Goal: Complete application form: Complete application form

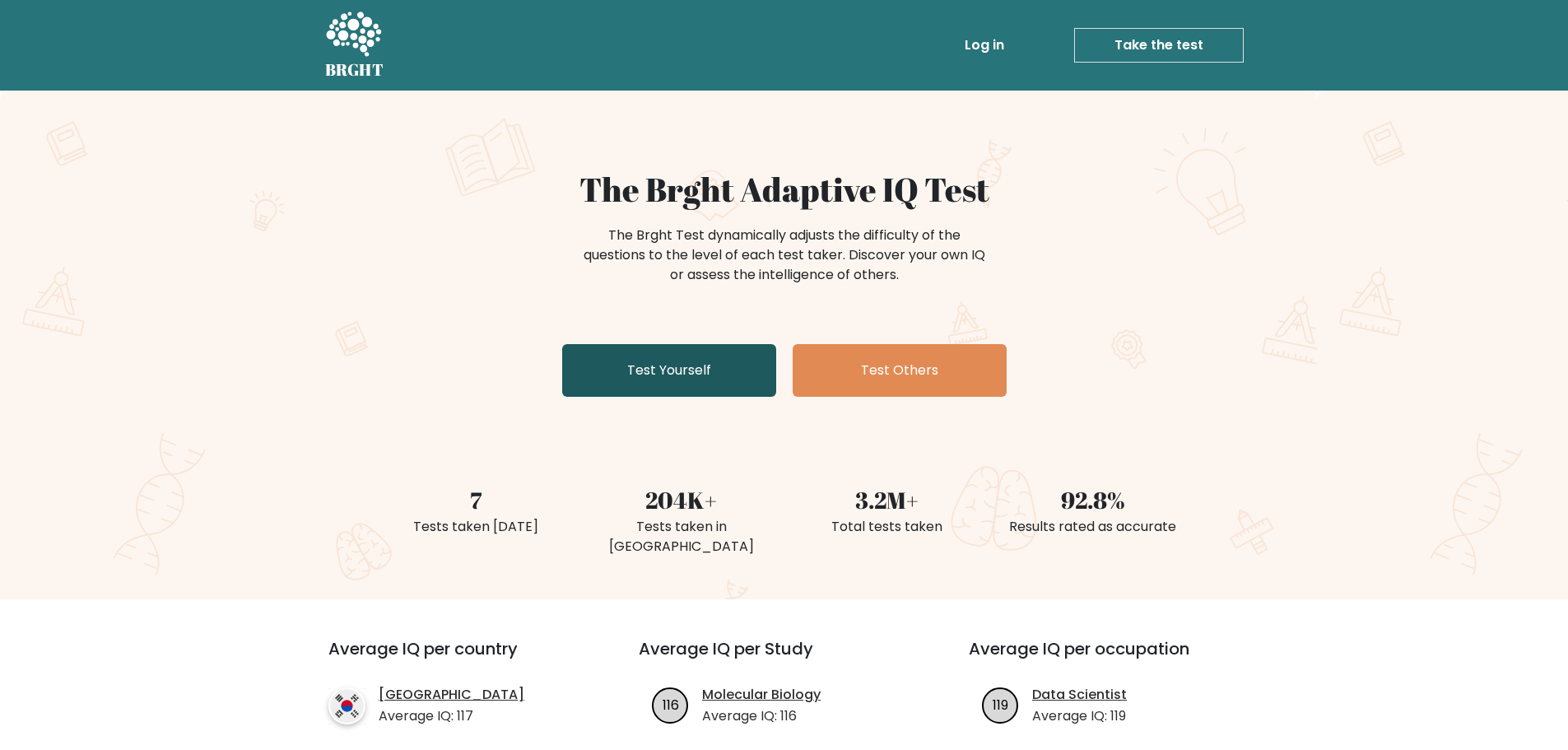
click at [700, 360] on link "Test Yourself" at bounding box center [669, 371] width 214 height 53
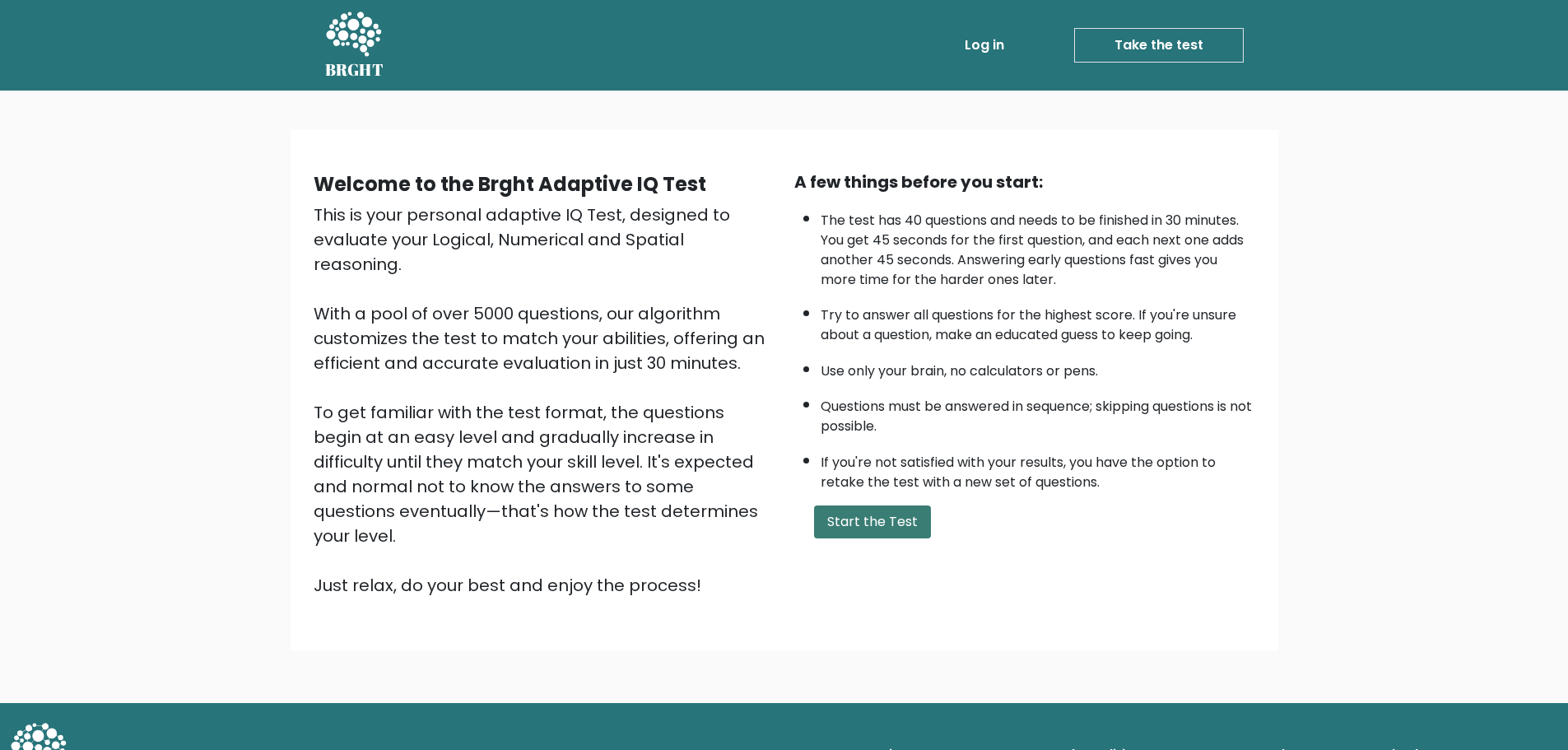
click at [886, 513] on button "Start the Test" at bounding box center [872, 521] width 117 height 33
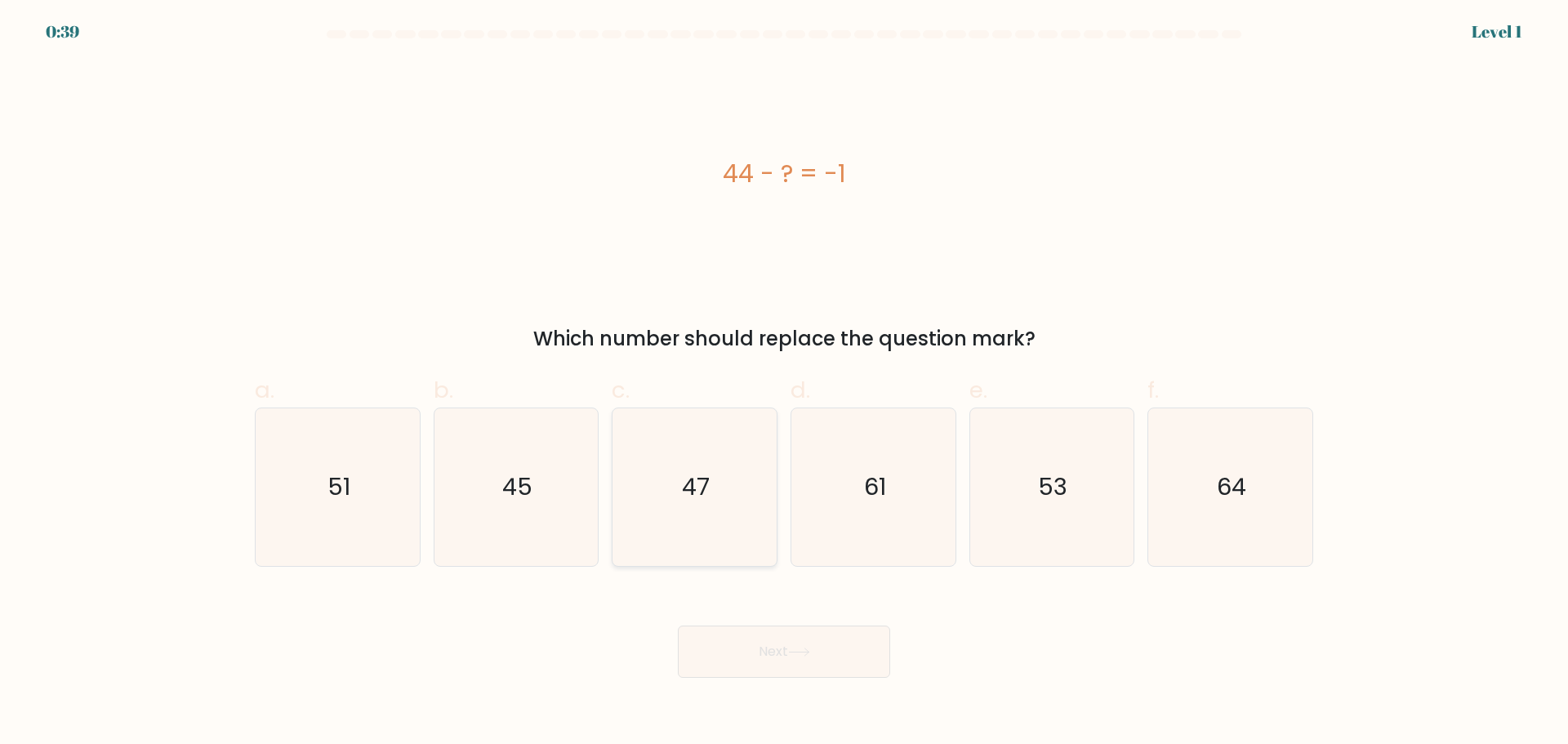
click at [752, 463] on icon "47" at bounding box center [695, 487] width 158 height 158
click at [784, 383] on input "c. 47" at bounding box center [784, 378] width 1 height 11
radio input "true"
click at [858, 655] on button "Next" at bounding box center [784, 652] width 212 height 53
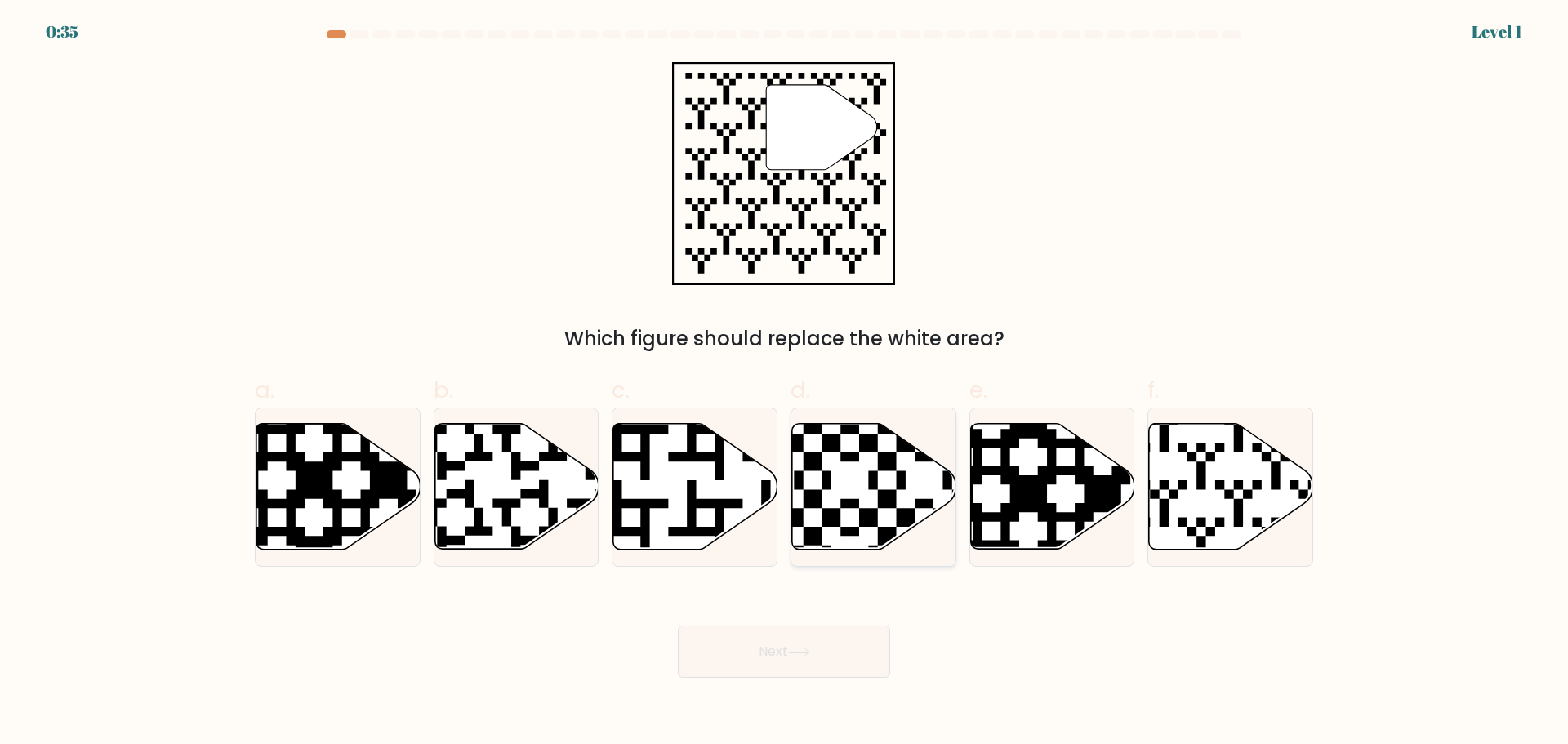
click at [848, 560] on div at bounding box center [872, 487] width 166 height 159
click at [785, 383] on input "d." at bounding box center [784, 378] width 1 height 11
radio input "true"
click at [834, 650] on button "Next" at bounding box center [784, 652] width 212 height 53
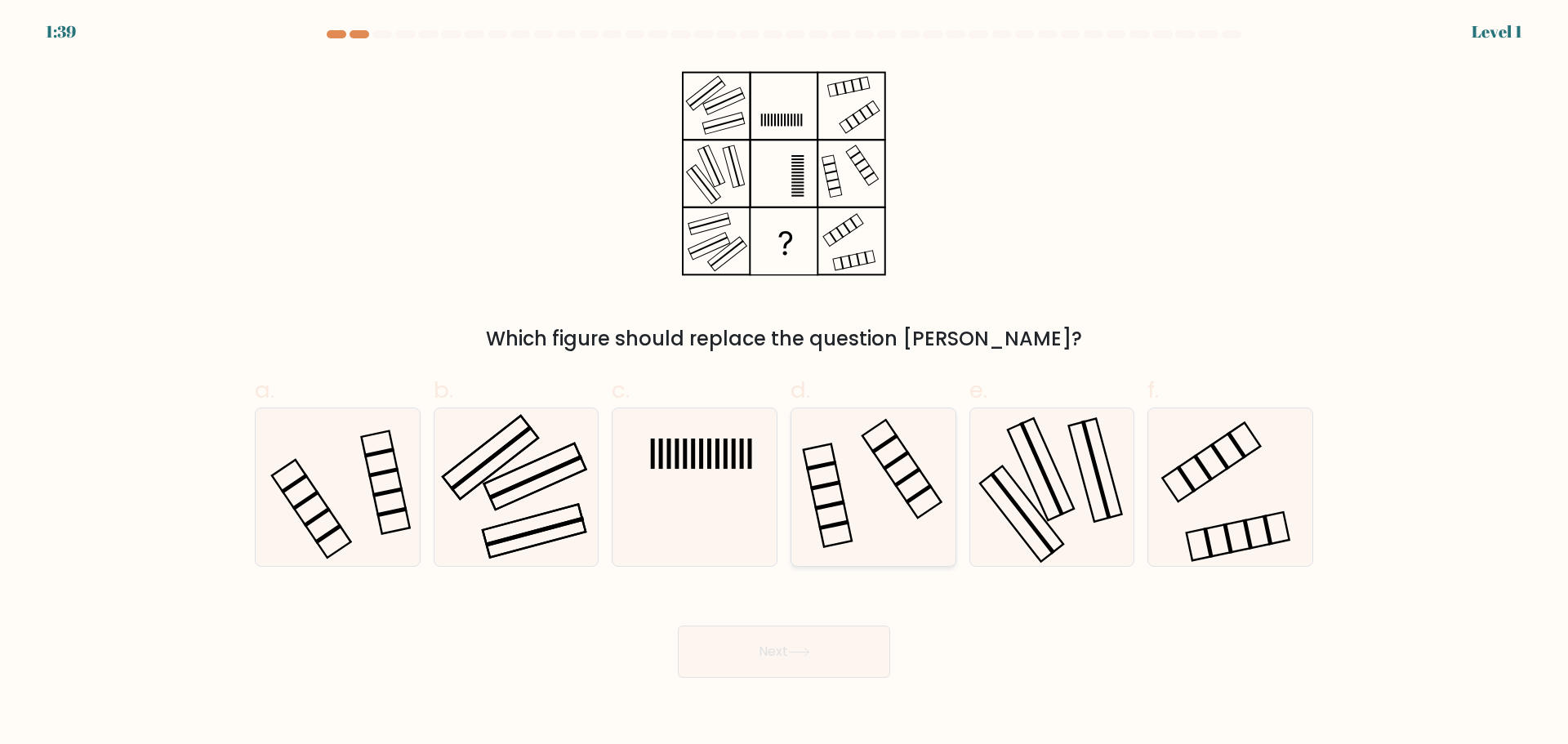
click at [929, 499] on icon at bounding box center [873, 487] width 158 height 158
click at [785, 383] on input "d." at bounding box center [784, 378] width 1 height 11
radio input "true"
click at [936, 499] on icon at bounding box center [873, 487] width 156 height 156
click at [785, 383] on input "d." at bounding box center [784, 378] width 1 height 11
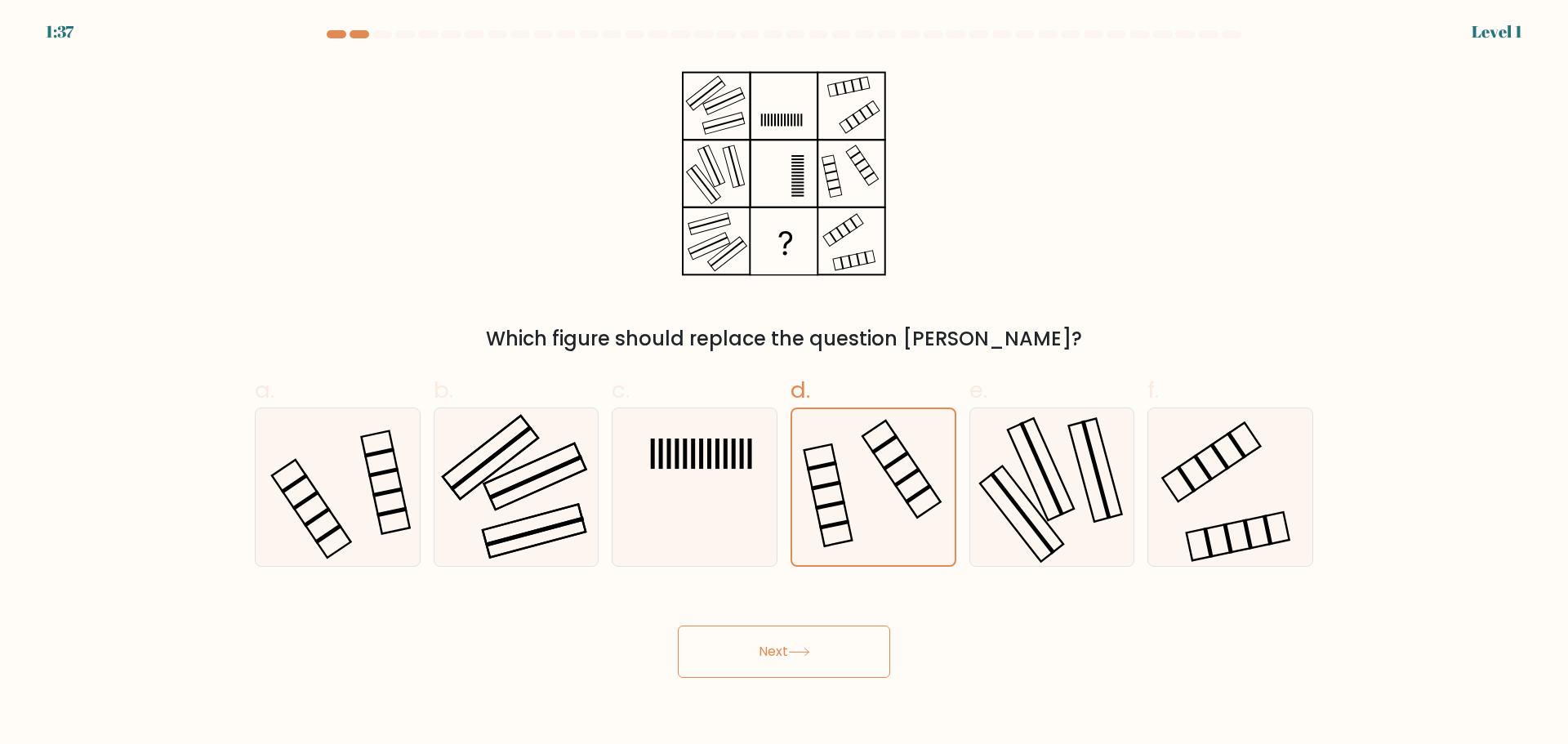
click at [856, 618] on div "Next" at bounding box center [784, 632] width 1078 height 91
click at [843, 628] on button "Next" at bounding box center [784, 652] width 212 height 53
click at [826, 645] on button "Next" at bounding box center [784, 652] width 212 height 53
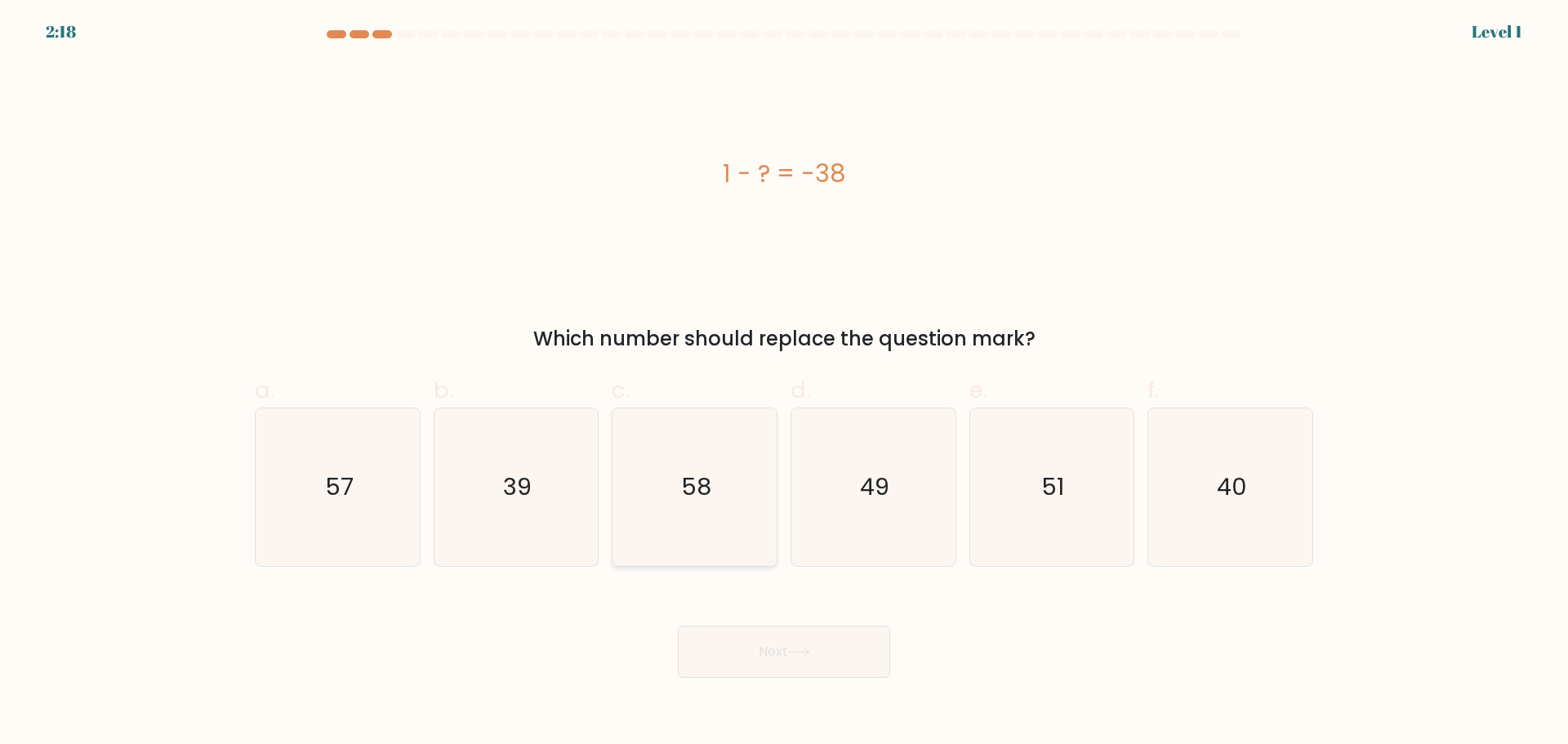
click at [708, 514] on icon "58" at bounding box center [695, 487] width 158 height 158
click at [784, 383] on input "c. 58" at bounding box center [784, 378] width 1 height 11
radio input "true"
click at [783, 635] on button "Next" at bounding box center [784, 652] width 212 height 53
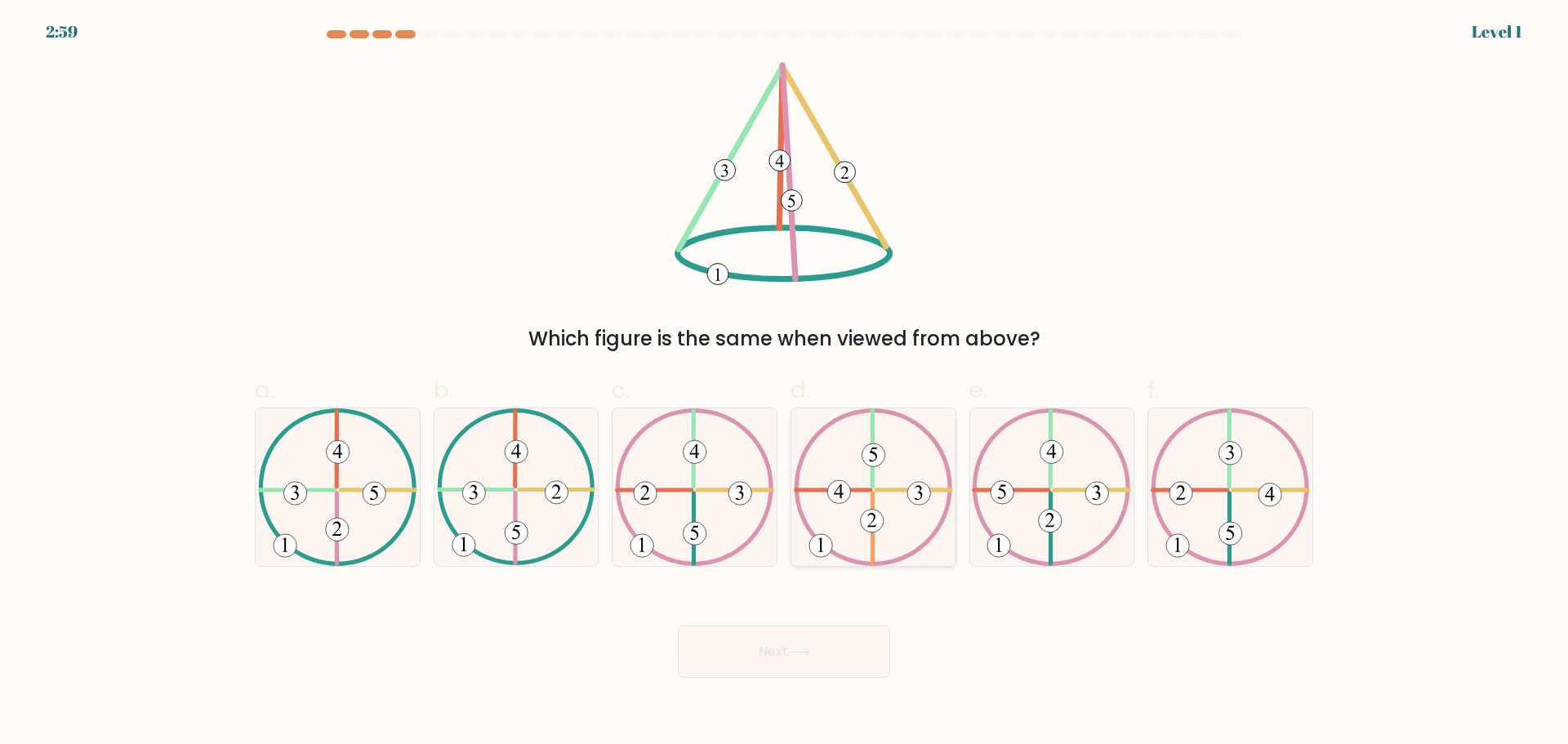
click at [924, 497] on 730 at bounding box center [919, 492] width 23 height 23
click at [785, 383] on input "d." at bounding box center [784, 378] width 1 height 11
radio input "true"
click at [809, 651] on icon at bounding box center [799, 652] width 22 height 9
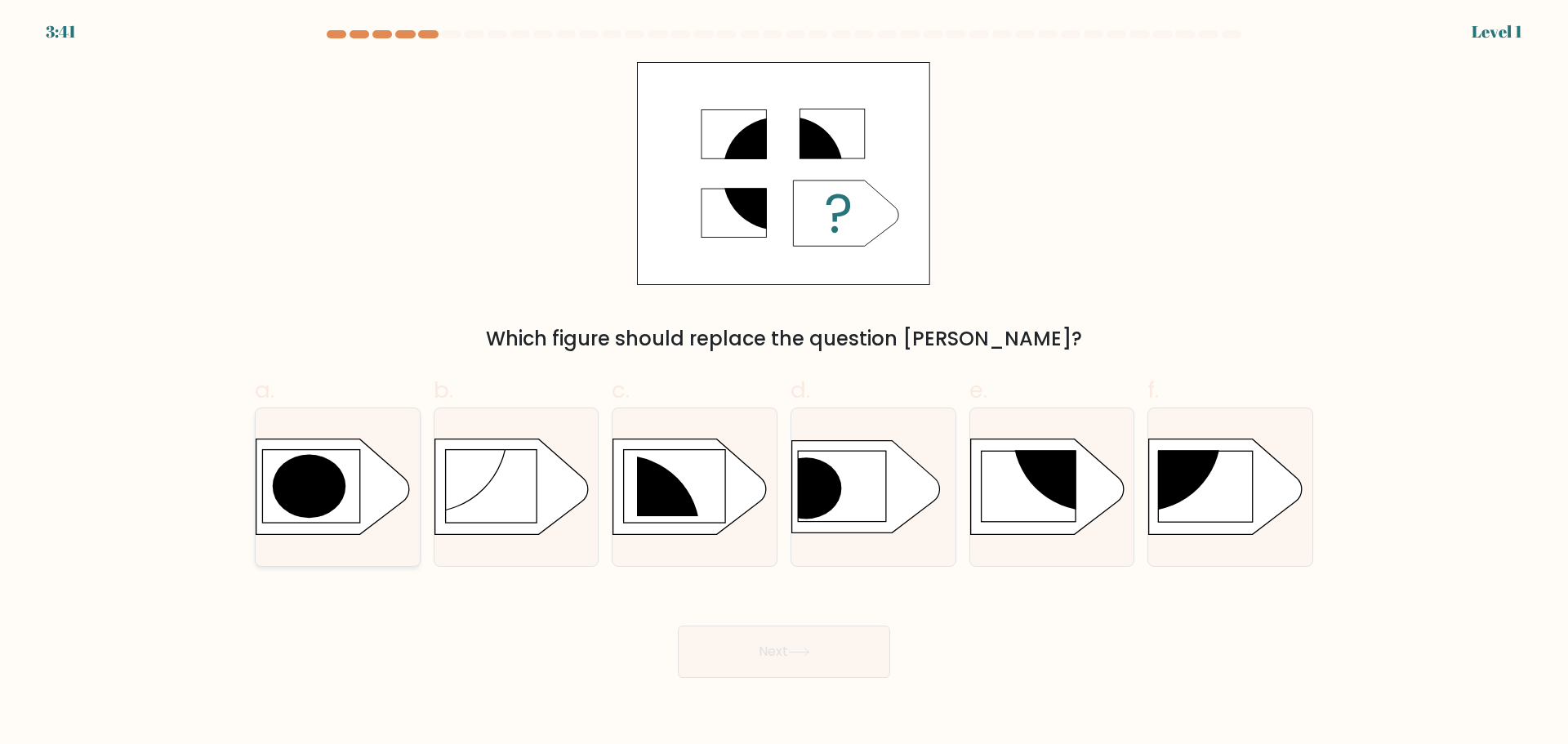
click at [350, 495] on icon at bounding box center [333, 486] width 153 height 96
click at [784, 383] on input "a." at bounding box center [784, 378] width 1 height 11
radio input "true"
click at [767, 645] on button "Next" at bounding box center [784, 652] width 212 height 53
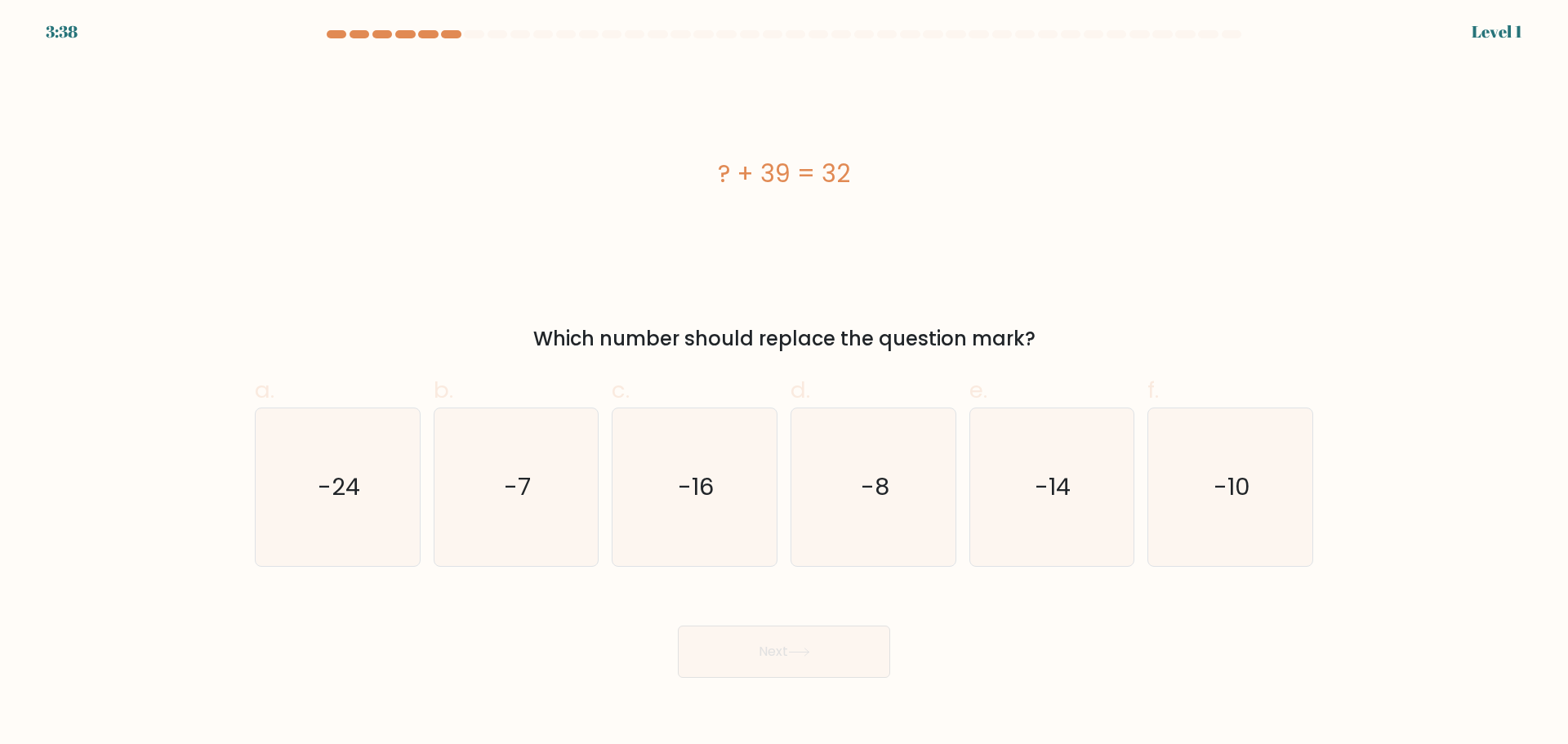
click at [576, 485] on icon "-7" at bounding box center [516, 487] width 158 height 158
click at [784, 383] on input "b. -7" at bounding box center [784, 378] width 1 height 11
radio input "true"
click at [759, 651] on button "Next" at bounding box center [784, 652] width 212 height 53
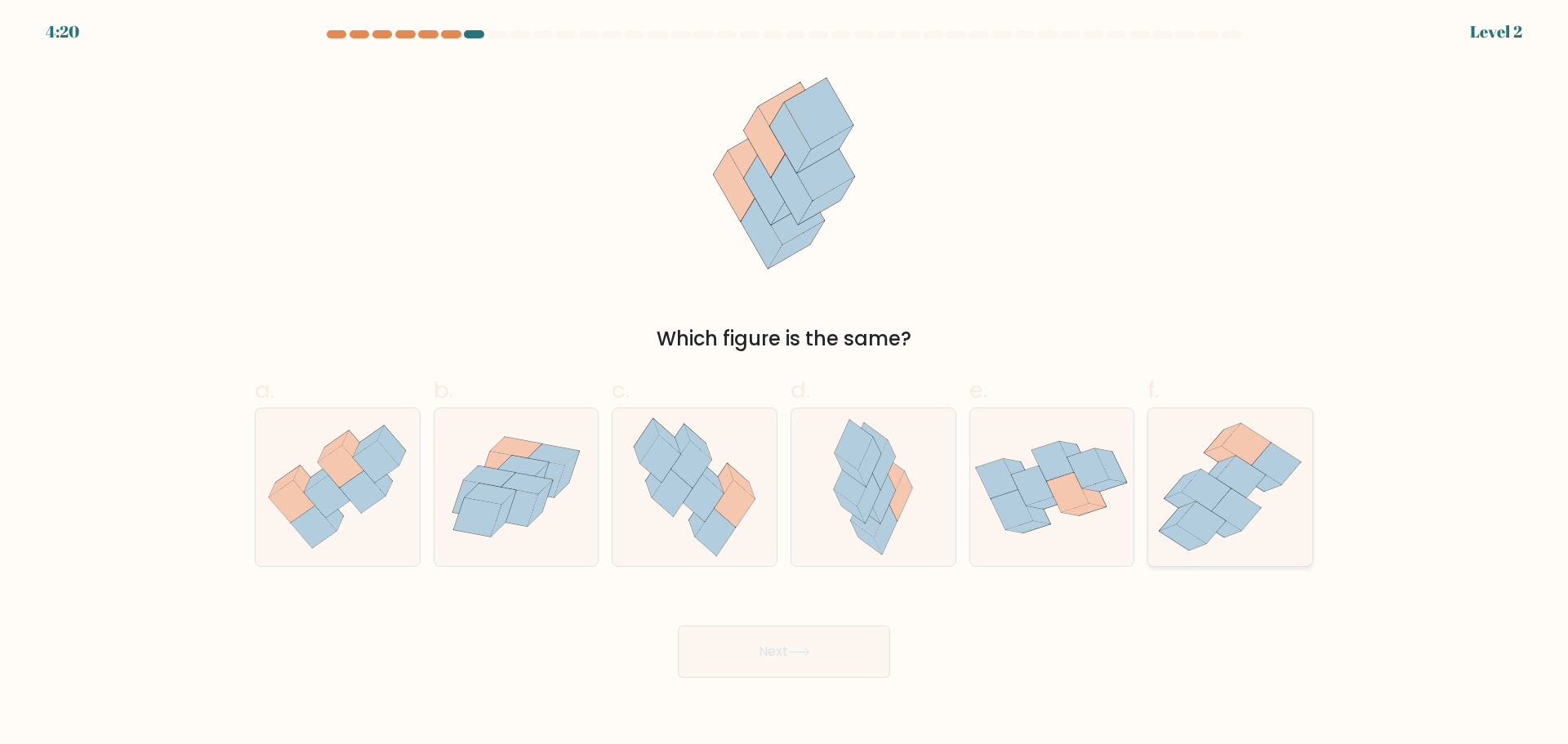
click at [1199, 487] on icon at bounding box center [1206, 491] width 49 height 42
click at [785, 383] on input "f." at bounding box center [784, 378] width 1 height 11
radio input "true"
click at [768, 647] on button "Next" at bounding box center [784, 652] width 212 height 53
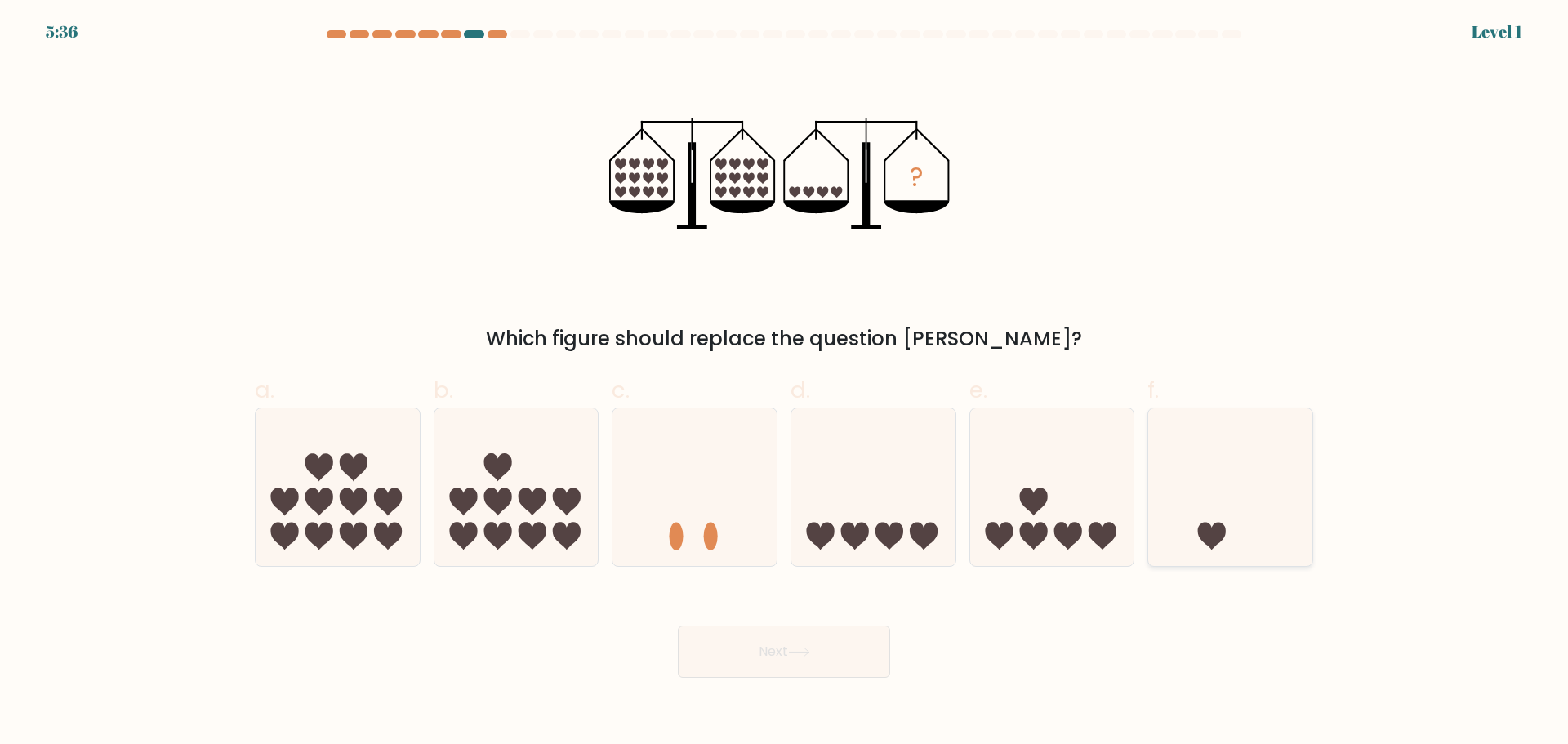
drag, startPoint x: 1193, startPoint y: 482, endPoint x: 1166, endPoint y: 487, distance: 27.5
click at [1193, 482] on icon at bounding box center [1230, 486] width 164 height 136
click at [785, 383] on input "f." at bounding box center [784, 378] width 1 height 11
radio input "true"
click at [809, 657] on button "Next" at bounding box center [784, 652] width 212 height 53
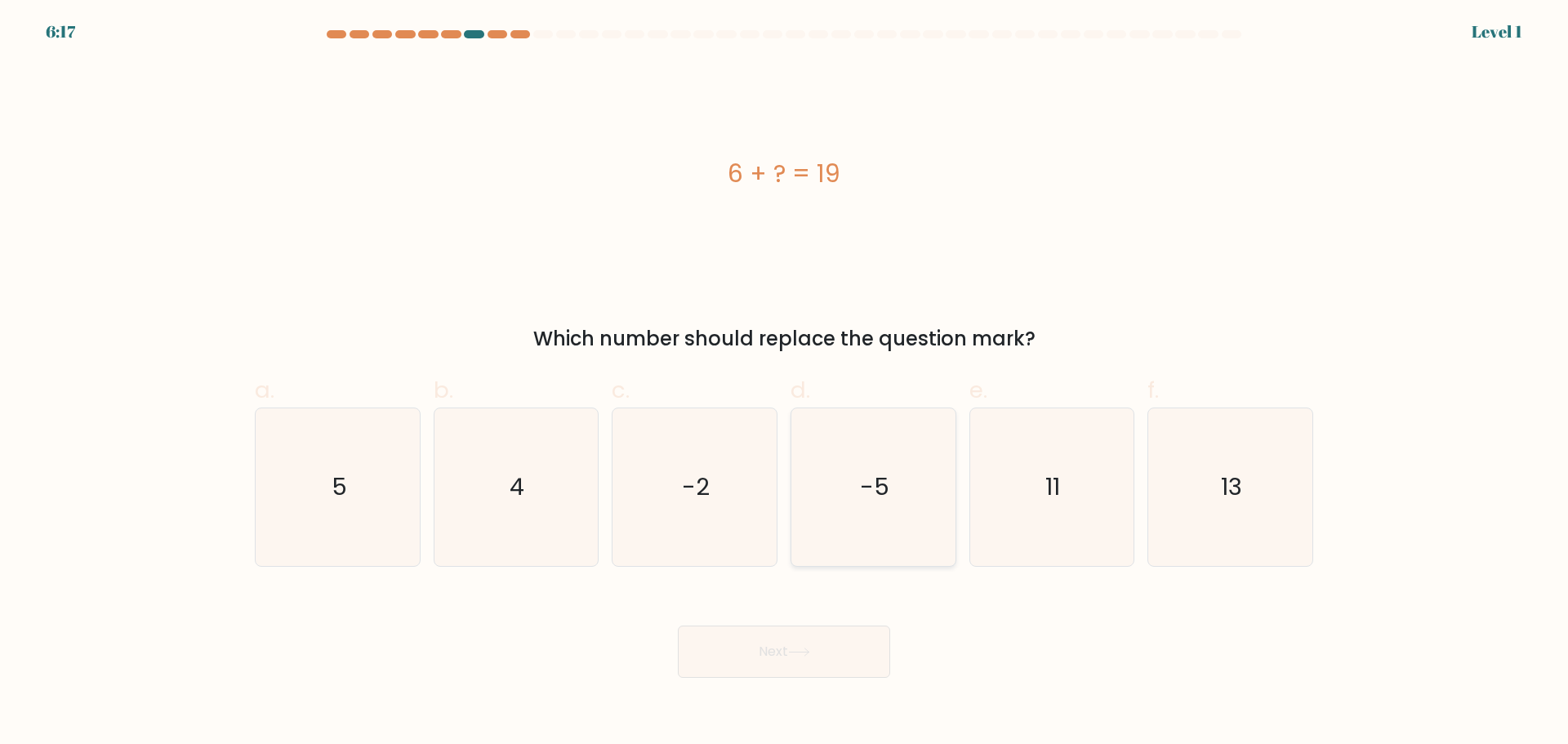
click at [927, 486] on icon "-5" at bounding box center [873, 487] width 158 height 158
click at [785, 383] on input "d. -5" at bounding box center [784, 378] width 1 height 11
radio input "true"
click at [858, 648] on button "Next" at bounding box center [784, 652] width 212 height 53
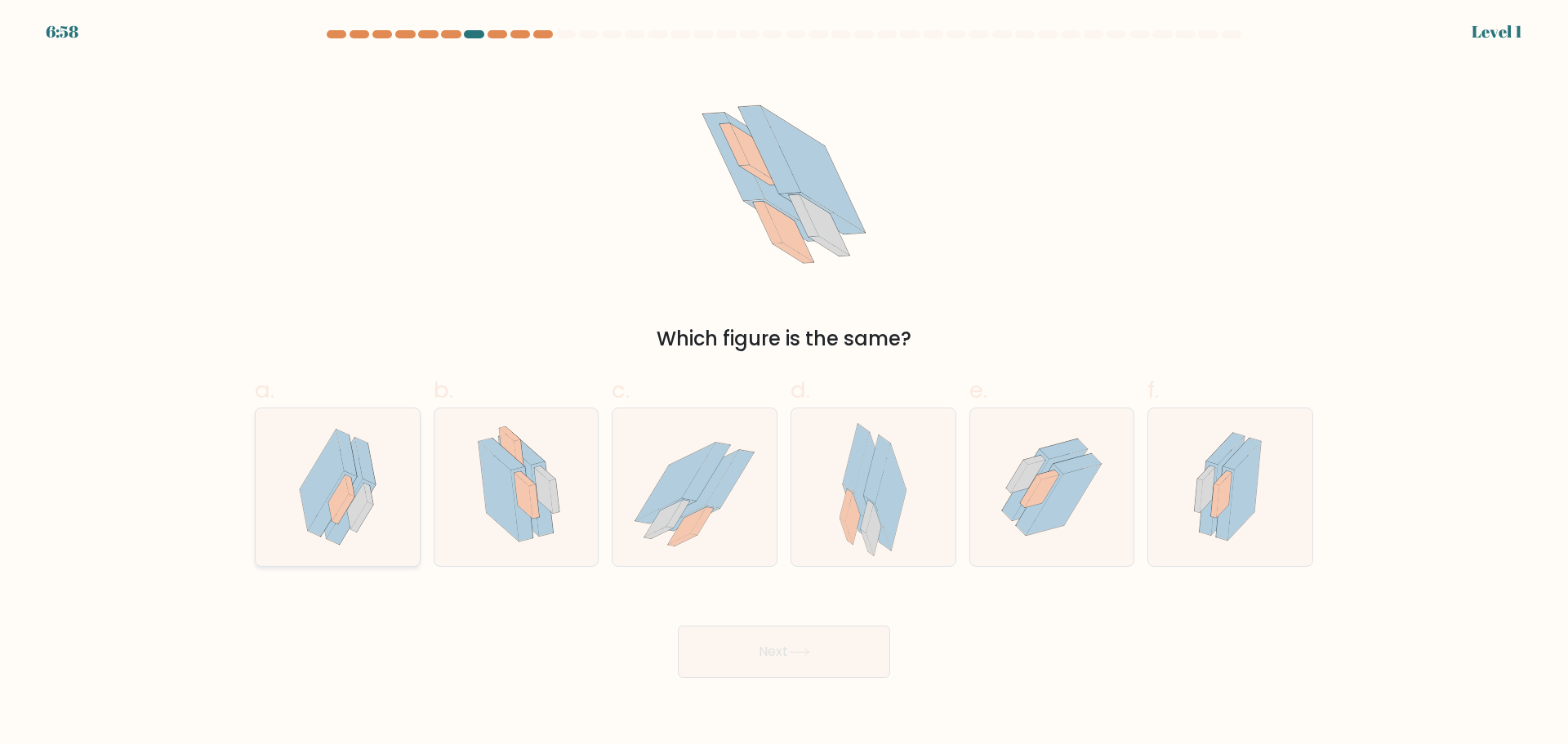
click at [376, 500] on icon at bounding box center [338, 487] width 114 height 158
click at [784, 383] on input "a." at bounding box center [784, 378] width 1 height 11
radio input "true"
click at [771, 659] on button "Next" at bounding box center [784, 652] width 212 height 53
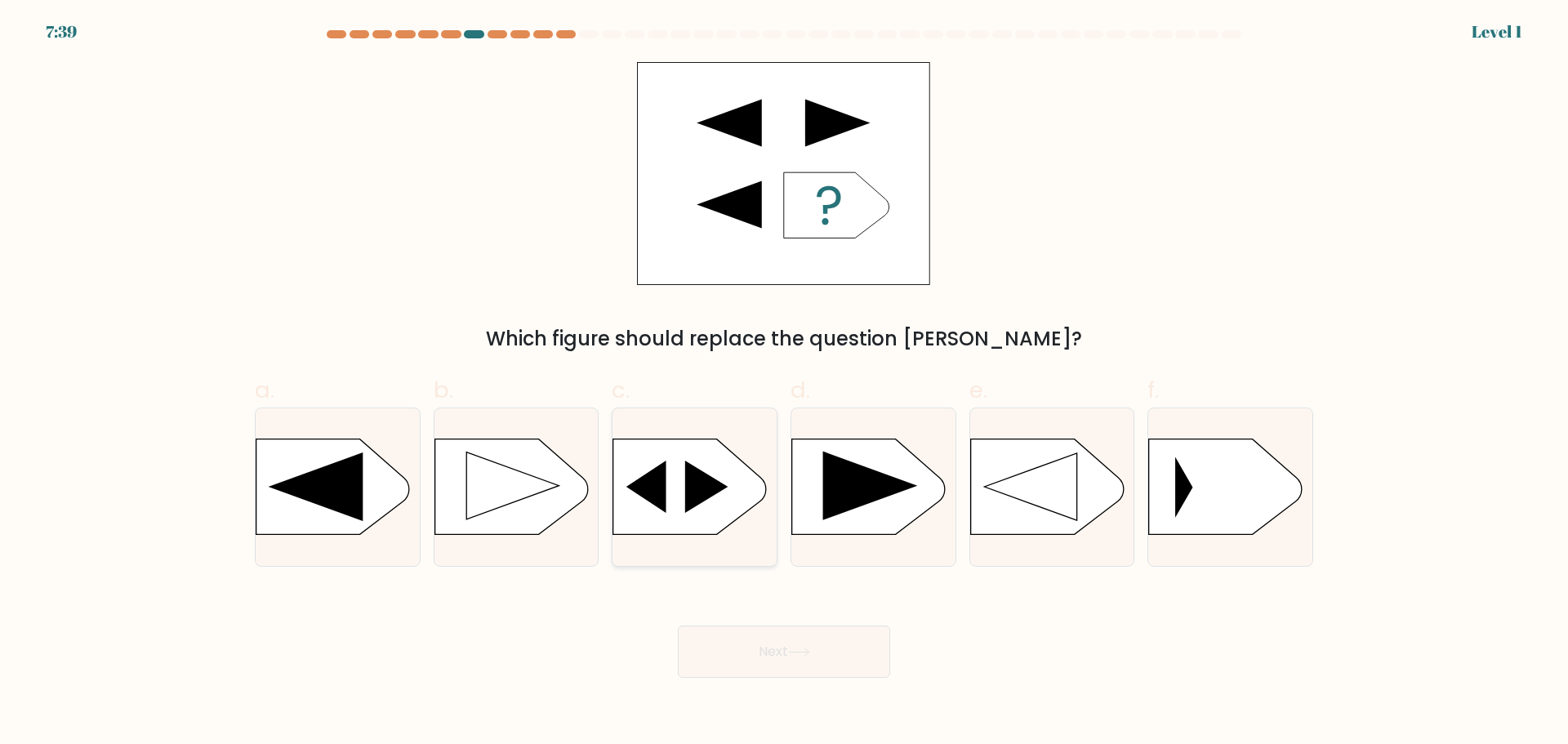
click at [676, 535] on icon at bounding box center [689, 486] width 153 height 96
click at [784, 383] on input "c." at bounding box center [784, 378] width 1 height 11
radio input "true"
click at [751, 640] on button "Next" at bounding box center [784, 652] width 212 height 53
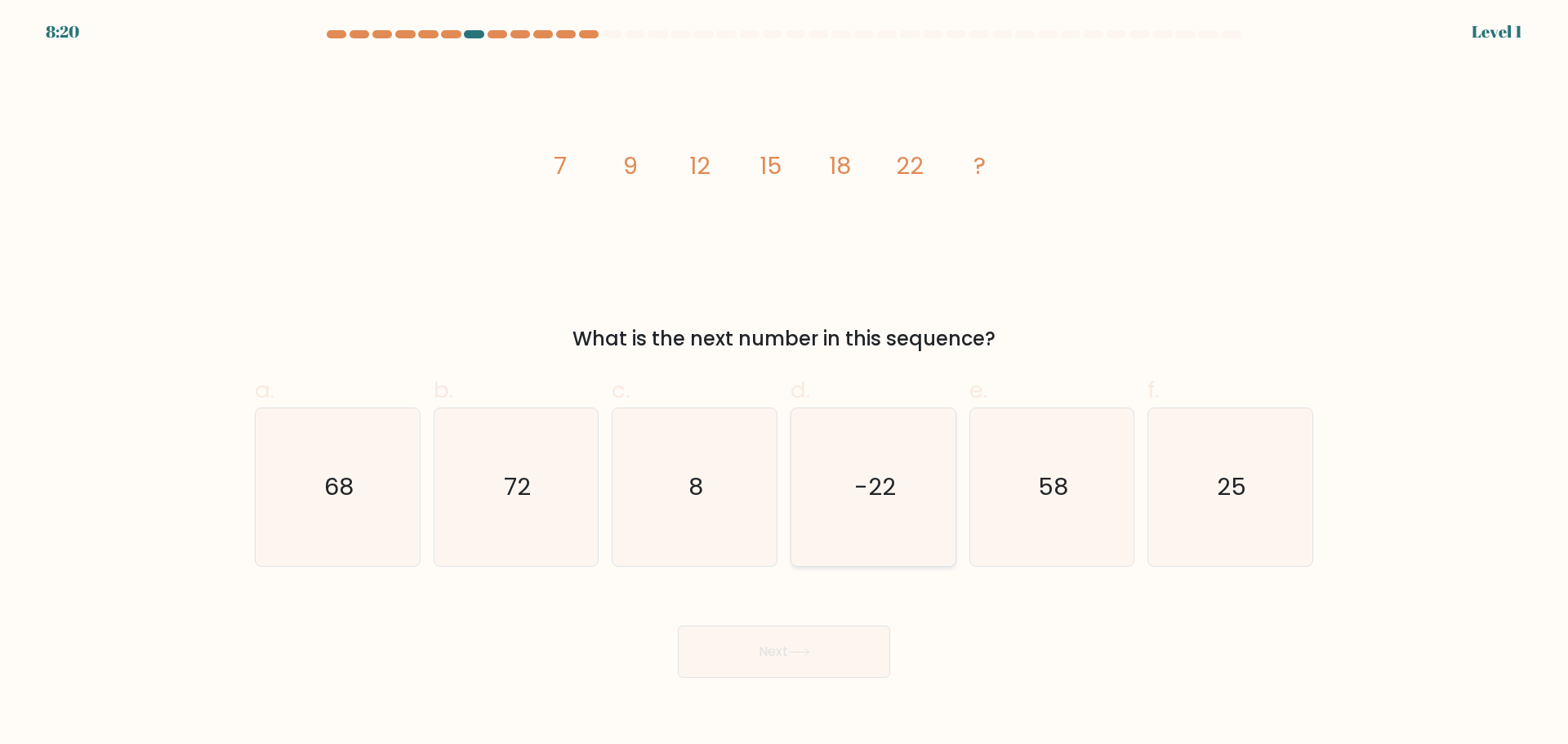
click at [877, 525] on icon "-22" at bounding box center [873, 487] width 158 height 158
click at [785, 383] on input "d. -22" at bounding box center [784, 378] width 1 height 11
radio input "true"
click at [814, 634] on button "Next" at bounding box center [784, 652] width 212 height 53
click at [484, 508] on icon "72" at bounding box center [516, 487] width 158 height 158
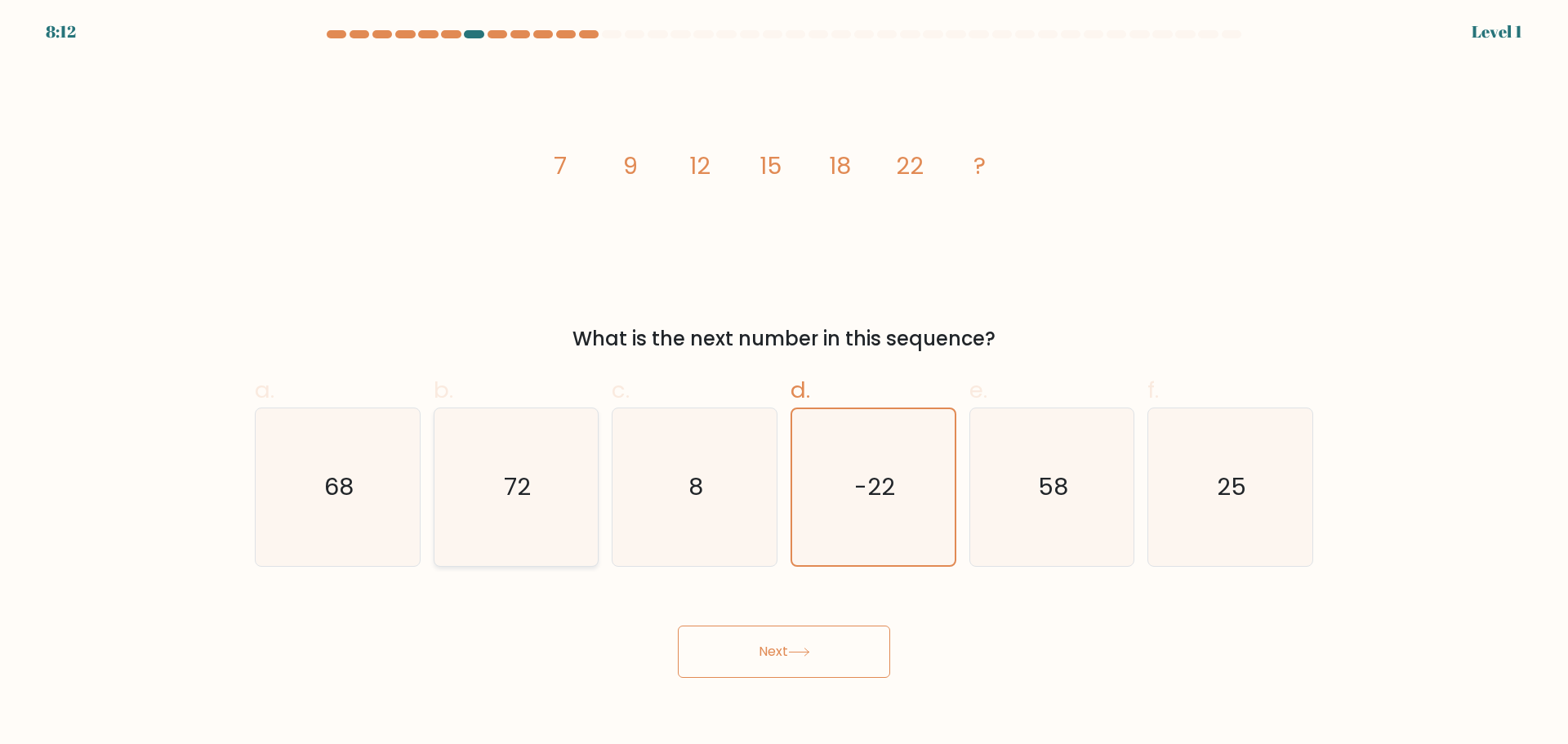
click at [784, 383] on input "b. 72" at bounding box center [784, 378] width 1 height 11
radio input "true"
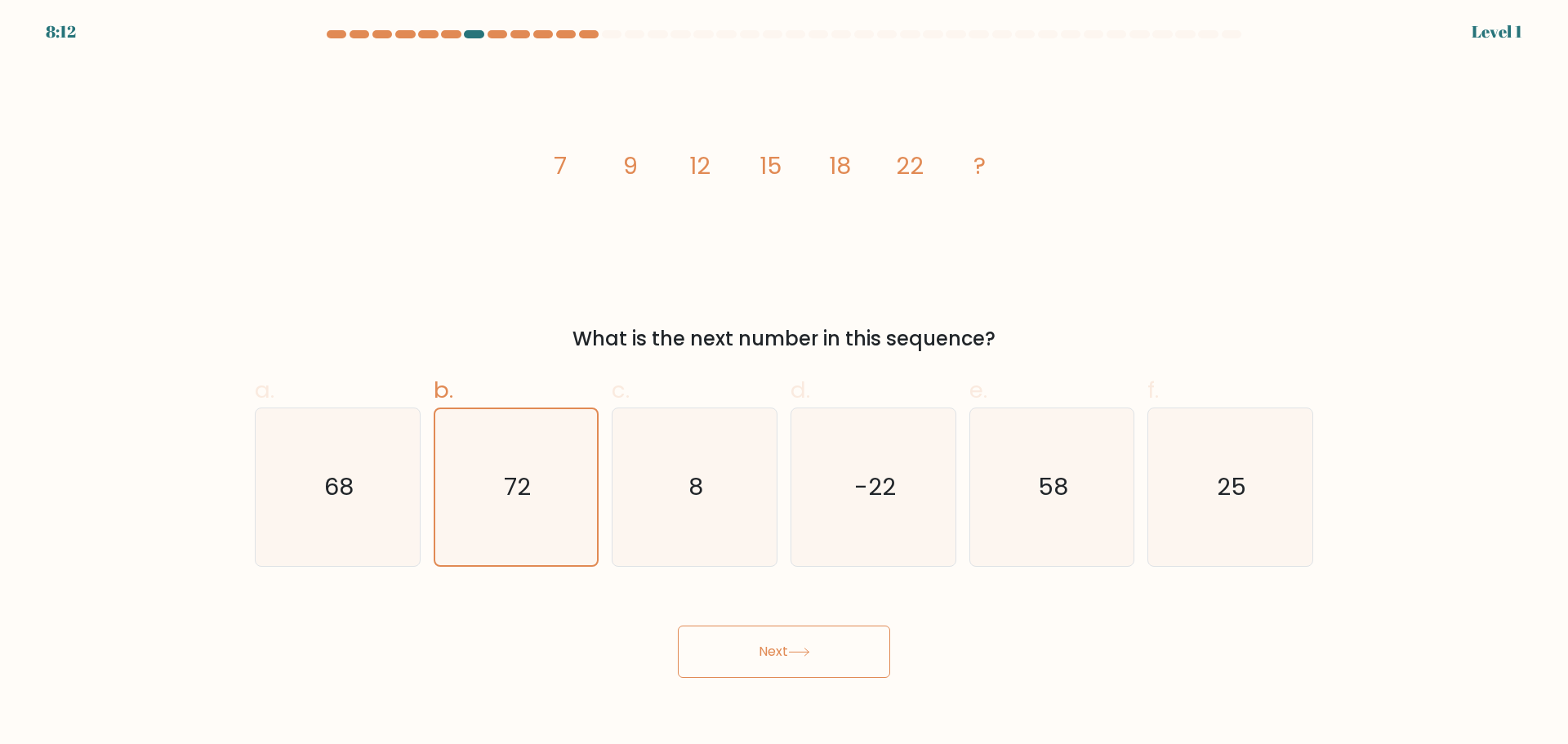
click at [724, 630] on button "Next" at bounding box center [784, 652] width 212 height 53
click at [750, 650] on button "Next" at bounding box center [784, 652] width 212 height 53
click at [1303, 485] on icon "25" at bounding box center [1230, 487] width 158 height 158
click at [785, 383] on input "f. 25" at bounding box center [784, 378] width 1 height 11
radio input "true"
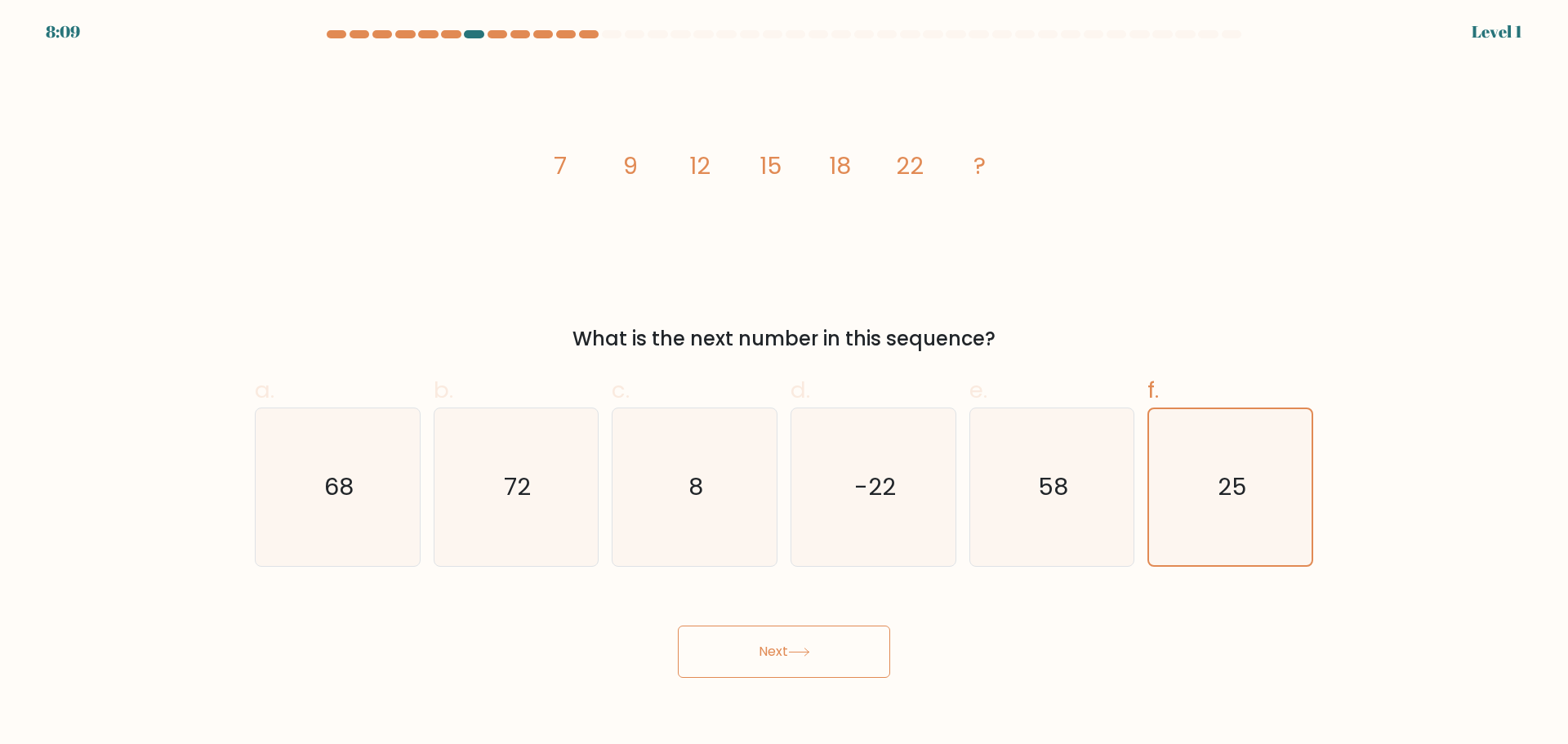
click at [845, 665] on button "Next" at bounding box center [784, 652] width 212 height 53
click at [789, 681] on body "8:08 Level 1" at bounding box center [784, 372] width 1568 height 744
click at [788, 663] on button "Next" at bounding box center [784, 652] width 212 height 53
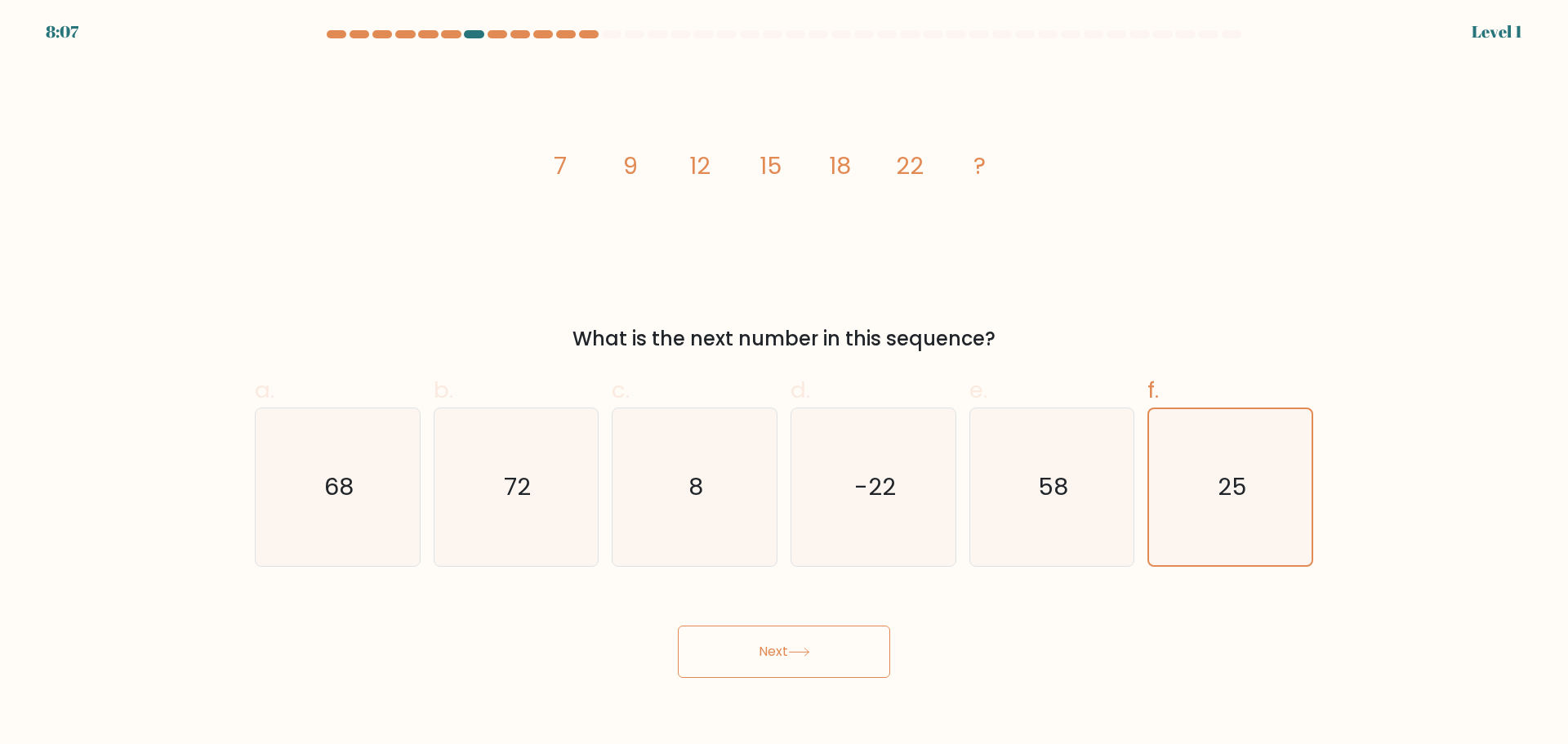
click at [788, 663] on button "Next" at bounding box center [784, 652] width 212 height 53
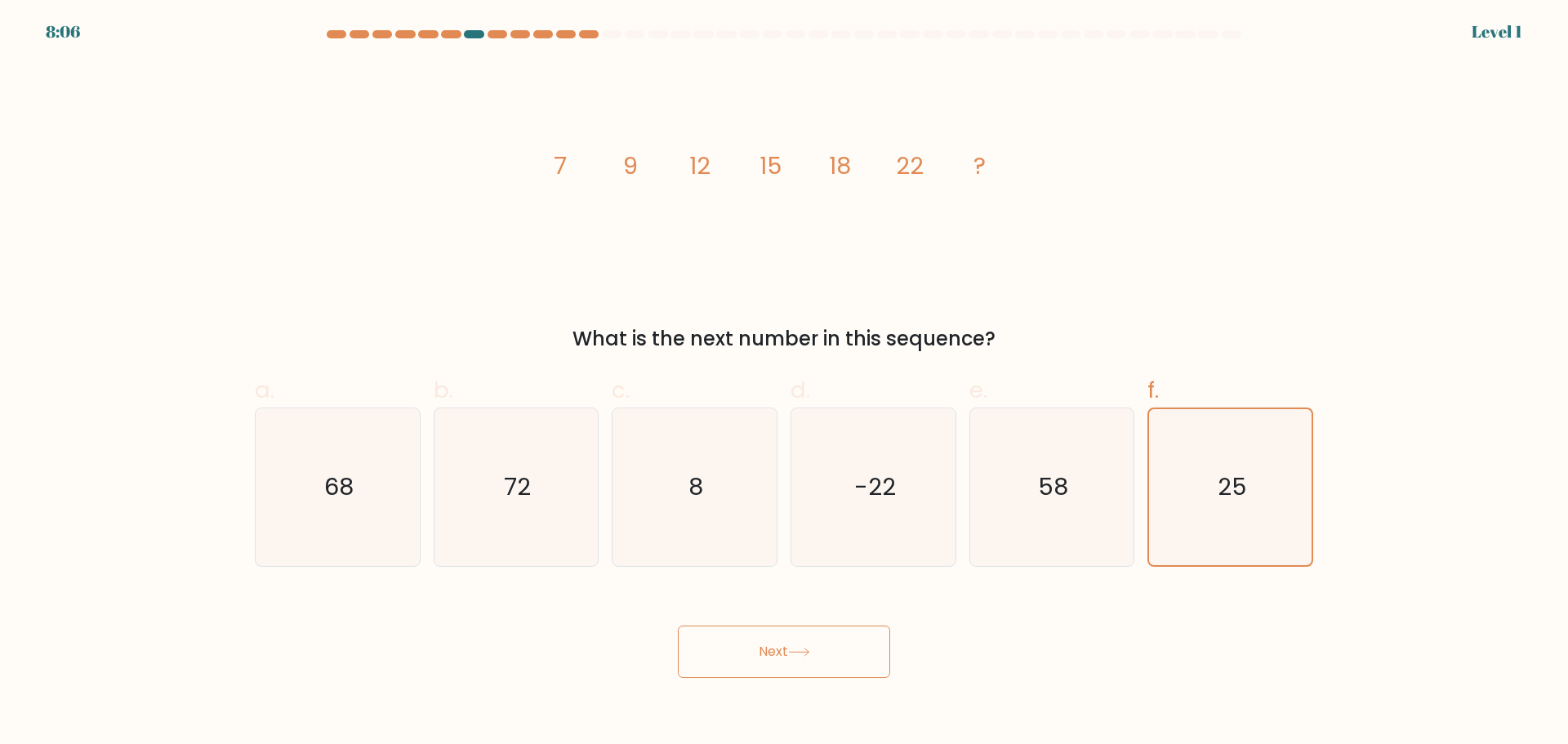
click at [788, 663] on button "Next" at bounding box center [784, 652] width 212 height 53
click at [345, 489] on text "68" at bounding box center [339, 486] width 30 height 32
click at [784, 383] on input "a. 68" at bounding box center [784, 378] width 1 height 11
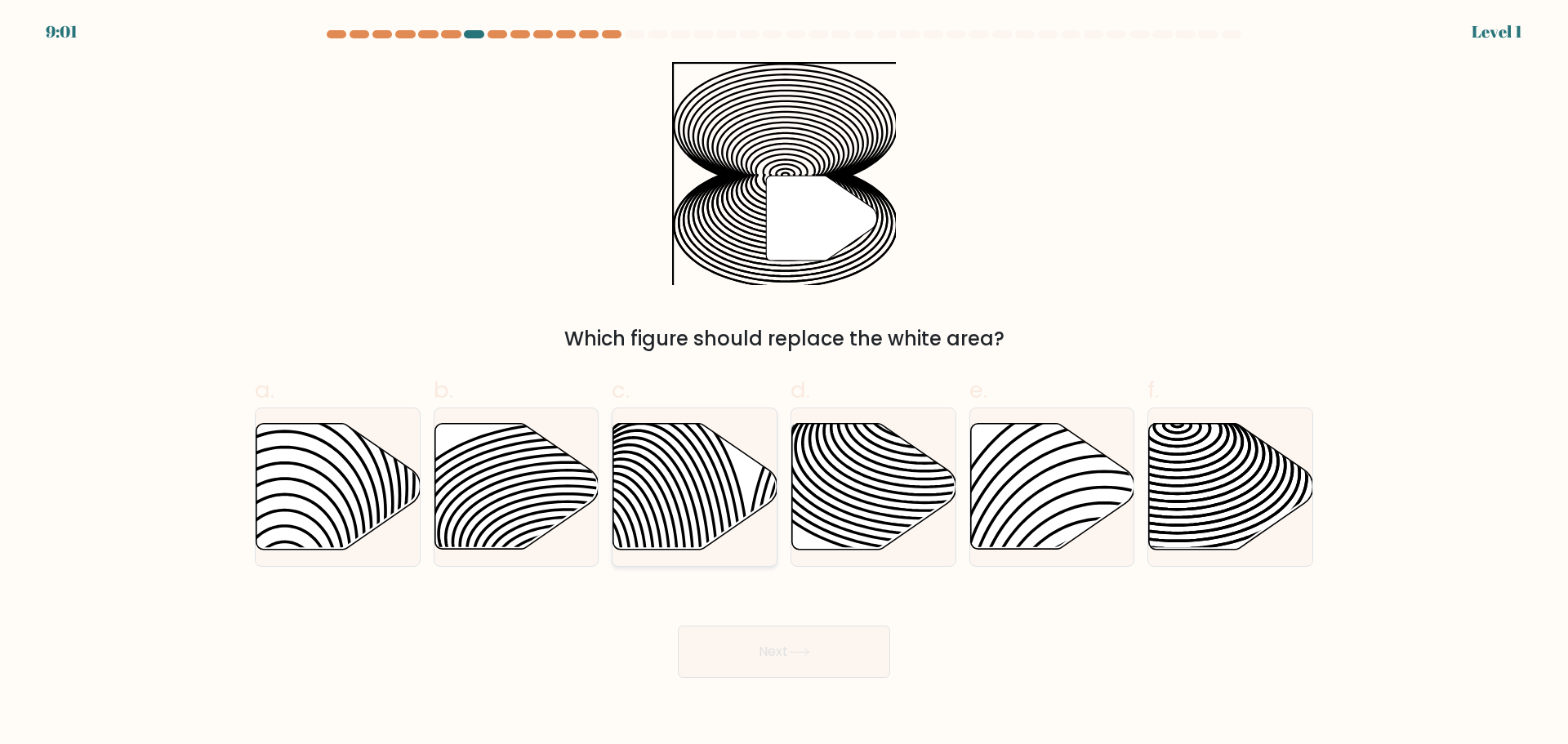
click at [696, 495] on icon at bounding box center [695, 486] width 164 height 126
click at [784, 383] on input "c." at bounding box center [784, 378] width 1 height 11
radio input "true"
click at [777, 651] on button "Next" at bounding box center [784, 652] width 212 height 53
click at [286, 506] on icon at bounding box center [338, 486] width 164 height 126
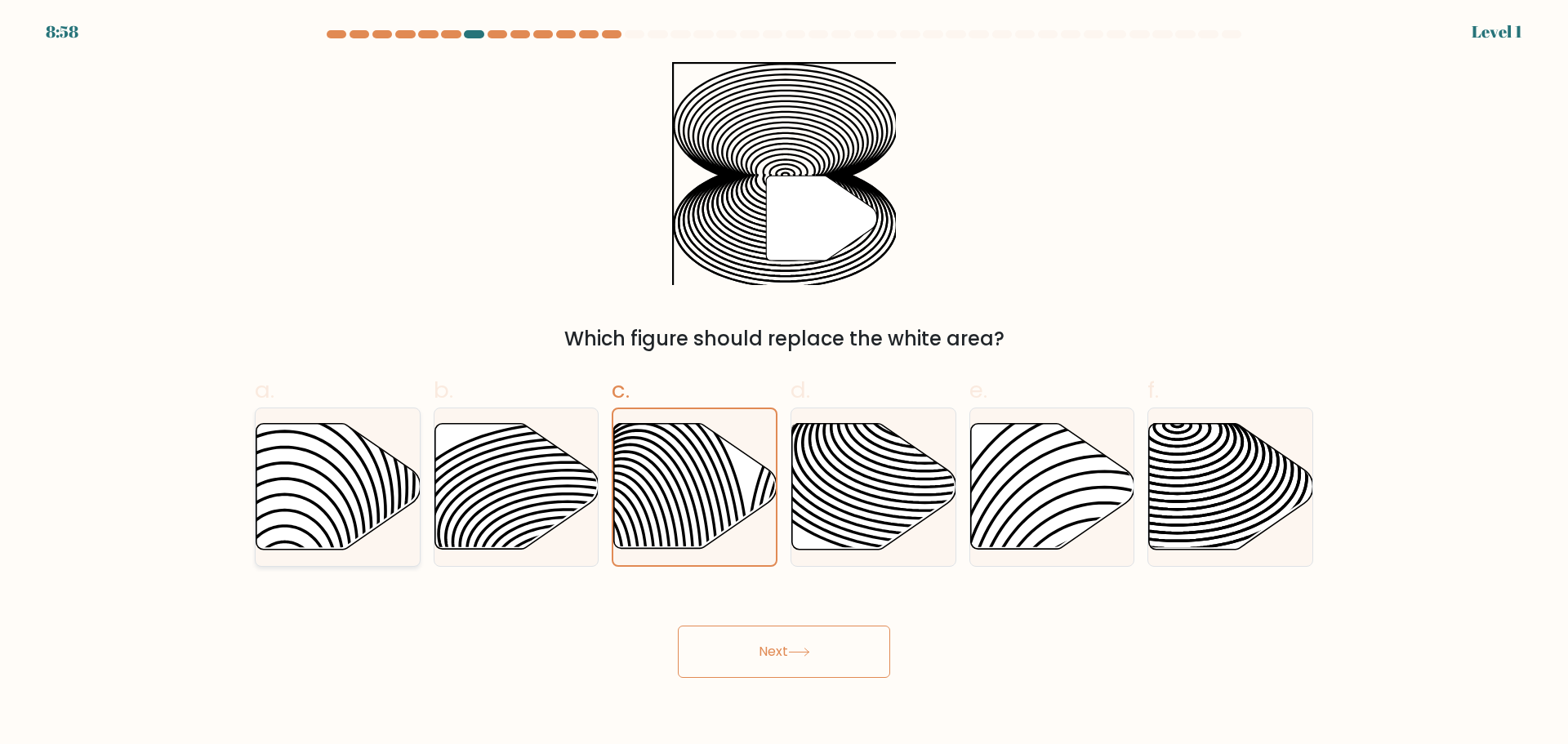
click at [784, 383] on input "a." at bounding box center [784, 378] width 1 height 11
radio input "true"
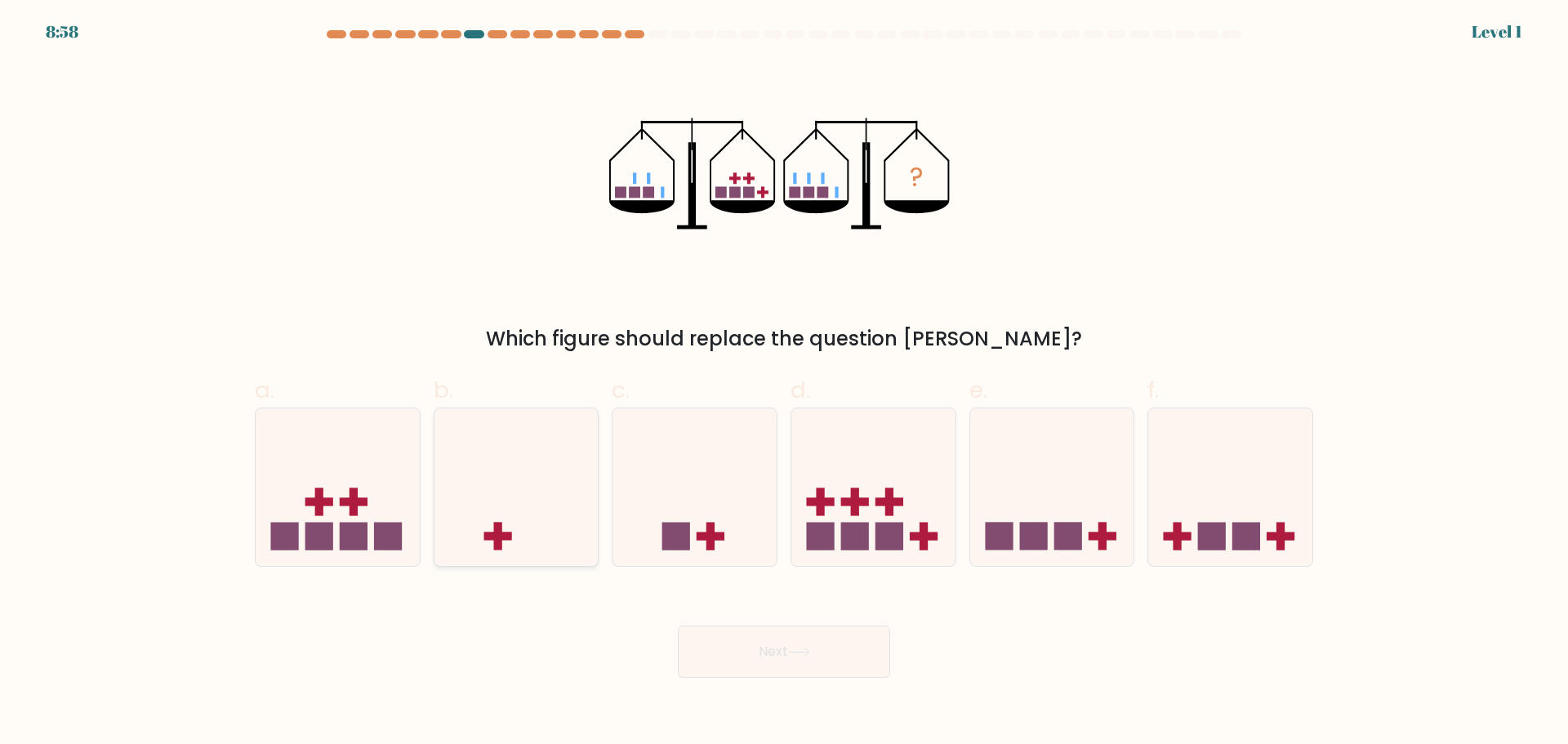
click at [568, 504] on icon at bounding box center [516, 486] width 164 height 136
click at [784, 383] on input "b." at bounding box center [784, 378] width 1 height 11
radio input "true"
click at [796, 648] on icon at bounding box center [799, 652] width 22 height 9
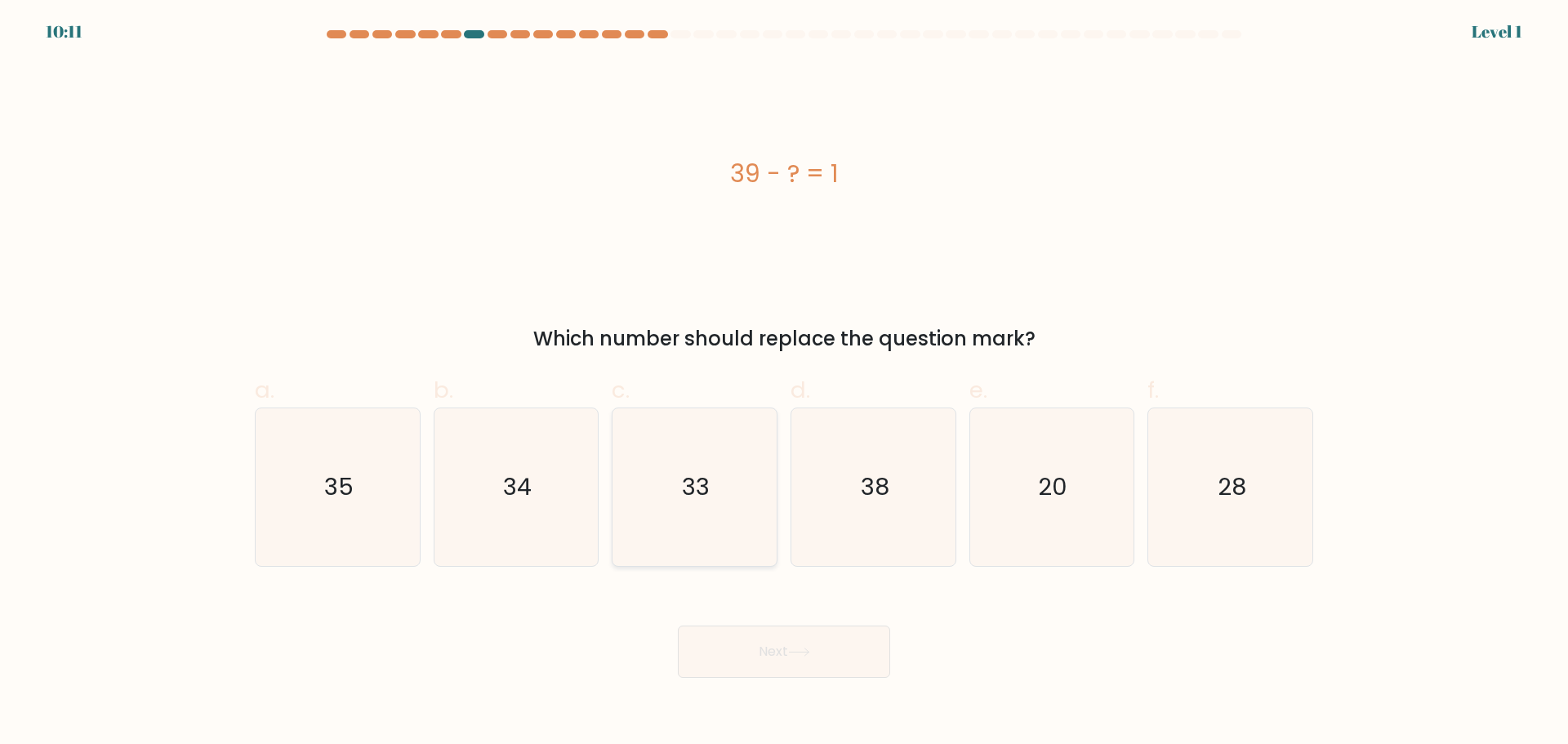
drag, startPoint x: 708, startPoint y: 486, endPoint x: 716, endPoint y: 504, distance: 19.7
click at [716, 504] on icon "33" at bounding box center [695, 487] width 158 height 158
click at [784, 383] on input "c. 33" at bounding box center [784, 378] width 1 height 11
radio input "true"
click at [766, 648] on button "Next" at bounding box center [784, 652] width 212 height 53
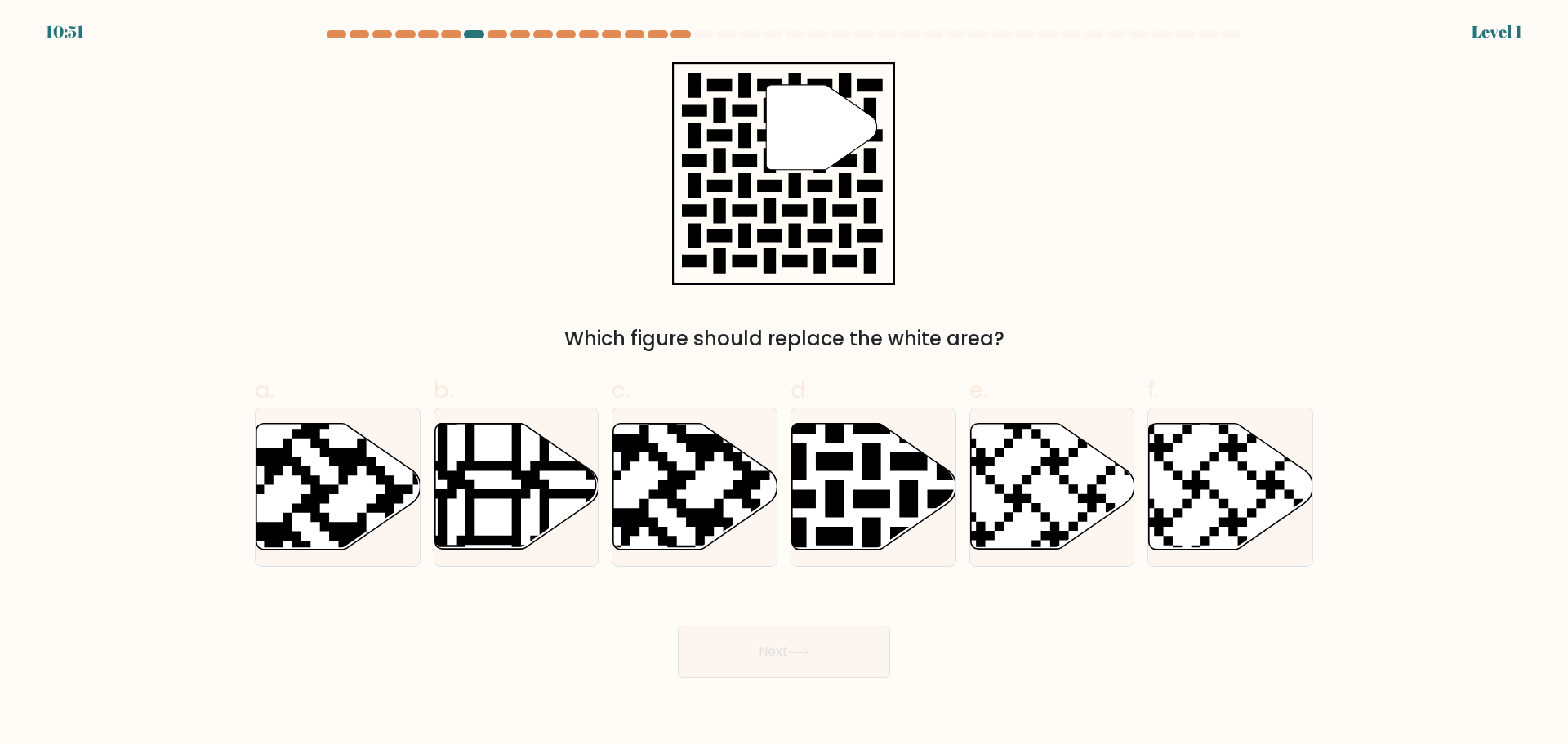
click at [1004, 495] on icon at bounding box center [994, 420] width 297 height 297
click at [785, 383] on input "e." at bounding box center [784, 378] width 1 height 11
radio input "true"
click at [981, 545] on icon at bounding box center [995, 420] width 294 height 294
click at [785, 383] on input "e." at bounding box center [784, 378] width 1 height 11
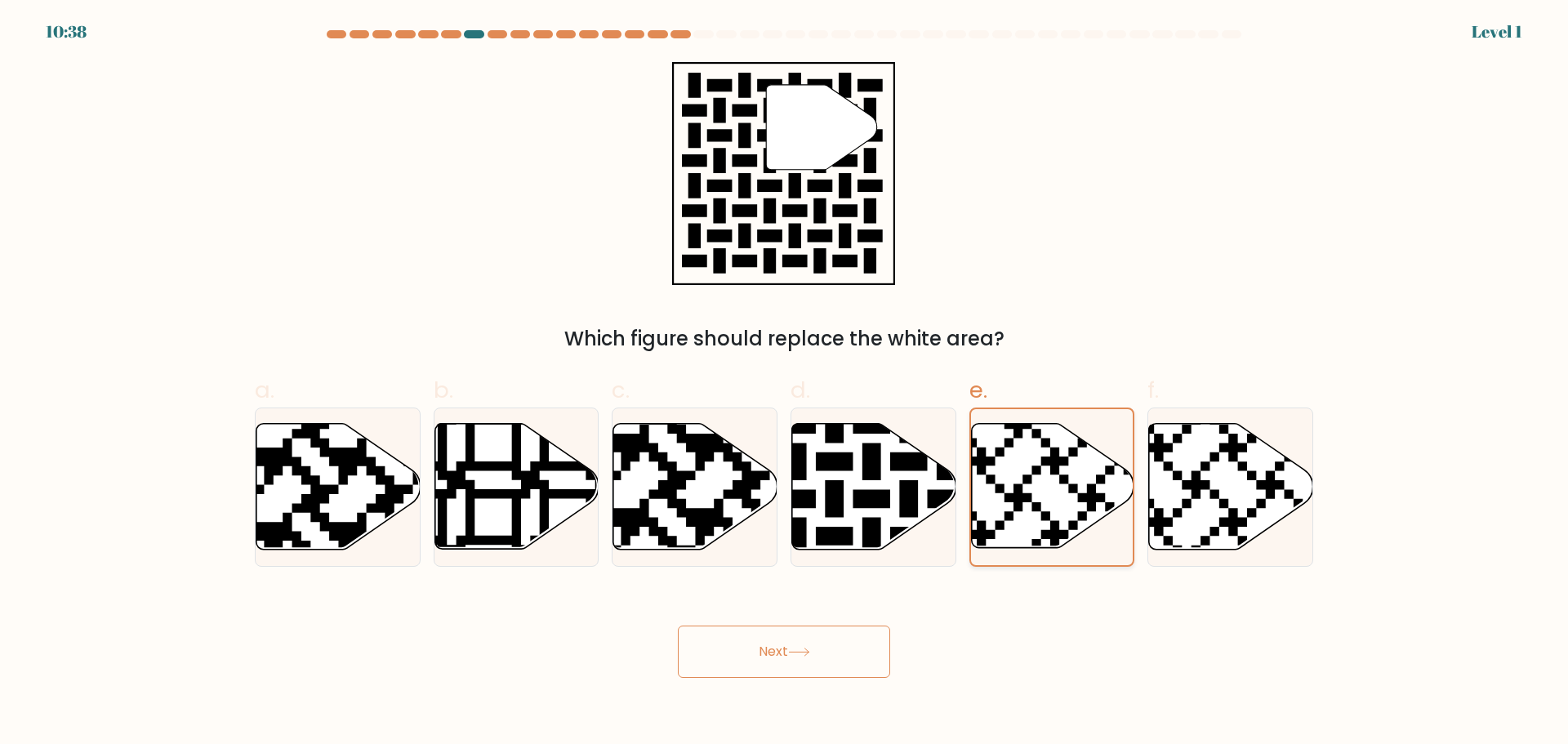
click at [981, 545] on icon at bounding box center [995, 420] width 294 height 294
click at [785, 383] on input "e." at bounding box center [784, 378] width 1 height 11
click at [838, 638] on button "Next" at bounding box center [784, 652] width 212 height 53
click at [333, 501] on icon at bounding box center [338, 486] width 164 height 126
click at [784, 383] on input "a." at bounding box center [784, 378] width 1 height 11
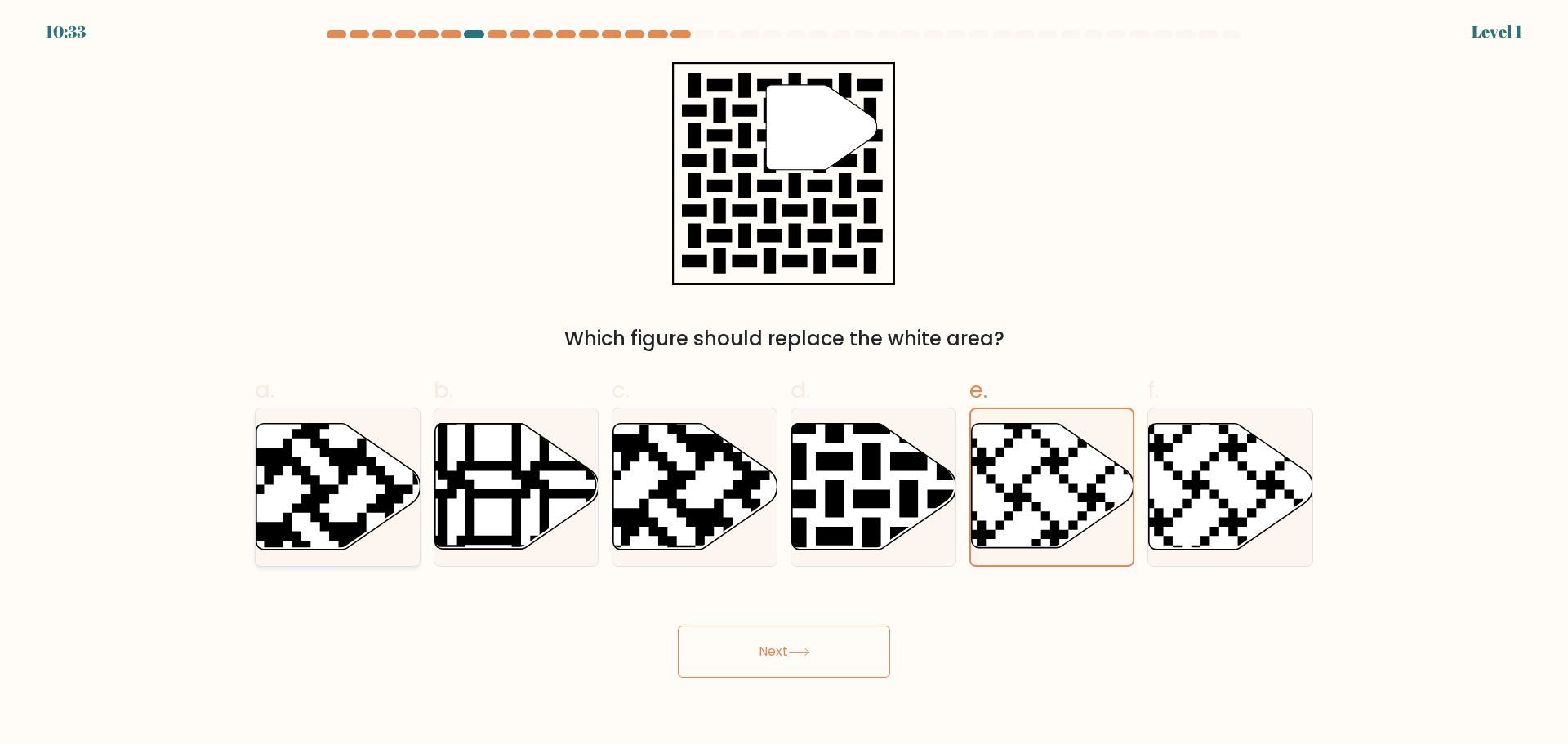
radio input "true"
click at [804, 642] on button "Next" at bounding box center [784, 652] width 212 height 53
click at [832, 657] on button "Next" at bounding box center [784, 652] width 212 height 53
click at [1281, 482] on icon at bounding box center [1172, 554] width 297 height 297
click at [785, 383] on input "f." at bounding box center [784, 378] width 1 height 11
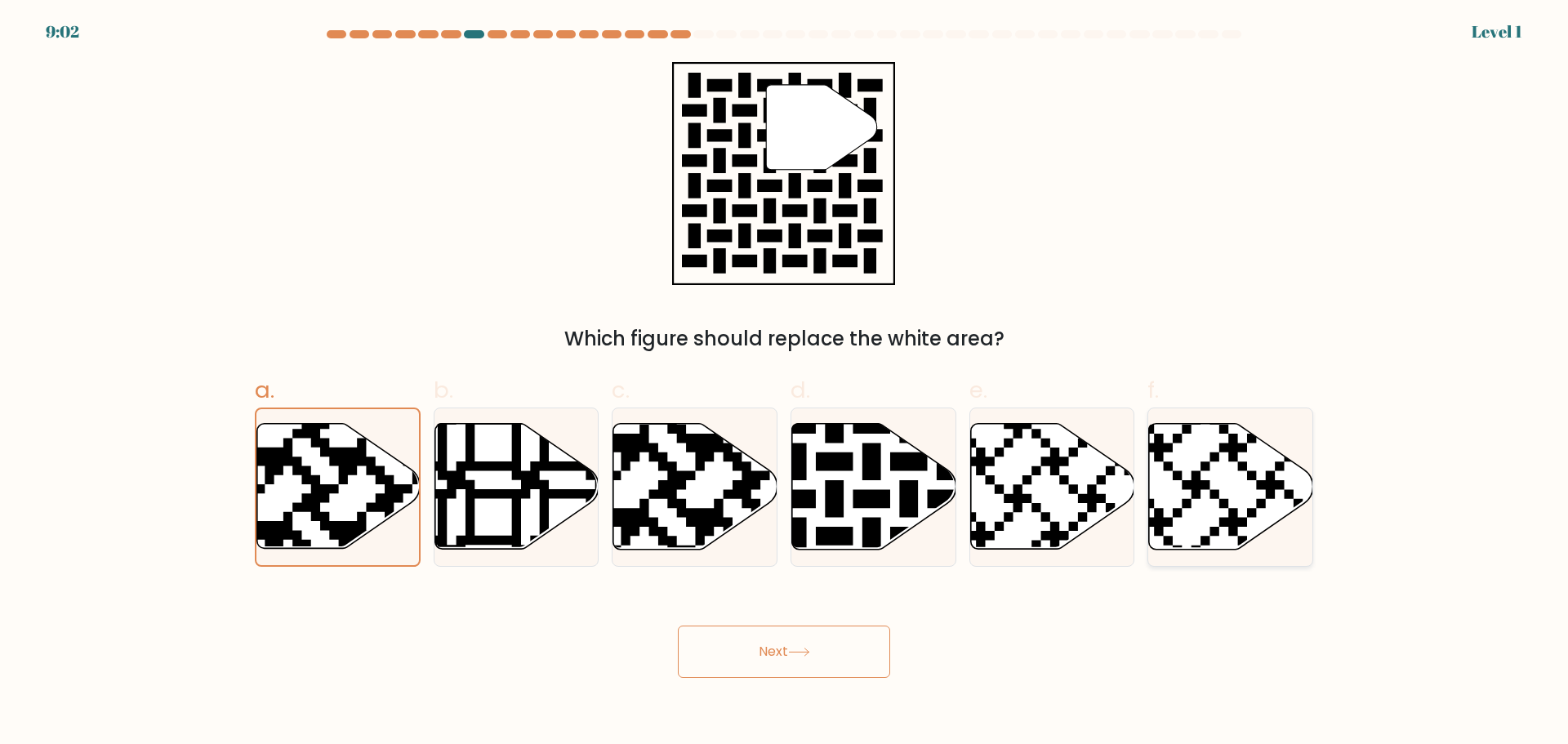
radio input "true"
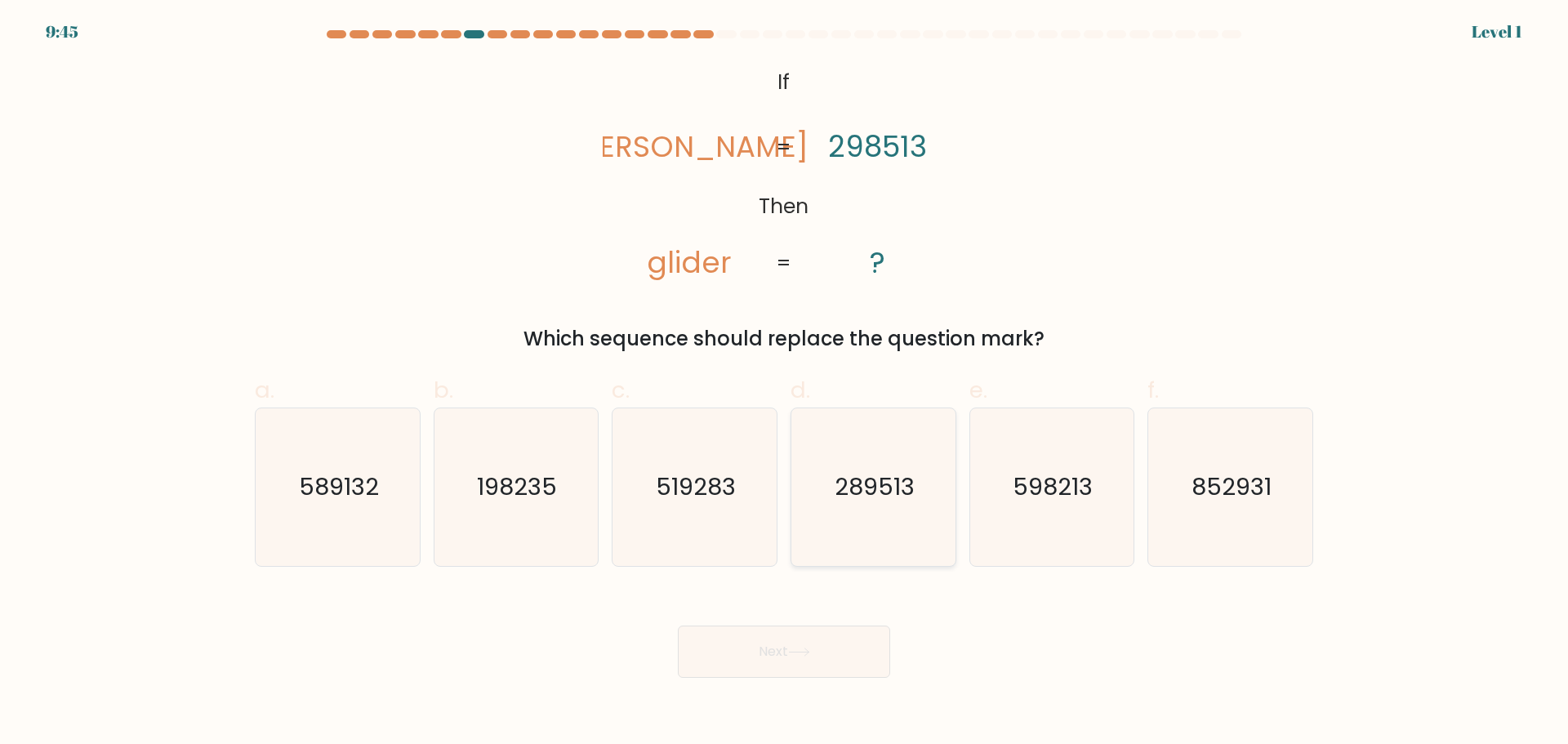
click at [865, 507] on icon "289513" at bounding box center [873, 487] width 158 height 158
click at [785, 383] on input "d. 289513" at bounding box center [784, 378] width 1 height 11
radio input "true"
click at [807, 652] on icon at bounding box center [799, 652] width 19 height 7
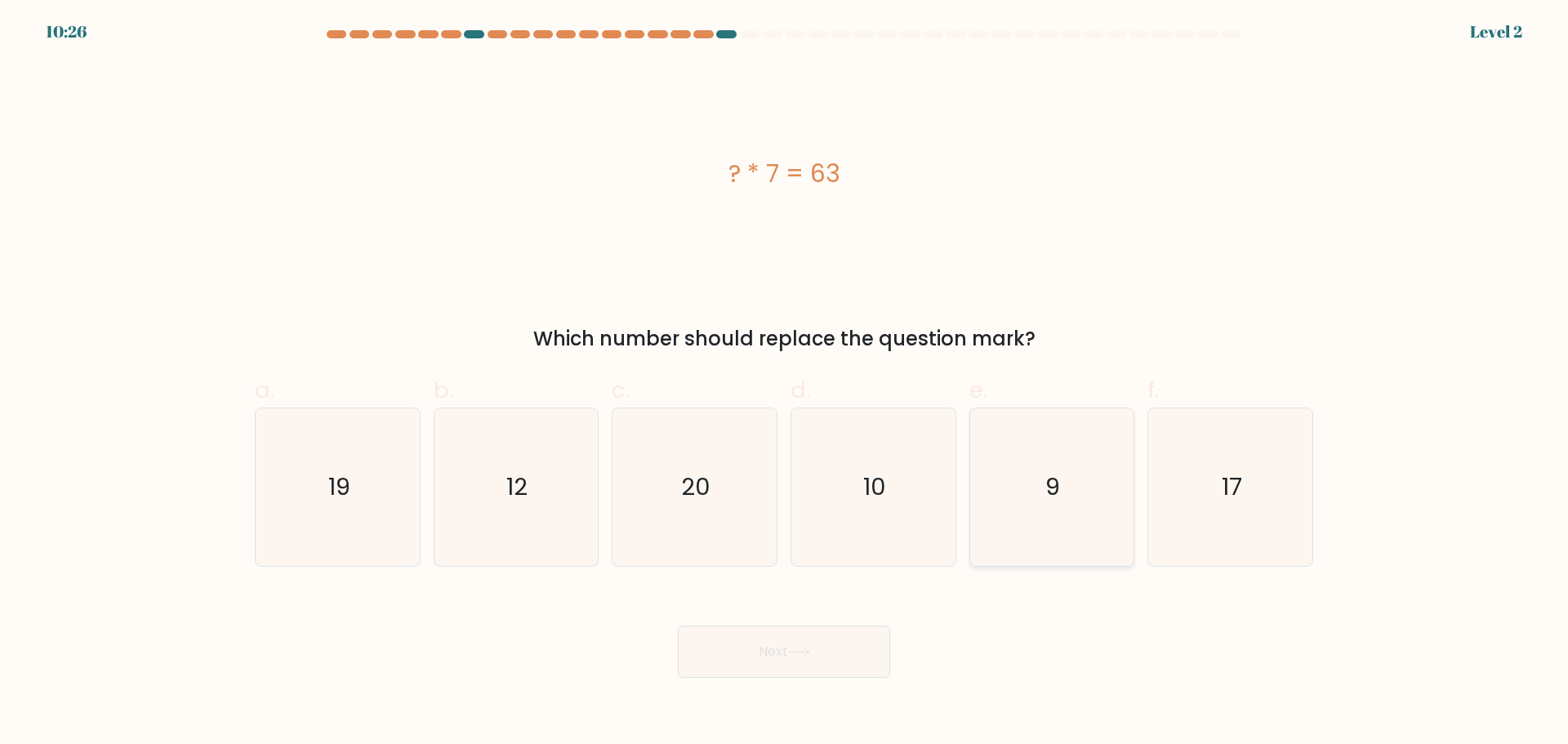
click at [1066, 492] on icon "9" at bounding box center [1051, 487] width 158 height 158
click at [785, 383] on input "e. 9" at bounding box center [784, 378] width 1 height 11
radio input "true"
click at [822, 649] on button "Next" at bounding box center [784, 652] width 212 height 53
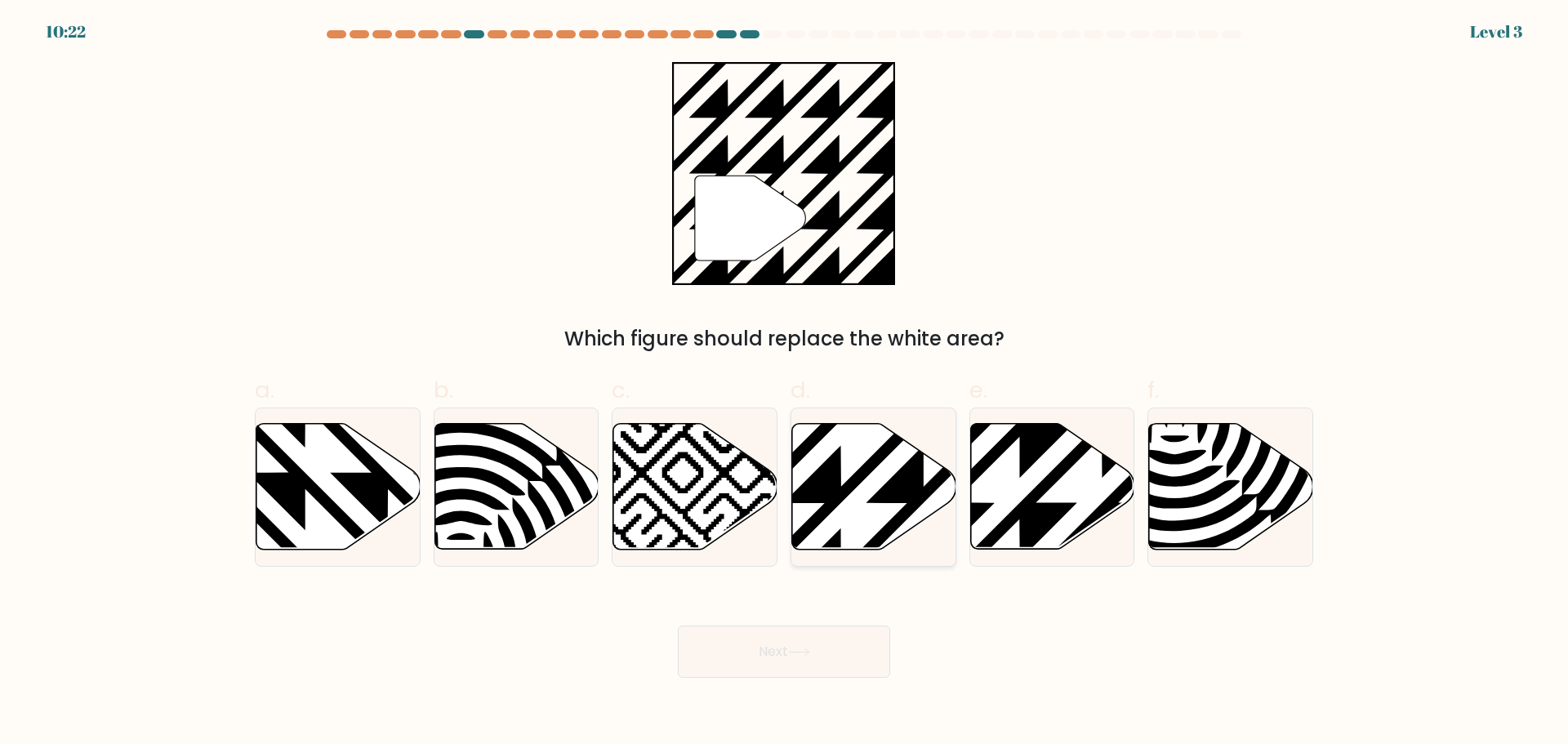
click at [843, 479] on icon at bounding box center [873, 486] width 164 height 126
click at [785, 383] on input "d." at bounding box center [784, 378] width 1 height 11
radio input "true"
click at [812, 637] on button "Next" at bounding box center [784, 652] width 212 height 53
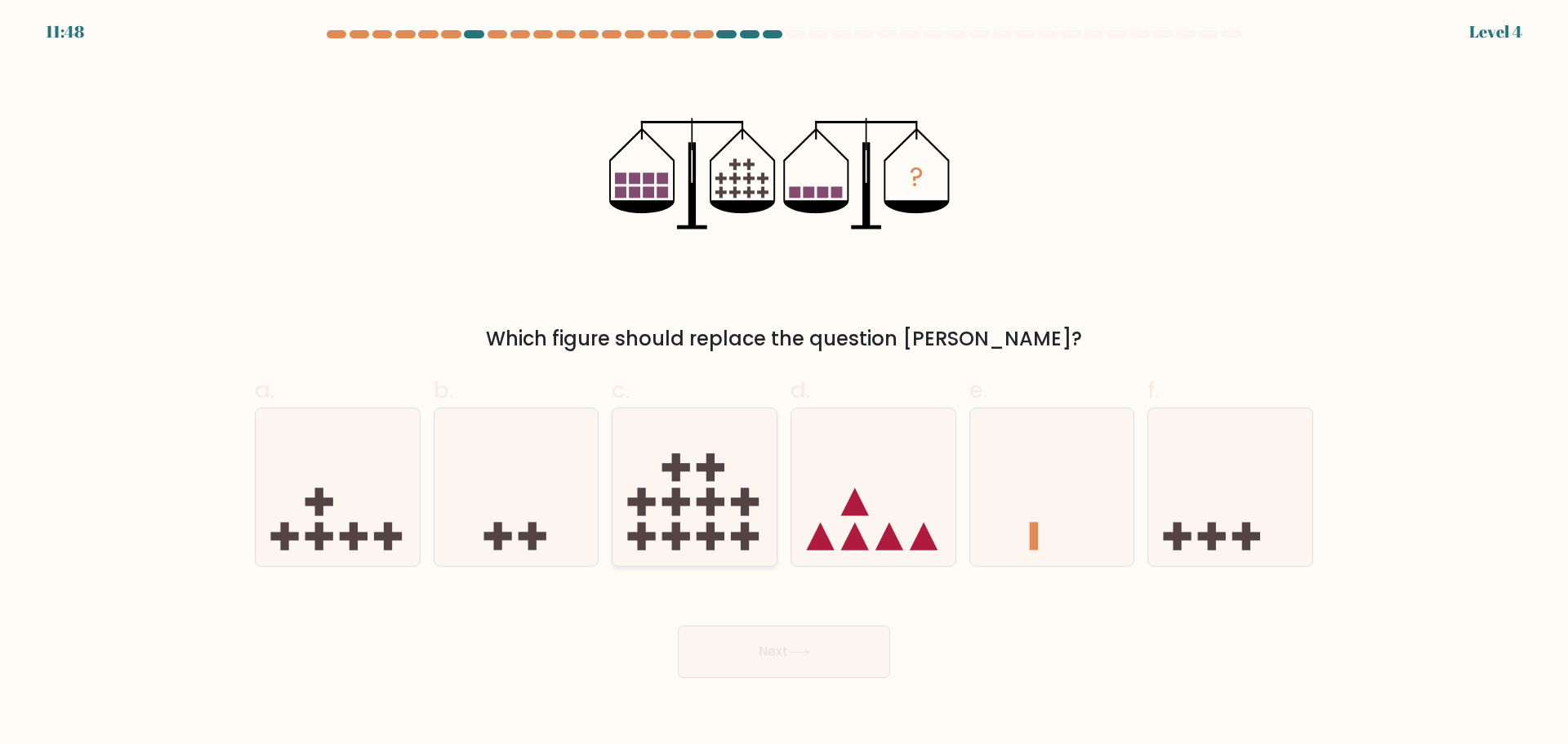
click at [713, 528] on rect at bounding box center [710, 537] width 8 height 28
click at [784, 383] on input "c." at bounding box center [784, 378] width 1 height 11
radio input "true"
click at [791, 646] on button "Next" at bounding box center [784, 652] width 212 height 53
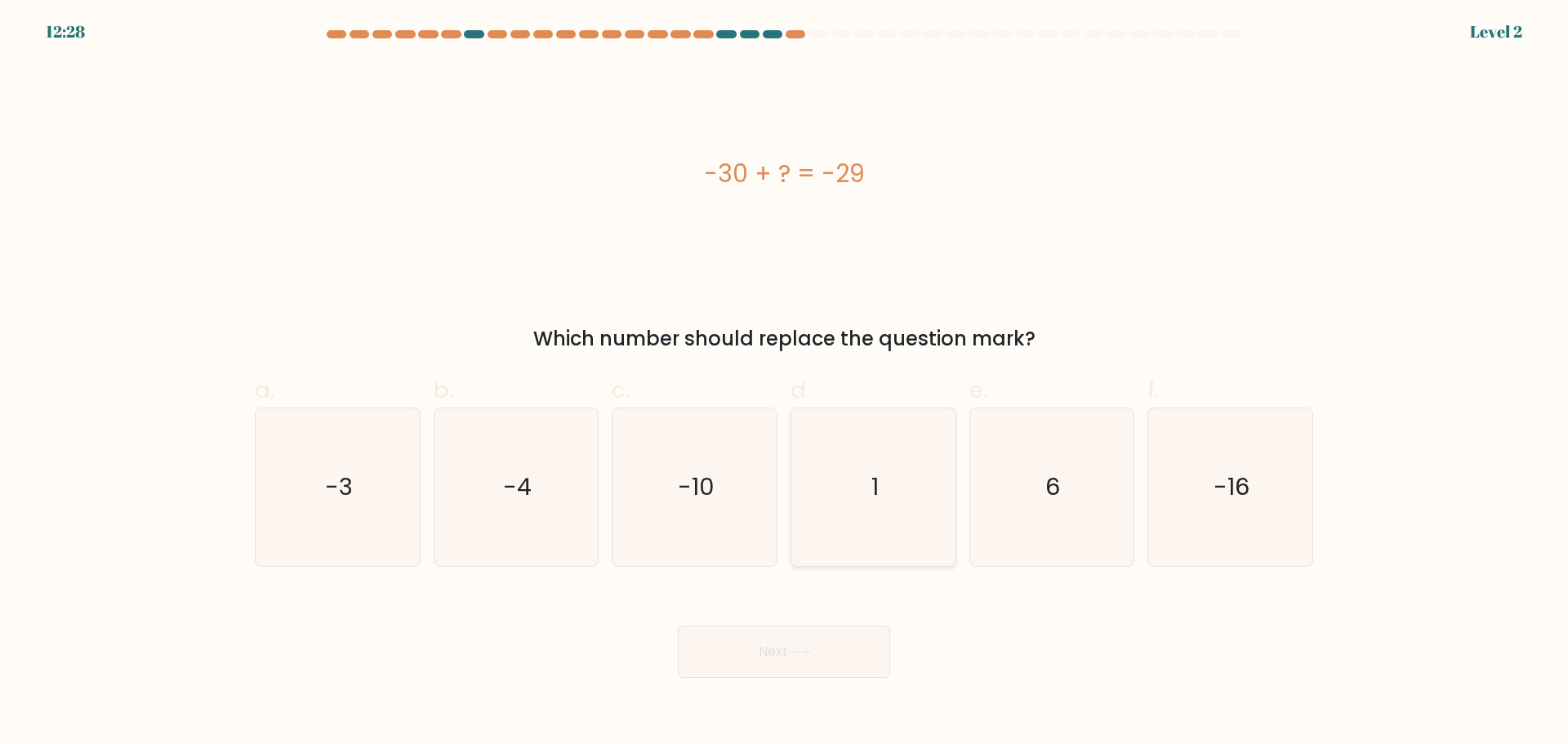
click at [877, 513] on icon "1" at bounding box center [873, 487] width 158 height 158
click at [785, 383] on input "d. 1" at bounding box center [784, 378] width 1 height 11
radio input "true"
click at [816, 641] on button "Next" at bounding box center [784, 652] width 212 height 53
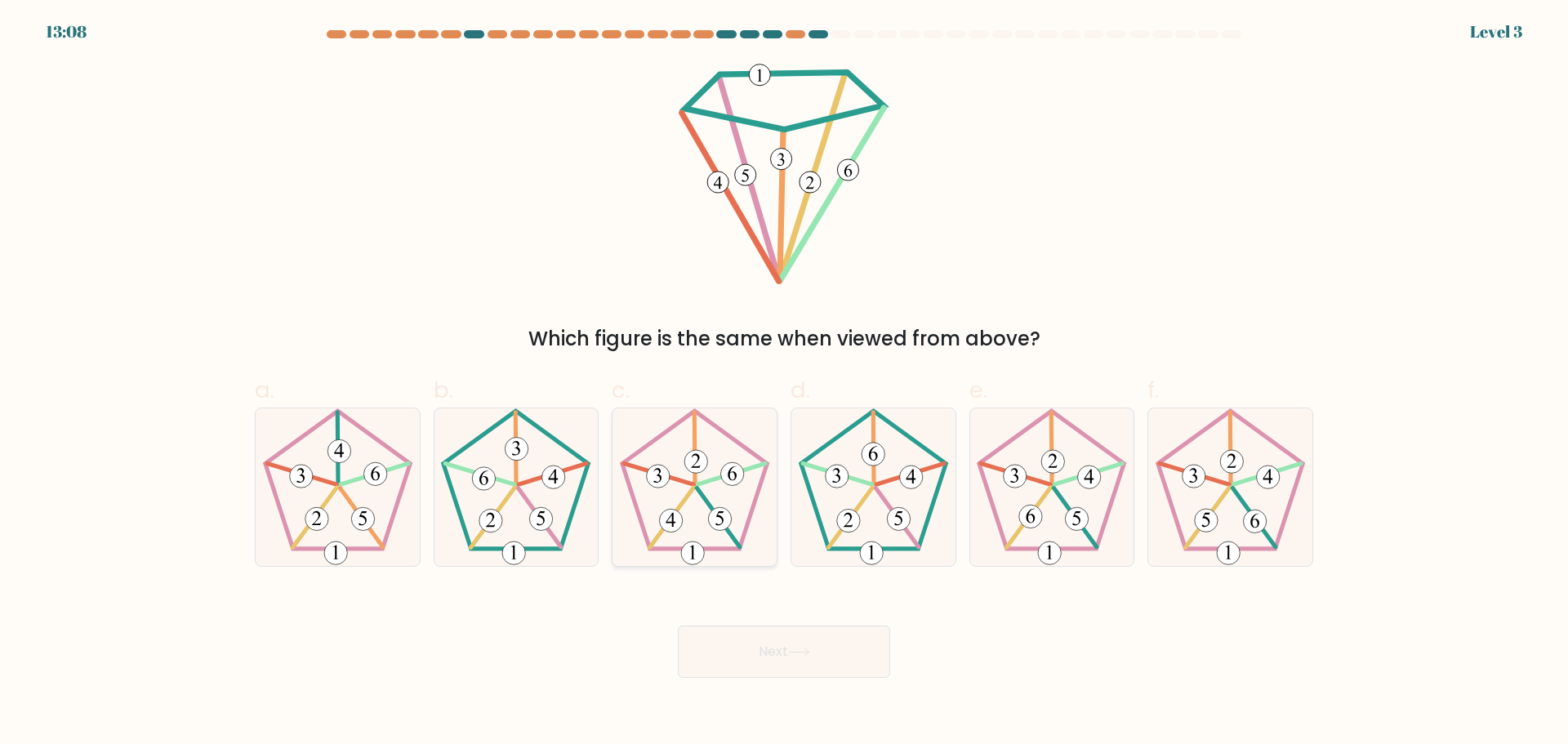
click at [731, 438] on 247 at bounding box center [694, 480] width 145 height 138
click at [784, 383] on input "c." at bounding box center [784, 378] width 1 height 11
radio input "true"
click at [795, 634] on button "Next" at bounding box center [784, 652] width 212 height 53
click at [797, 639] on button "Next" at bounding box center [784, 652] width 212 height 53
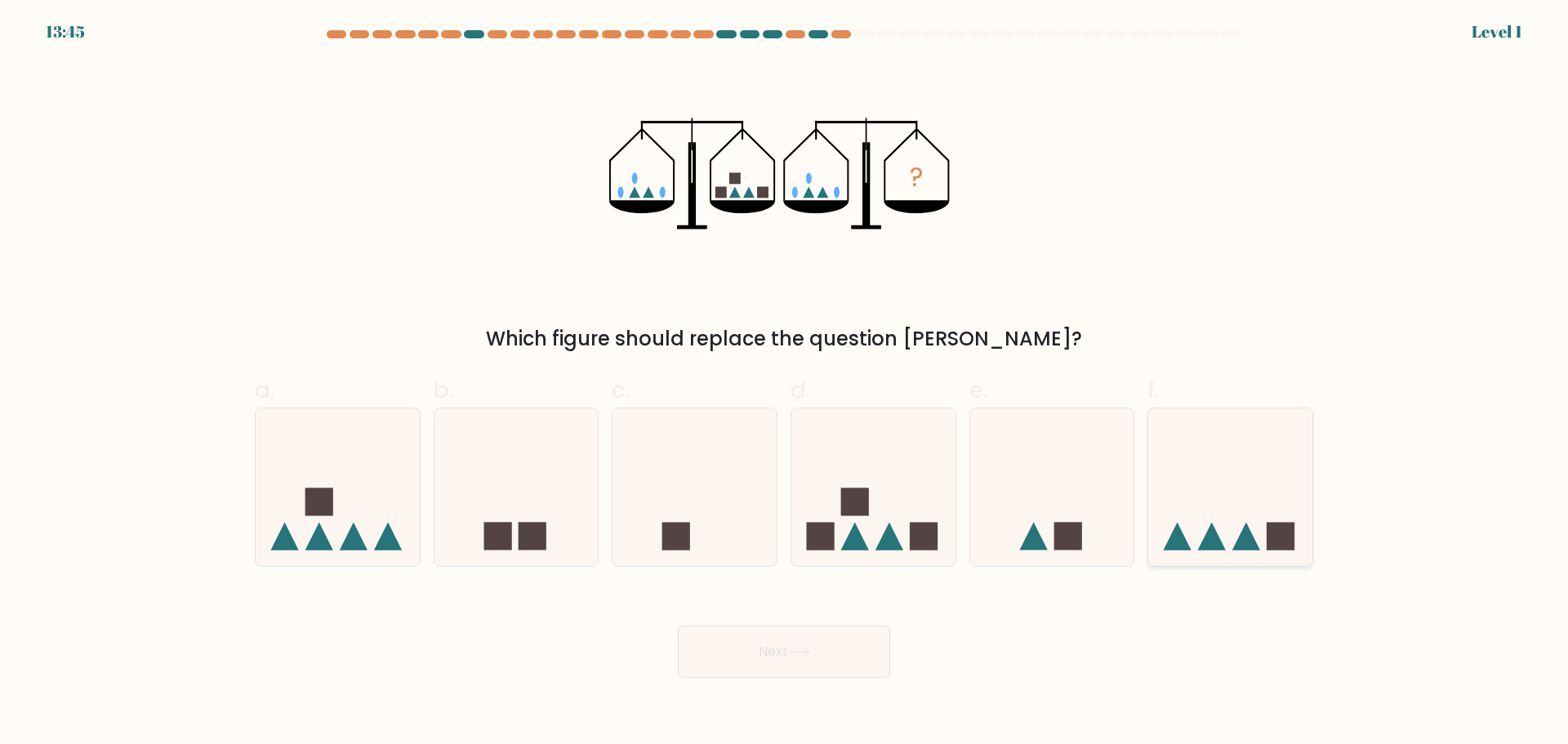
click at [1222, 500] on icon at bounding box center [1230, 486] width 164 height 136
click at [785, 383] on input "f." at bounding box center [784, 378] width 1 height 11
radio input "true"
click at [837, 639] on button "Next" at bounding box center [784, 652] width 212 height 53
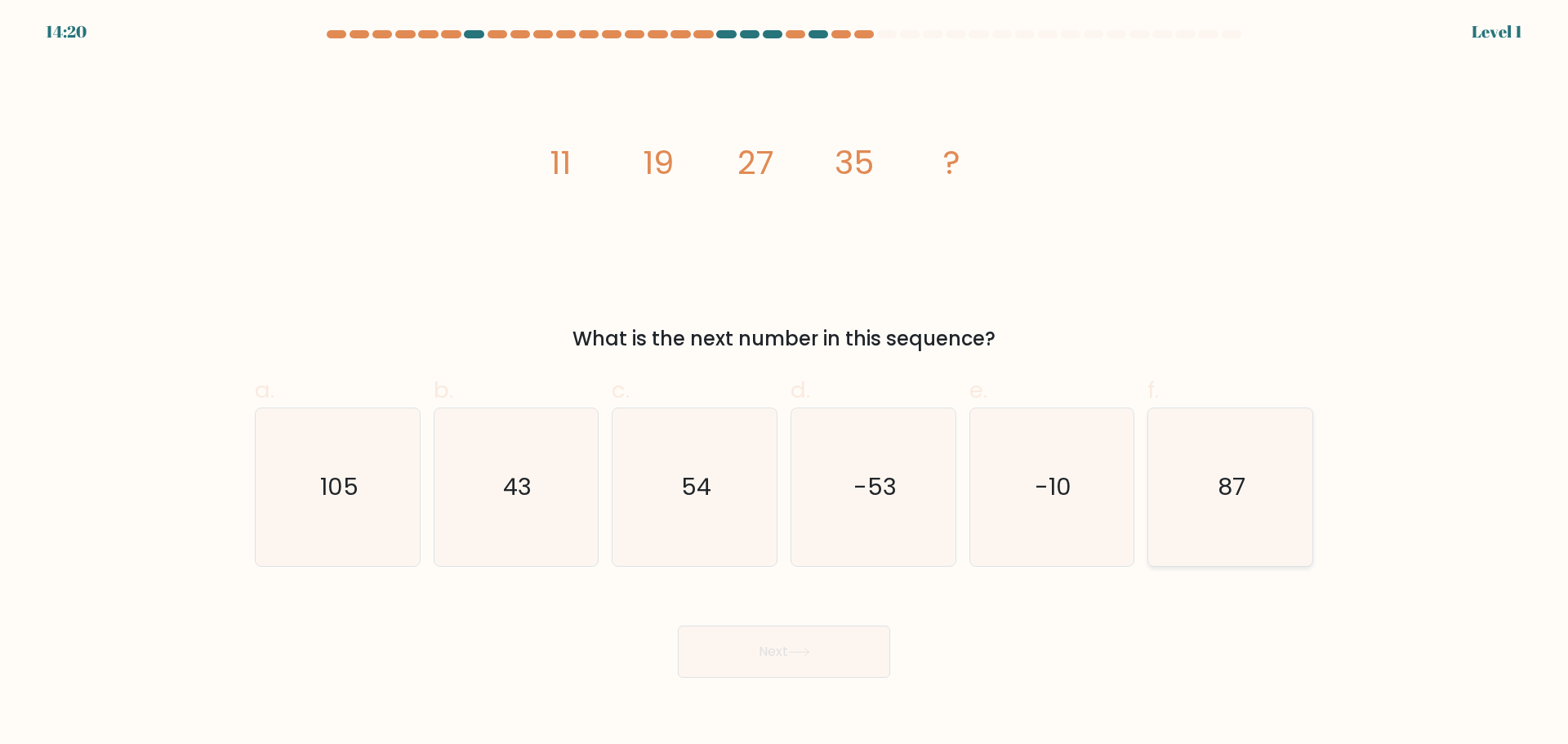
drag, startPoint x: 1216, startPoint y: 483, endPoint x: 1331, endPoint y: 419, distance: 131.6
click at [1216, 483] on icon "87" at bounding box center [1230, 487] width 158 height 158
click at [785, 383] on input "f. 87" at bounding box center [784, 378] width 1 height 11
radio input "true"
click at [763, 653] on button "Next" at bounding box center [784, 652] width 212 height 53
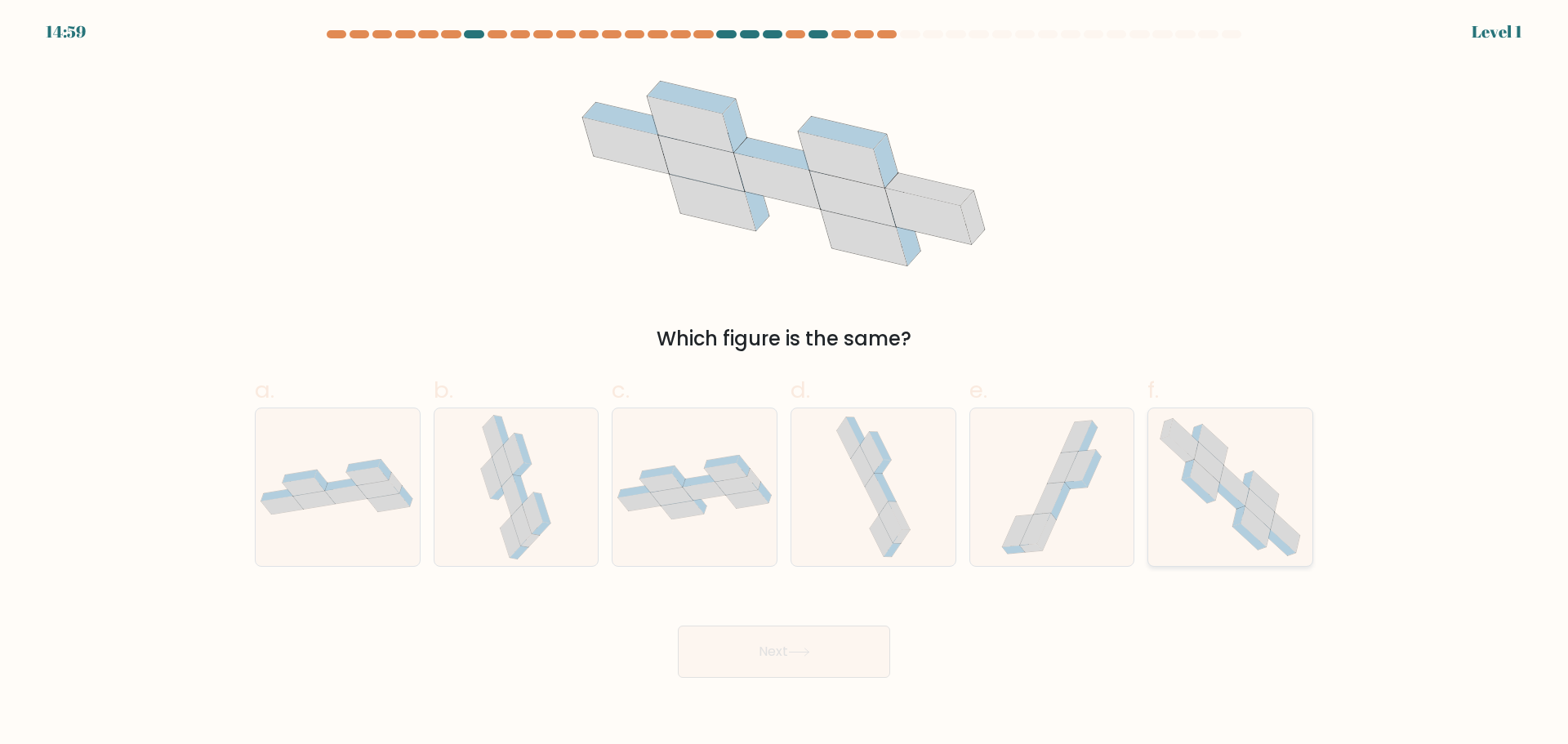
drag, startPoint x: 1223, startPoint y: 445, endPoint x: 1247, endPoint y: 416, distance: 37.6
click at [1223, 445] on icon at bounding box center [1214, 444] width 30 height 40
click at [785, 383] on input "f." at bounding box center [784, 378] width 1 height 11
radio input "true"
click at [783, 641] on button "Next" at bounding box center [784, 652] width 212 height 53
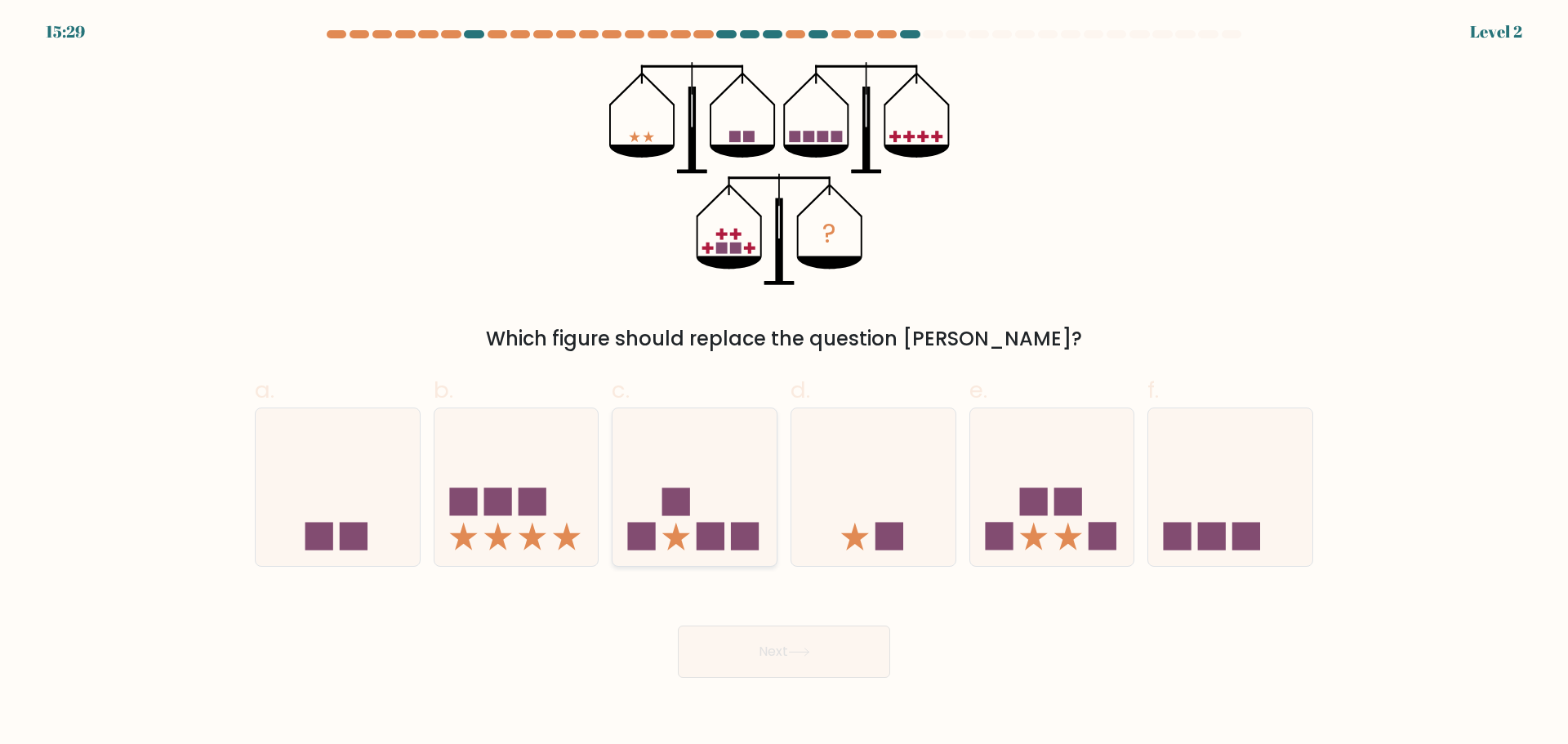
click at [669, 497] on rect at bounding box center [676, 502] width 28 height 28
click at [784, 383] on input "c." at bounding box center [784, 378] width 1 height 11
radio input "true"
click at [814, 661] on button "Next" at bounding box center [784, 652] width 212 height 53
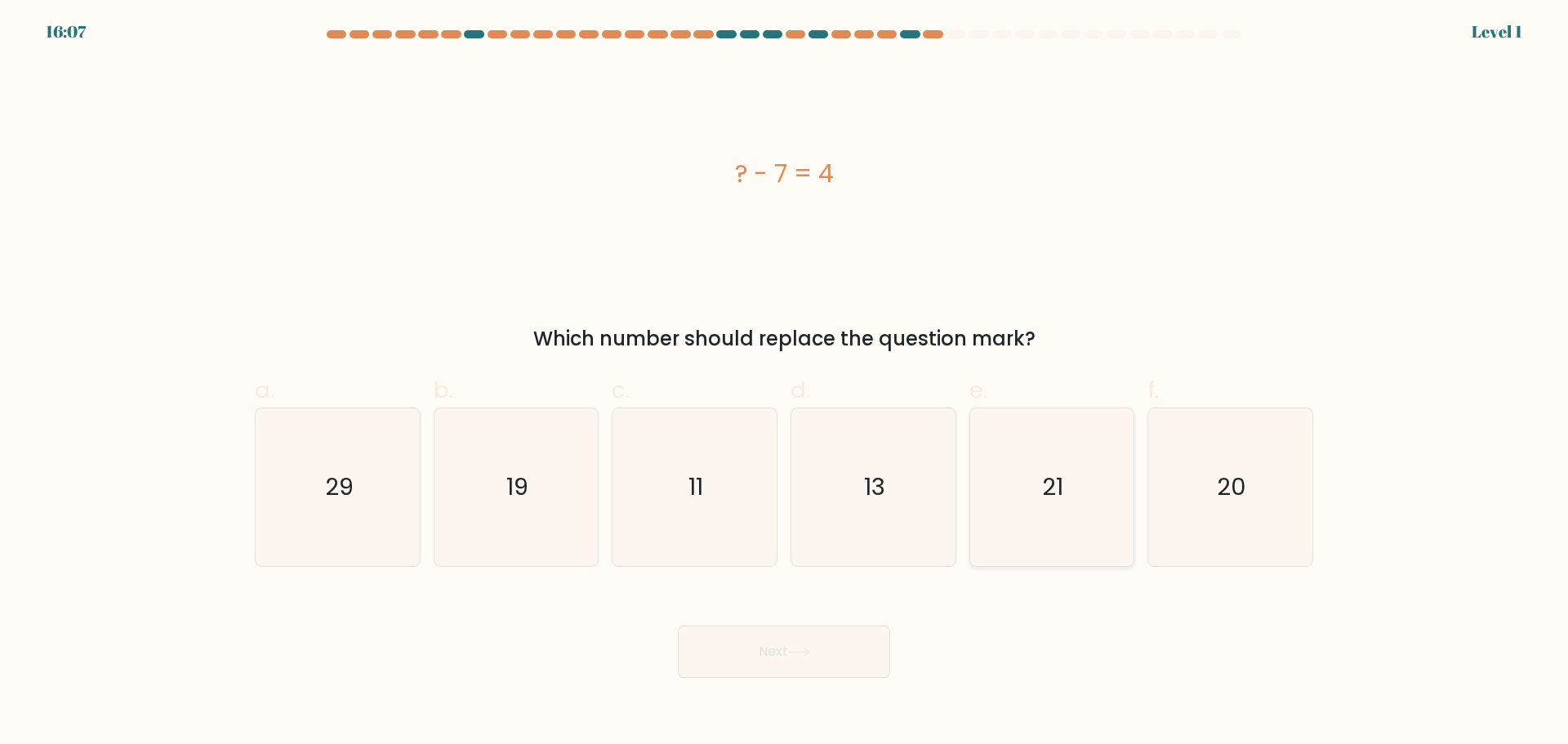
click at [1039, 478] on icon "21" at bounding box center [1051, 487] width 158 height 158
click at [785, 383] on input "e. 21" at bounding box center [784, 378] width 1 height 11
radio input "true"
click at [807, 661] on button "Next" at bounding box center [784, 652] width 212 height 53
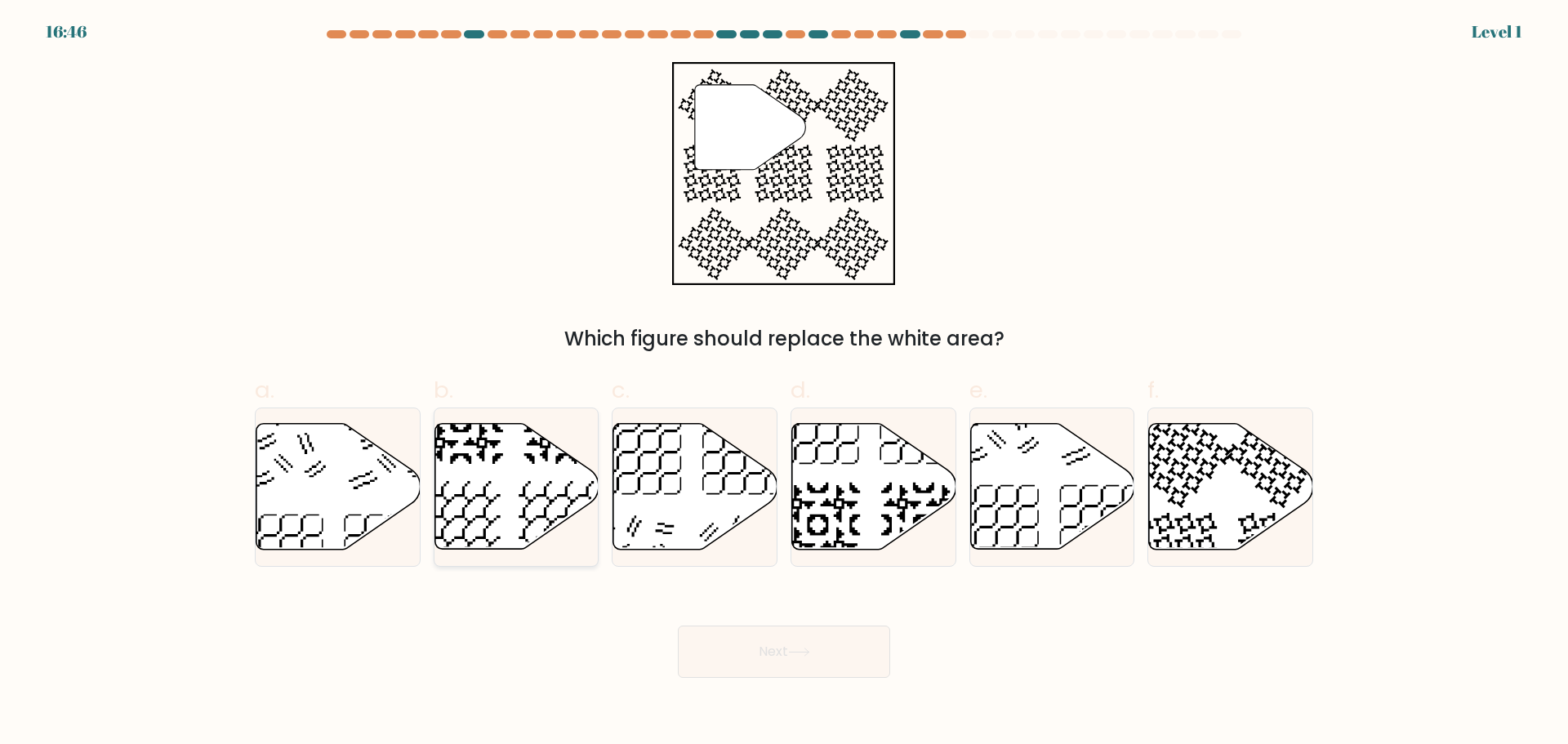
drag, startPoint x: 525, startPoint y: 495, endPoint x: 591, endPoint y: 498, distance: 66.1
click at [525, 495] on icon at bounding box center [561, 523] width 85 height 85
click at [784, 383] on input "b." at bounding box center [784, 378] width 1 height 11
radio input "true"
click at [1237, 513] on icon at bounding box center [1231, 486] width 164 height 126
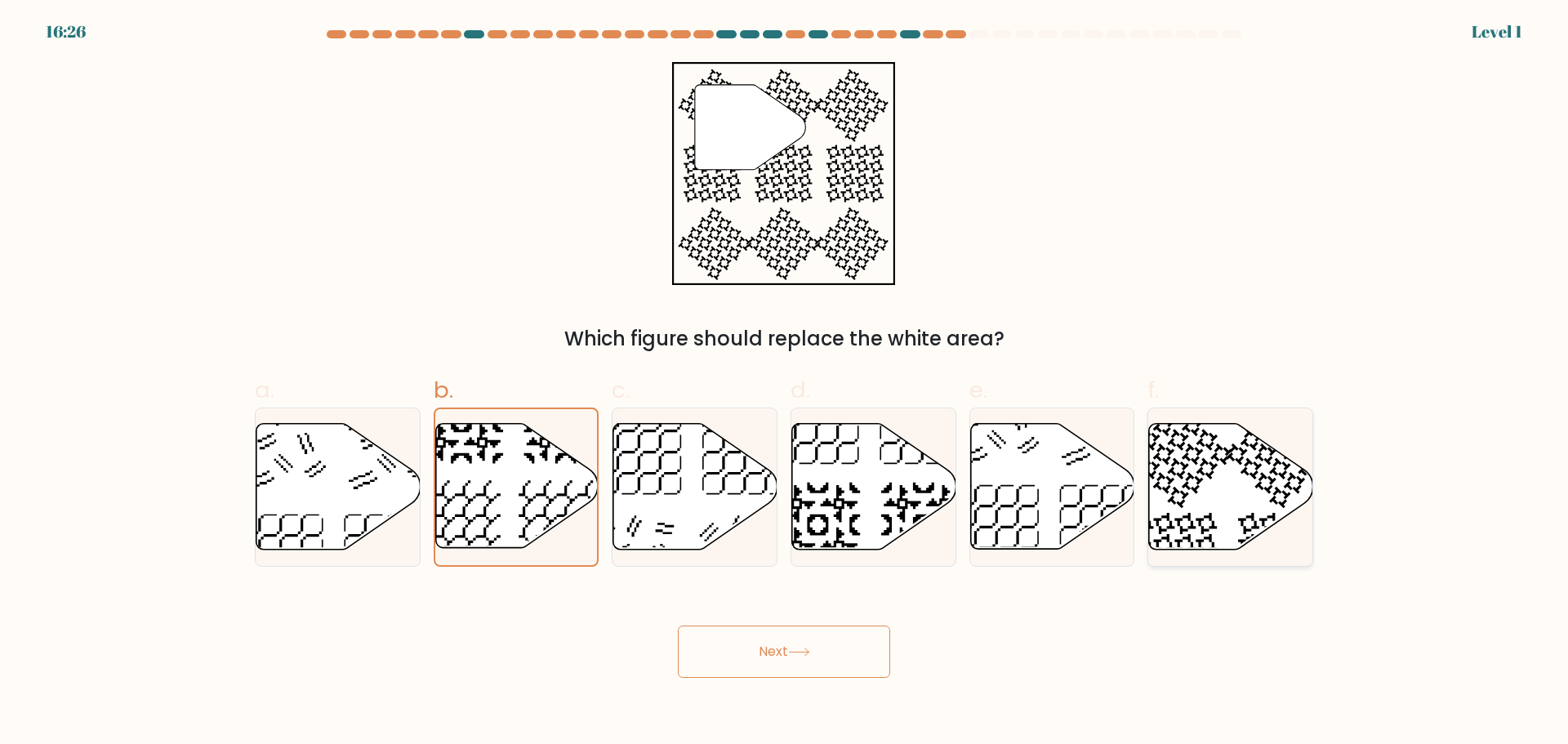
click at [785, 383] on input "f." at bounding box center [784, 378] width 1 height 11
radio input "true"
click at [852, 655] on button "Next" at bounding box center [784, 652] width 212 height 53
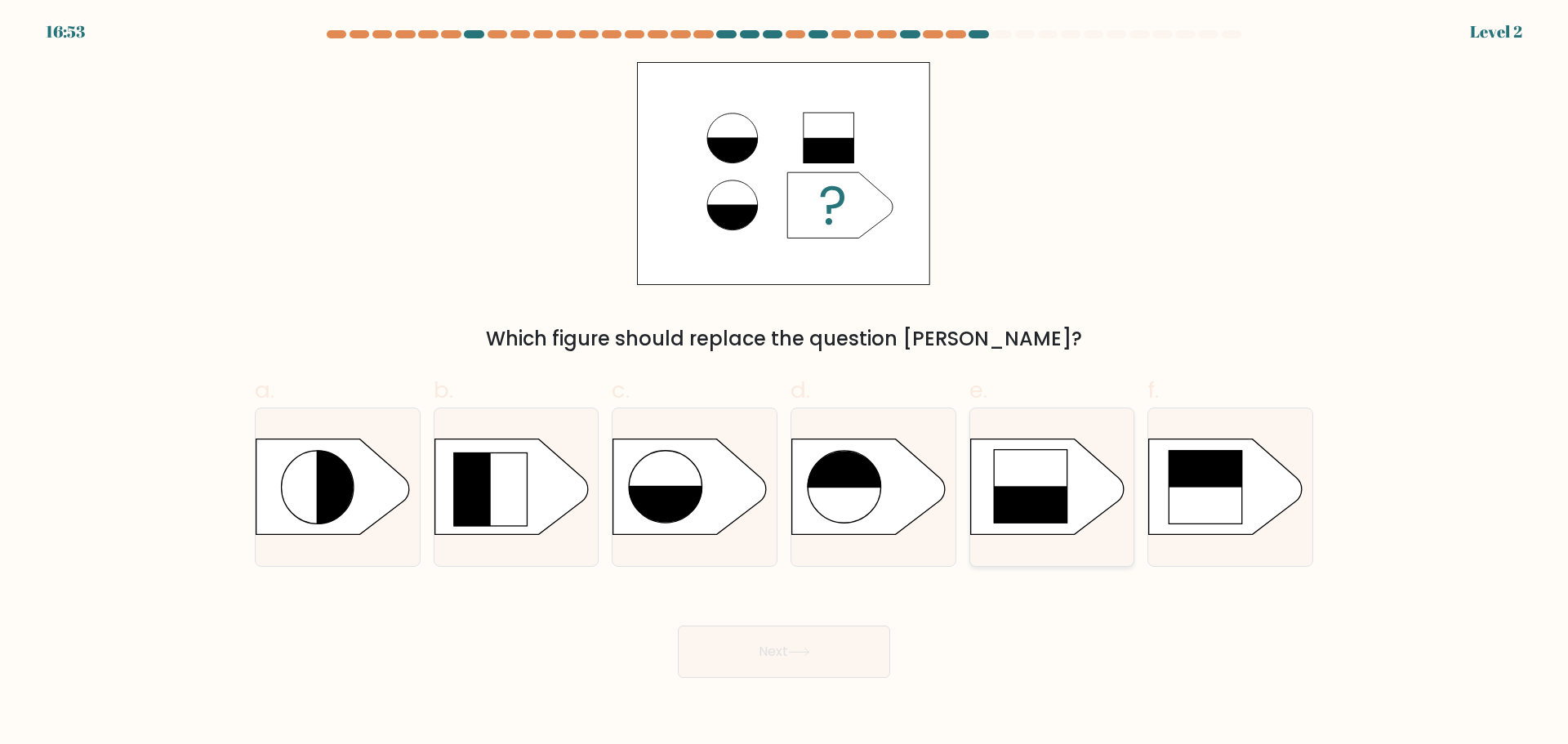
click at [1047, 490] on rect at bounding box center [1030, 523] width 74 height 74
click at [785, 383] on input "e." at bounding box center [784, 378] width 1 height 11
radio input "true"
click at [837, 648] on button "Next" at bounding box center [784, 652] width 212 height 53
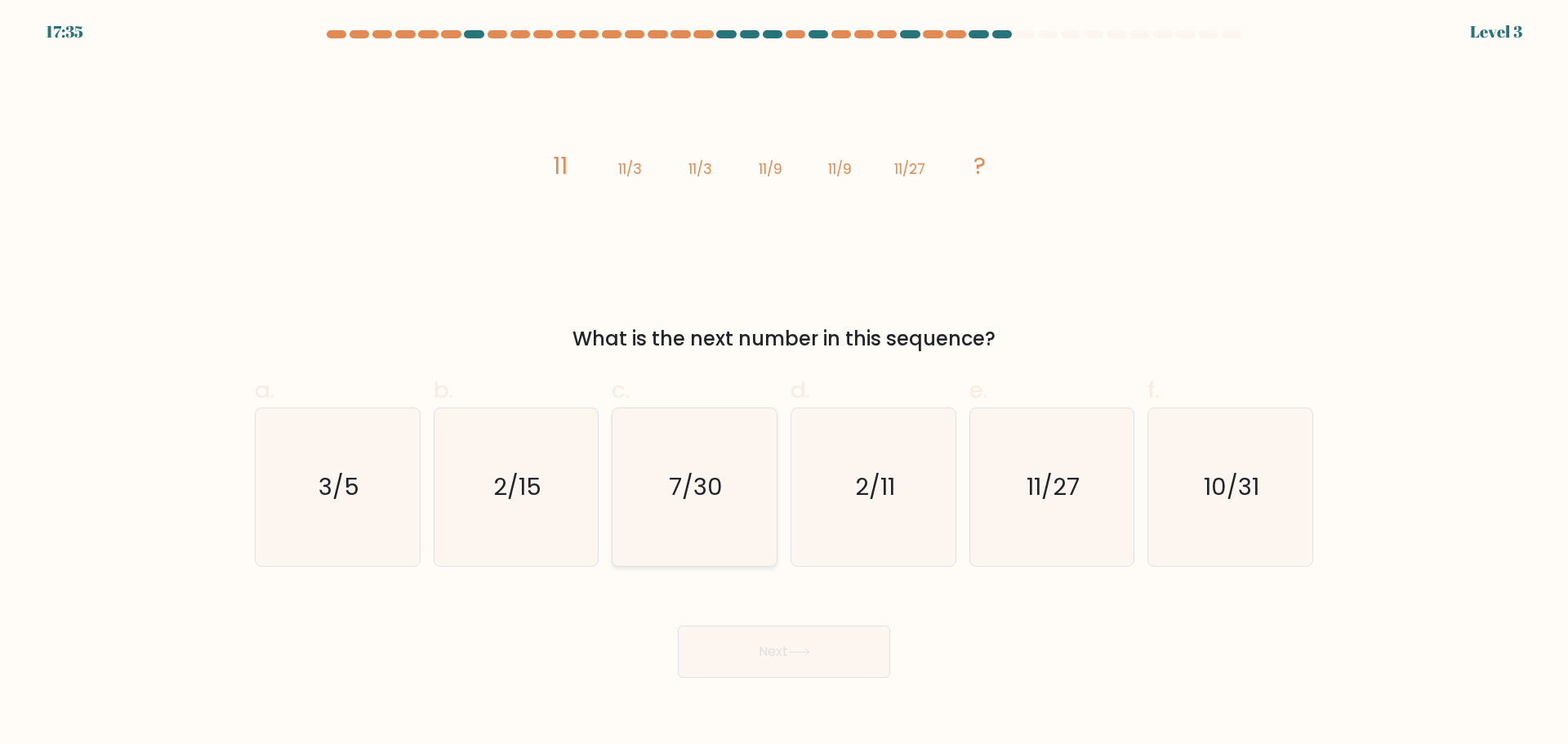
click at [700, 499] on text "7/30" at bounding box center [696, 486] width 54 height 32
click at [784, 383] on input "c. 7/30" at bounding box center [784, 378] width 1 height 11
radio input "true"
click at [772, 645] on button "Next" at bounding box center [784, 652] width 212 height 53
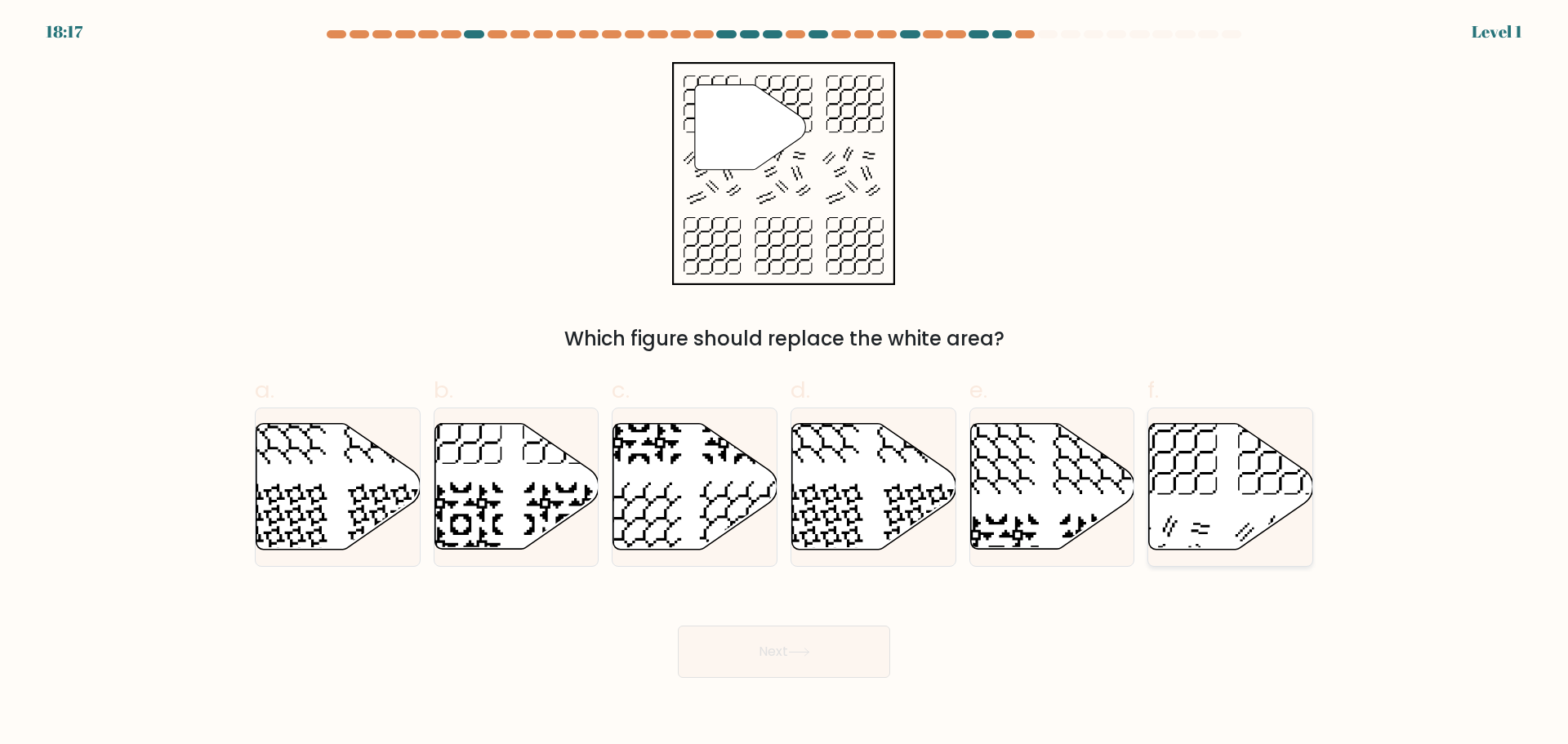
click at [1199, 475] on icon at bounding box center [1175, 451] width 85 height 85
click at [785, 383] on input "f." at bounding box center [784, 378] width 1 height 11
radio input "true"
click at [763, 652] on button "Next" at bounding box center [784, 652] width 212 height 53
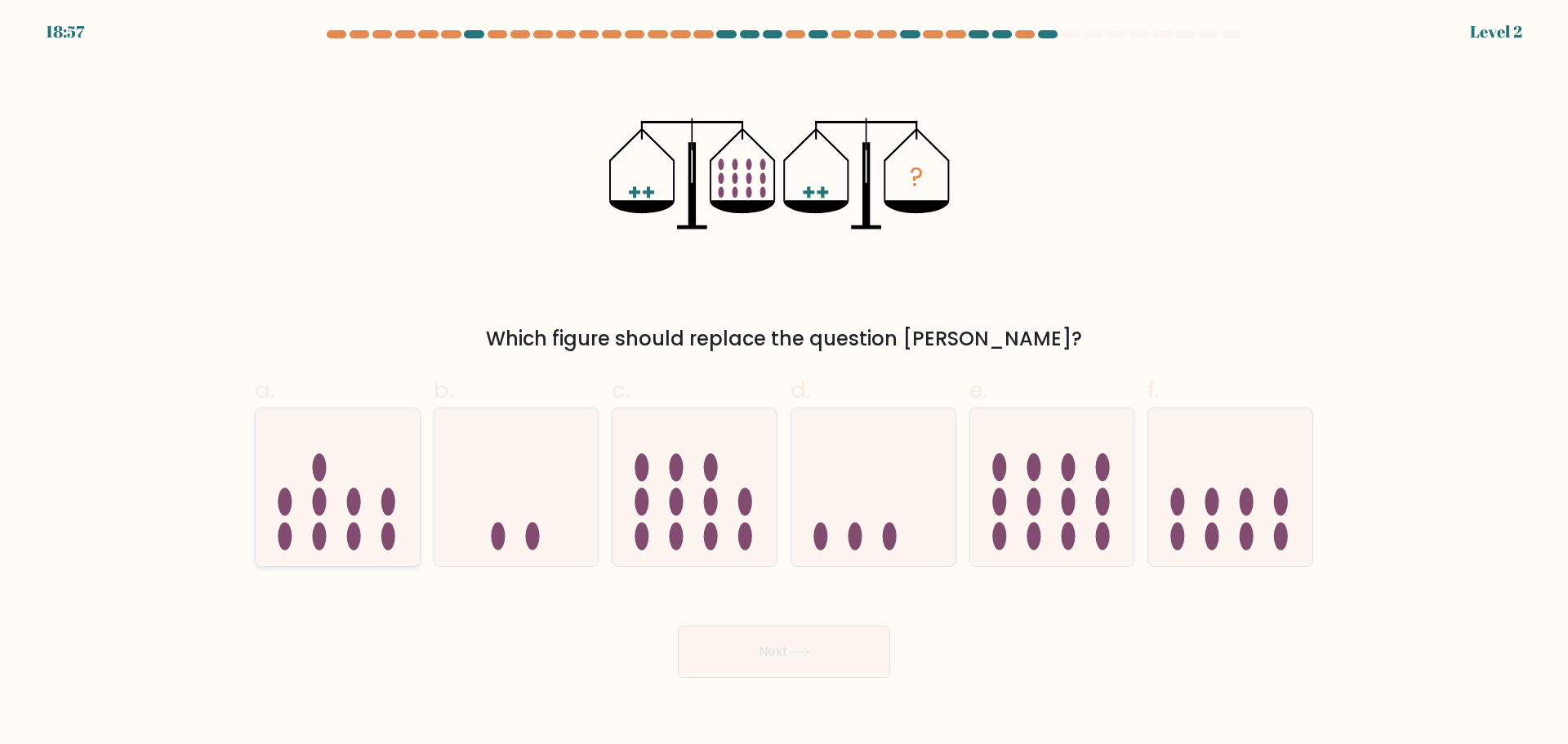
click at [368, 523] on icon at bounding box center [337, 486] width 164 height 136
click at [784, 383] on input "a." at bounding box center [784, 378] width 1 height 11
radio input "true"
click at [819, 655] on button "Next" at bounding box center [784, 652] width 212 height 53
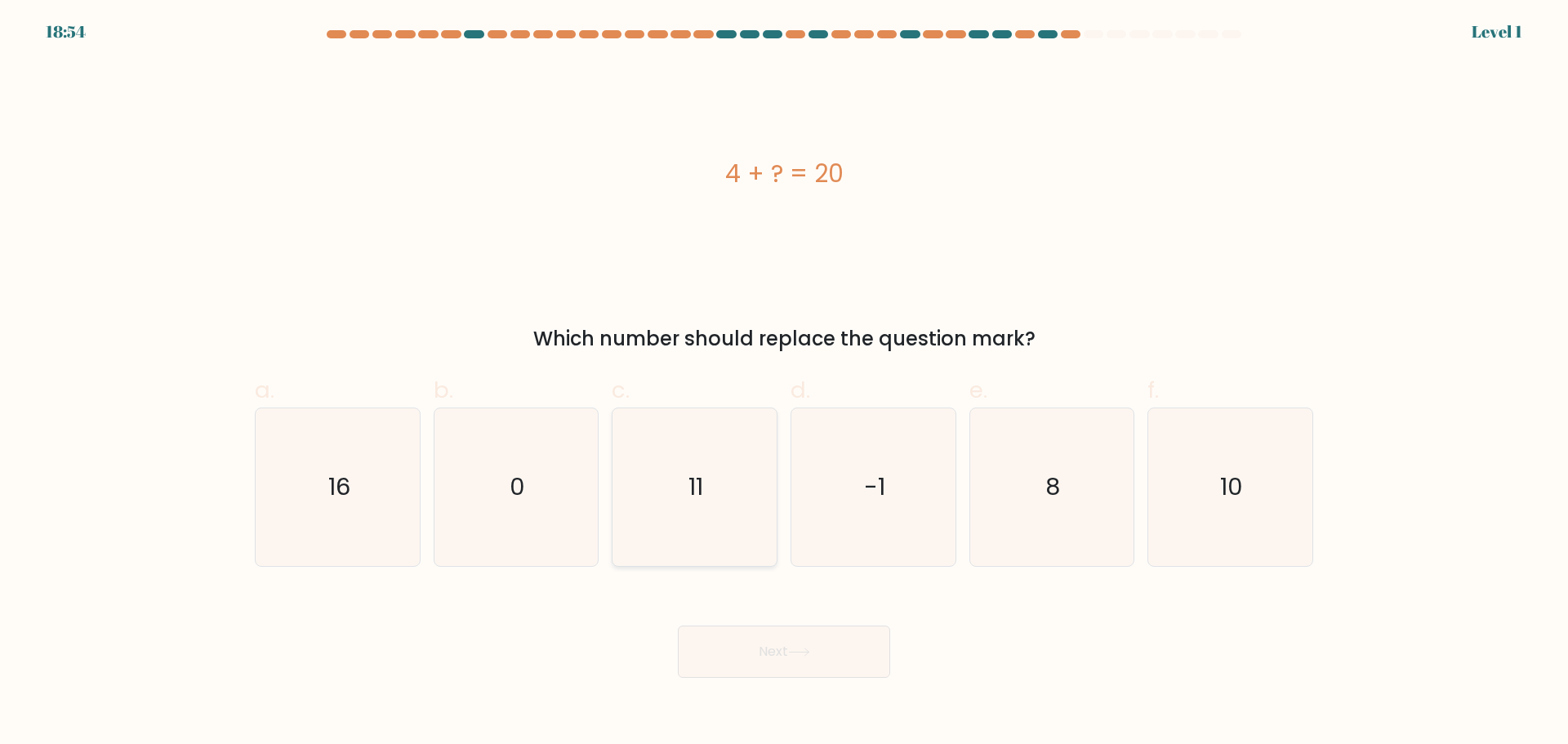
click at [737, 514] on icon "11" at bounding box center [695, 487] width 158 height 158
click at [784, 383] on input "c. 11" at bounding box center [784, 378] width 1 height 11
radio input "true"
click at [795, 661] on button "Next" at bounding box center [784, 652] width 212 height 53
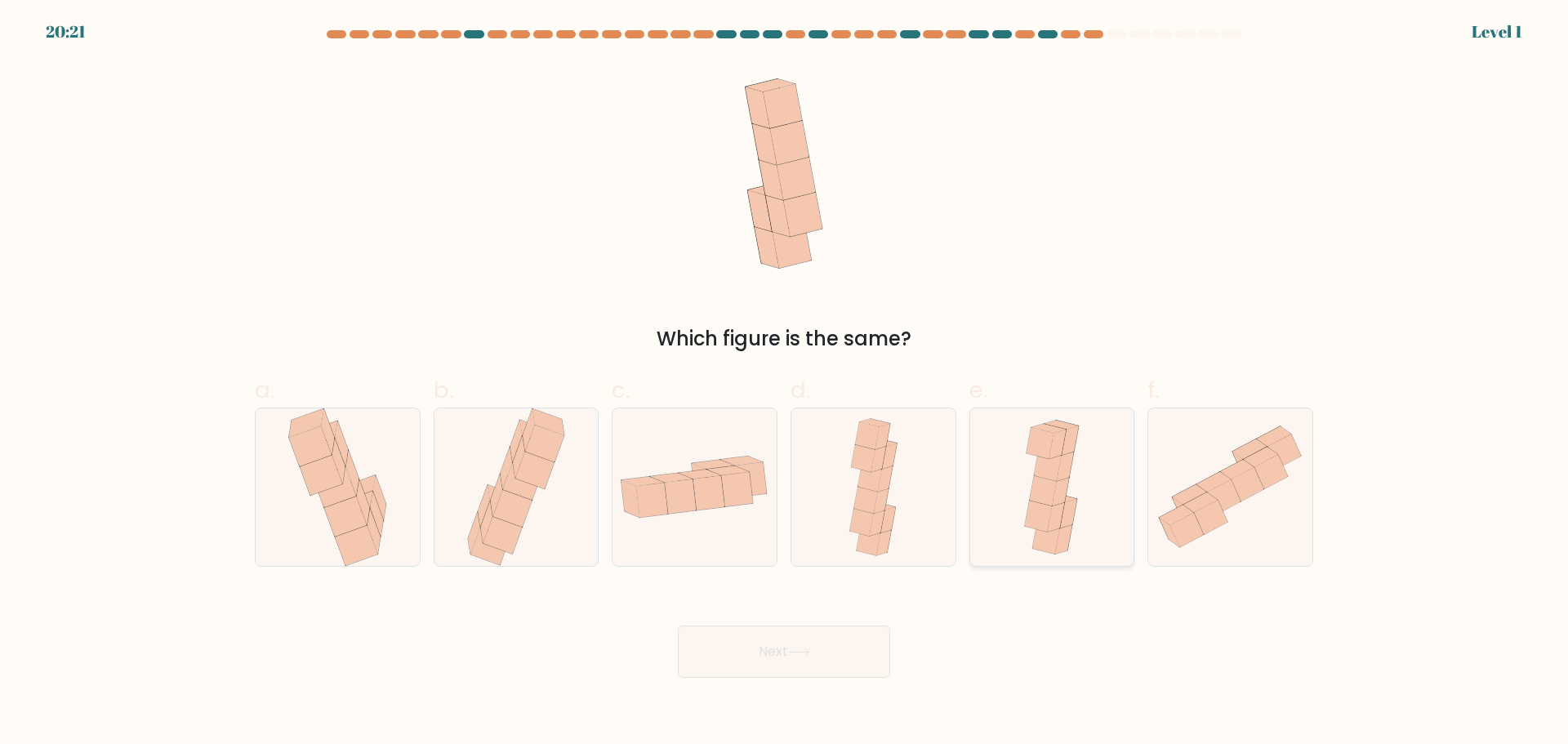
click at [975, 508] on div at bounding box center [1052, 487] width 166 height 159
click at [785, 383] on input "e." at bounding box center [784, 378] width 1 height 11
radio input "true"
click at [783, 654] on button "Next" at bounding box center [784, 652] width 212 height 53
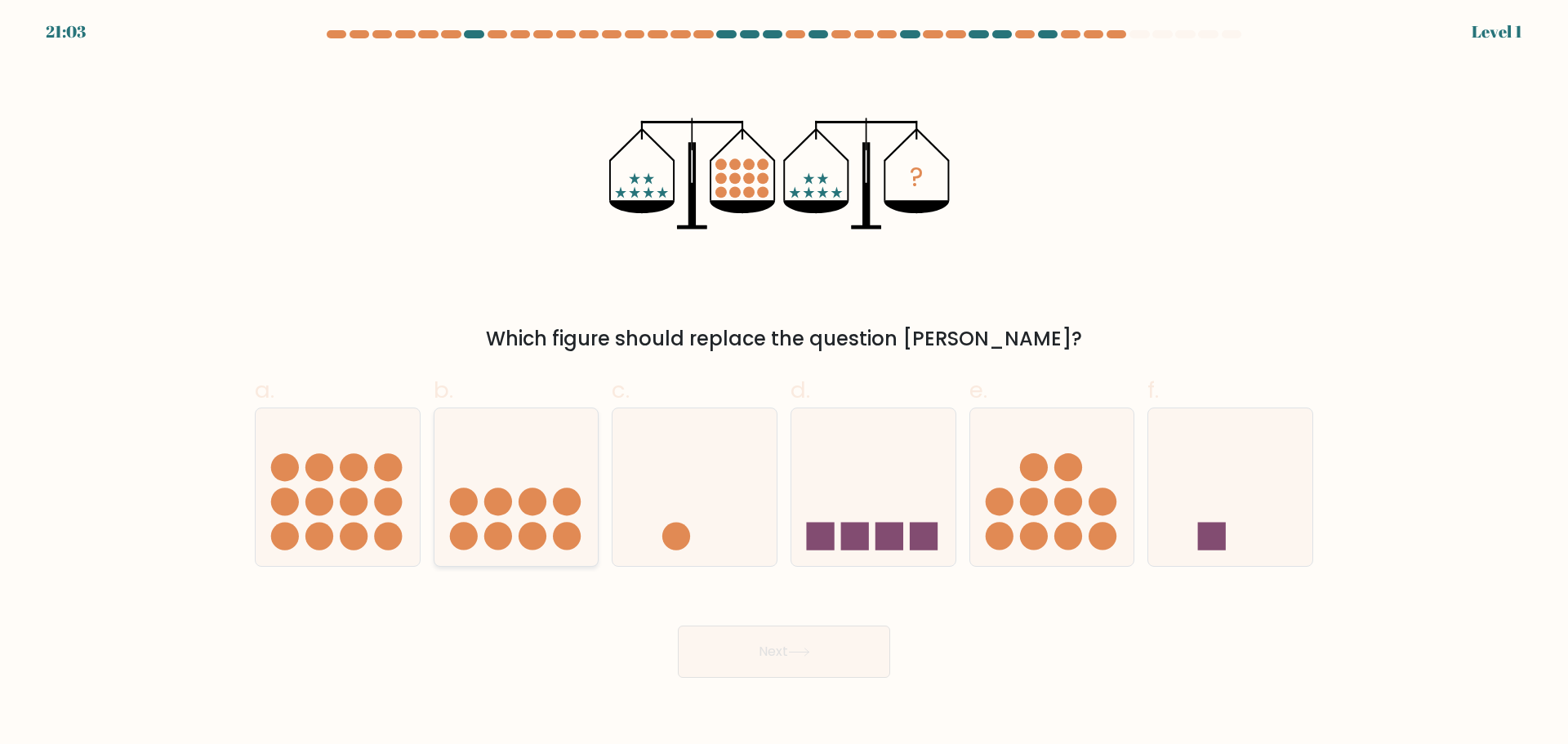
click at [440, 490] on icon at bounding box center [516, 486] width 164 height 136
click at [784, 383] on input "b." at bounding box center [784, 378] width 1 height 11
radio input "true"
click at [771, 643] on button "Next" at bounding box center [784, 652] width 212 height 53
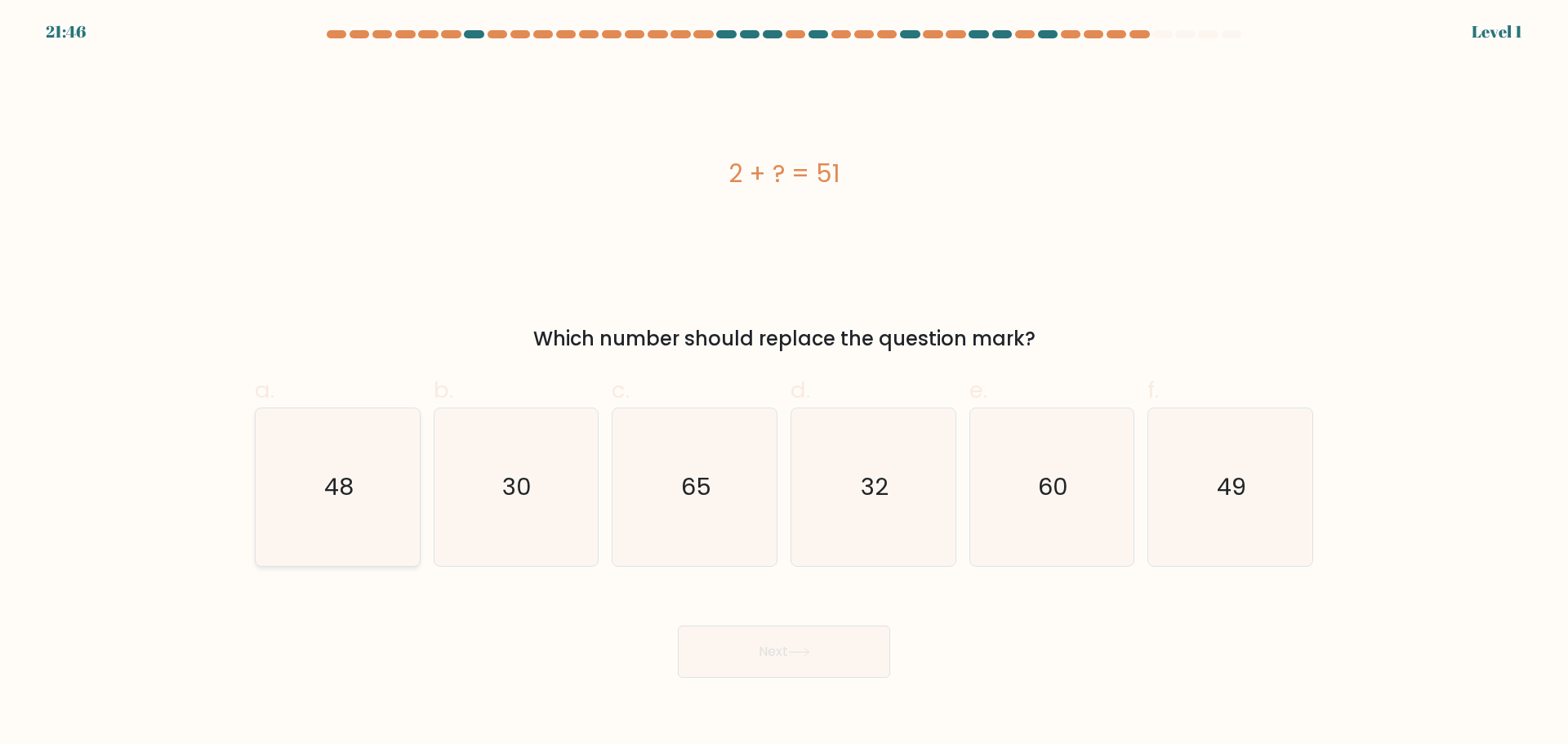
click at [366, 501] on icon "48" at bounding box center [338, 487] width 158 height 158
click at [784, 383] on input "a. 48" at bounding box center [784, 378] width 1 height 11
radio input "true"
click at [796, 655] on icon at bounding box center [799, 652] width 22 height 9
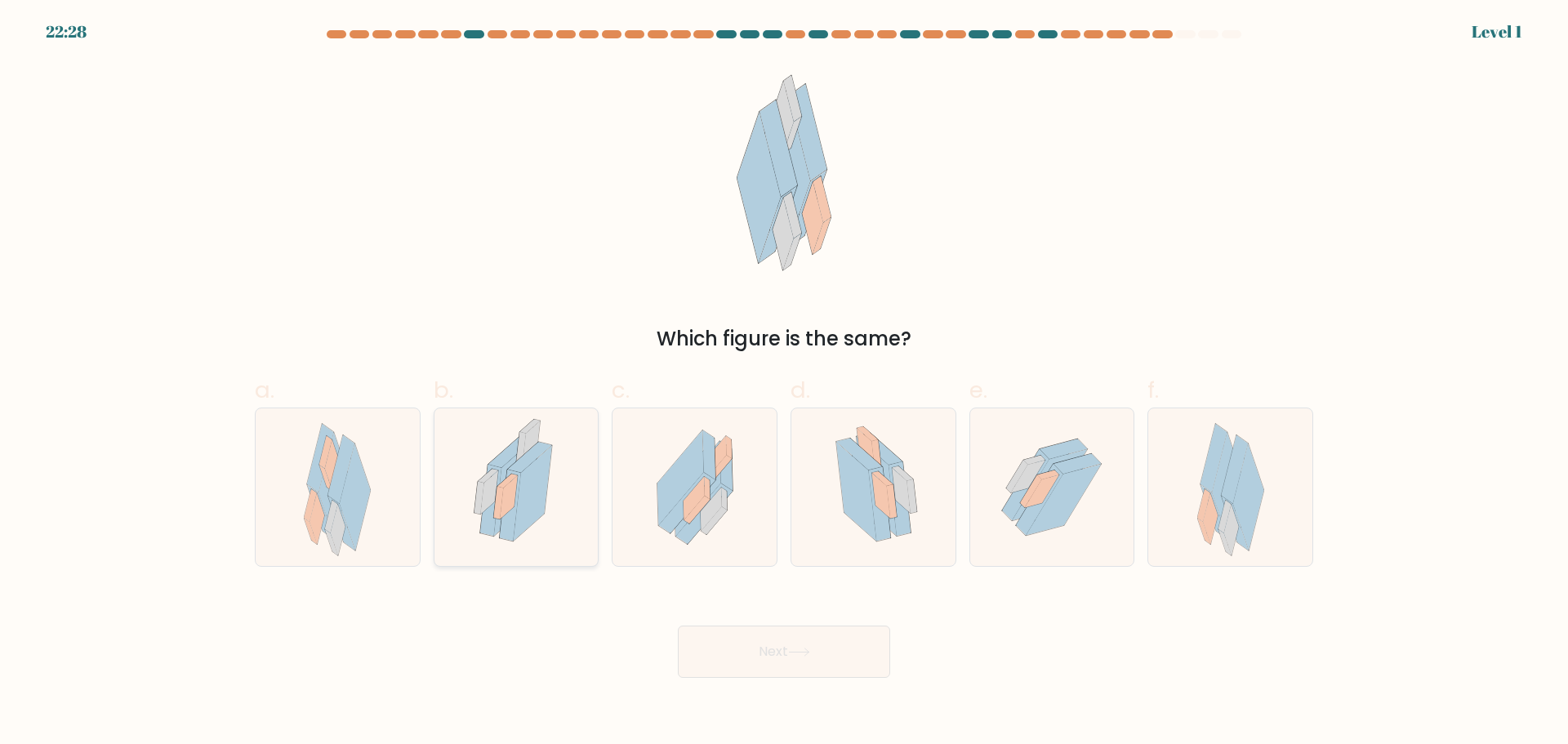
click at [543, 504] on icon at bounding box center [533, 493] width 39 height 96
click at [784, 383] on input "b." at bounding box center [784, 378] width 1 height 11
radio input "true"
click at [819, 650] on button "Next" at bounding box center [784, 652] width 212 height 53
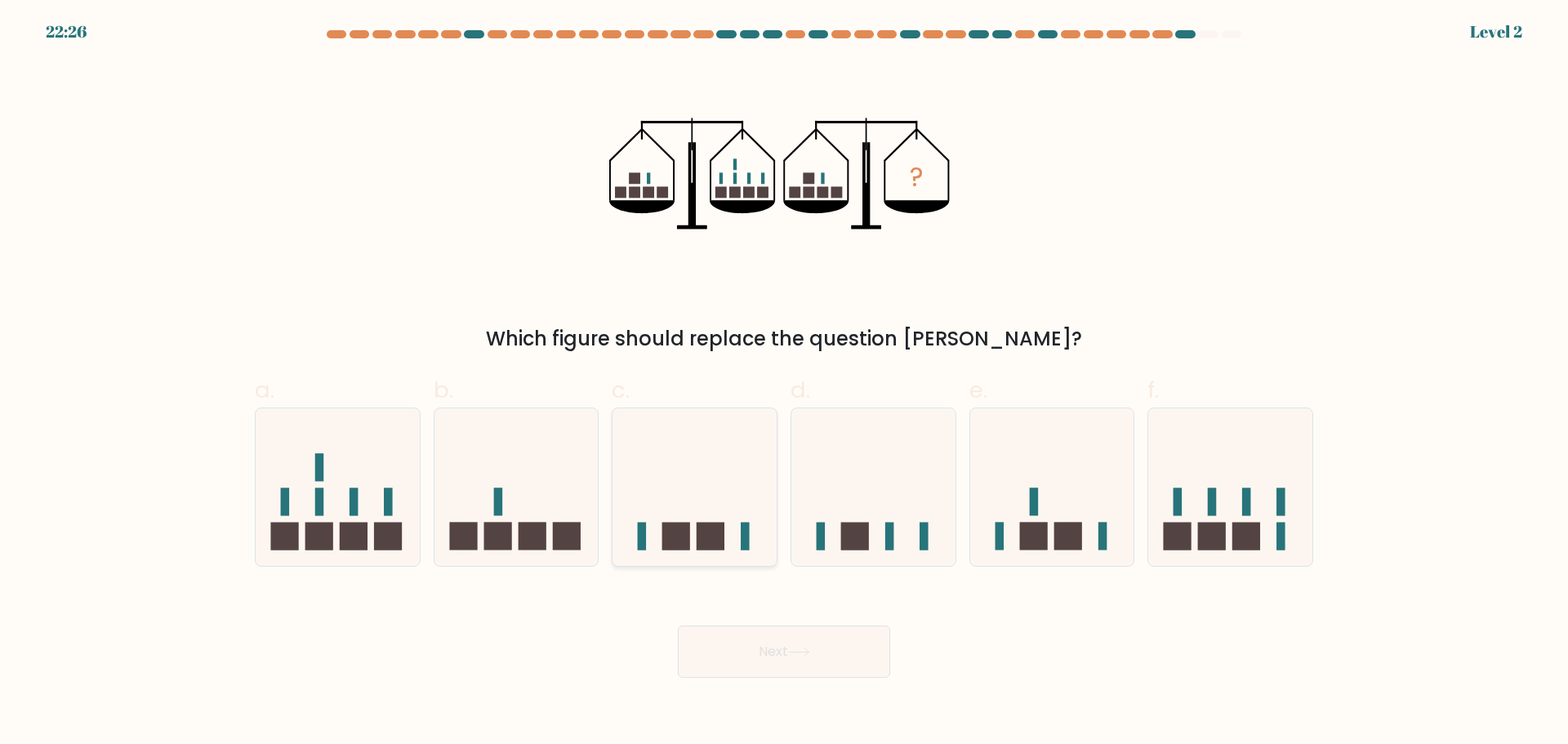
click at [688, 522] on icon at bounding box center [694, 486] width 164 height 136
click at [784, 383] on input "c." at bounding box center [784, 378] width 1 height 11
radio input "true"
click at [776, 654] on button "Next" at bounding box center [784, 652] width 212 height 53
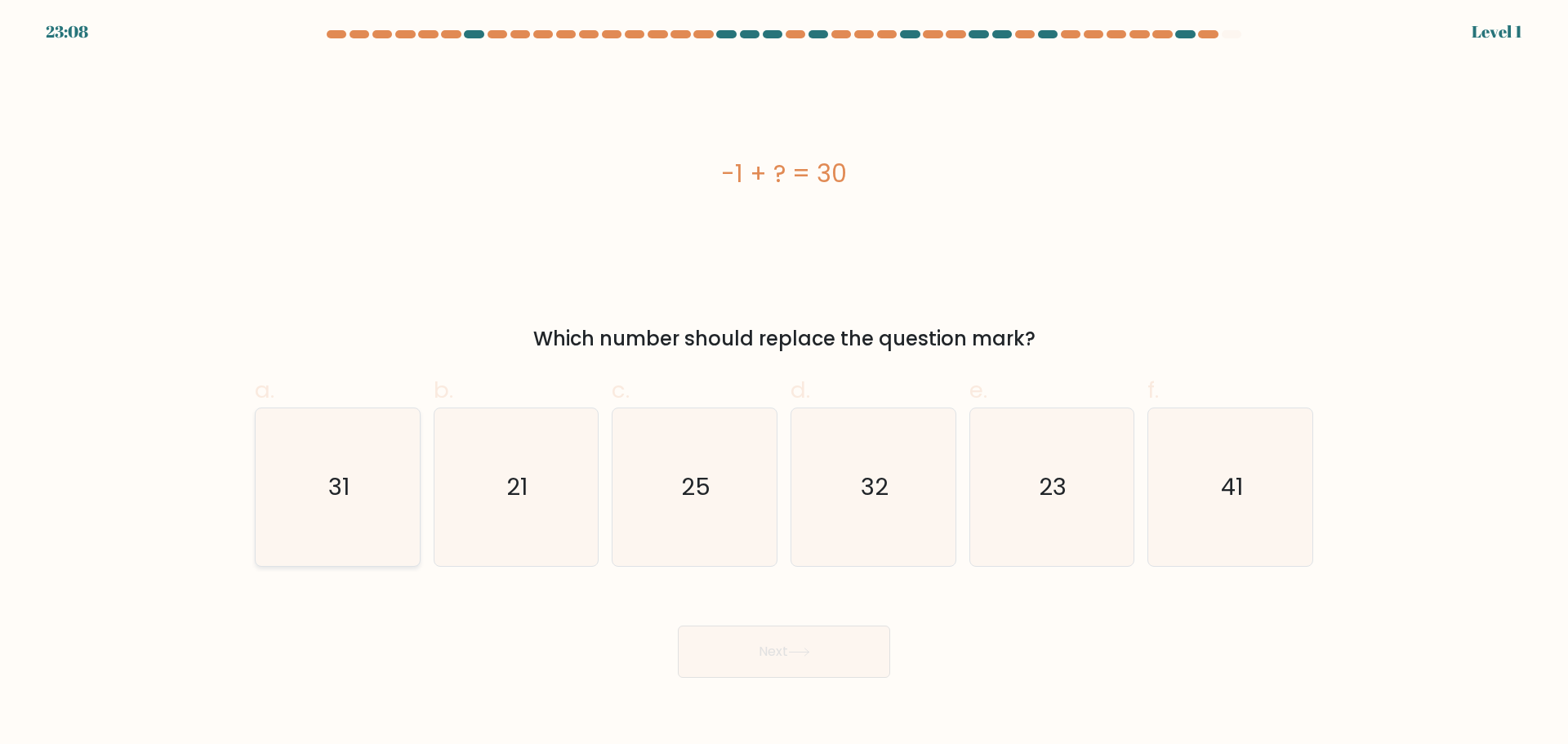
click at [390, 514] on icon "31" at bounding box center [338, 487] width 158 height 158
click at [784, 383] on input "a. 31" at bounding box center [784, 378] width 1 height 11
radio input "true"
click at [828, 666] on button "Next" at bounding box center [784, 652] width 212 height 53
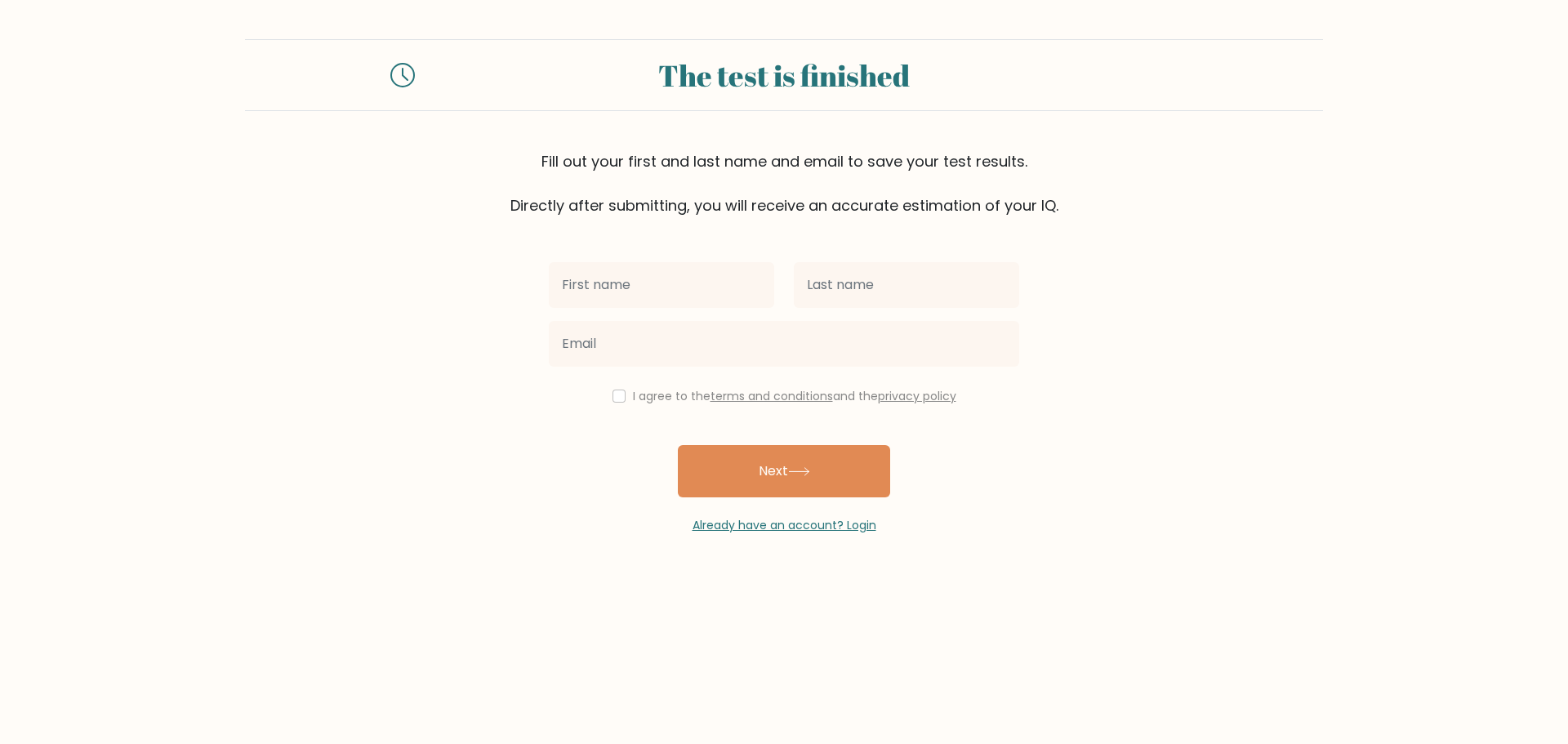
click at [713, 287] on input "text" at bounding box center [660, 285] width 225 height 46
type input "xx"
click at [826, 281] on input "text" at bounding box center [906, 285] width 225 height 46
type input "mm"
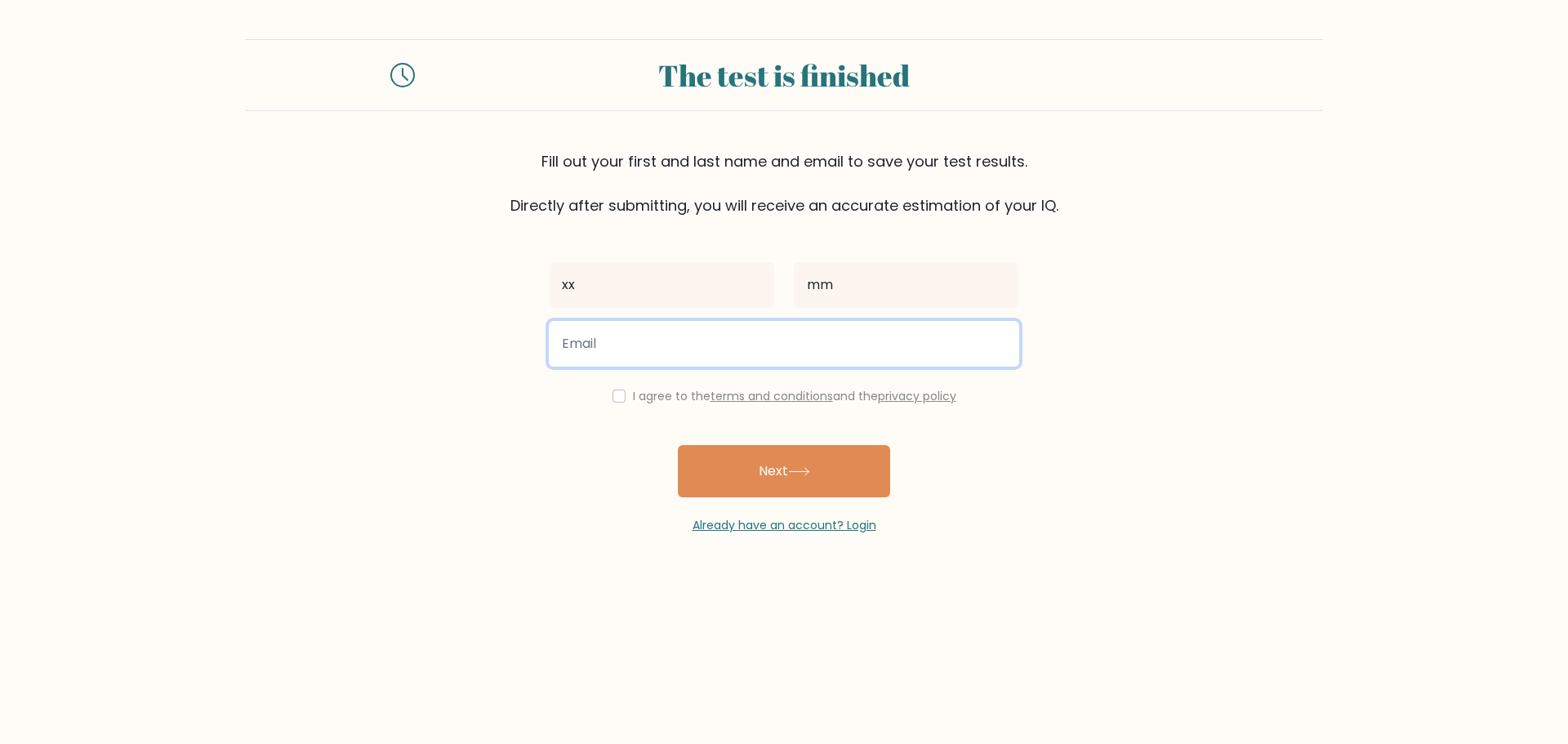
click at [819, 346] on input "email" at bounding box center [783, 344] width 470 height 46
type input "julieannomva@gmail.com"
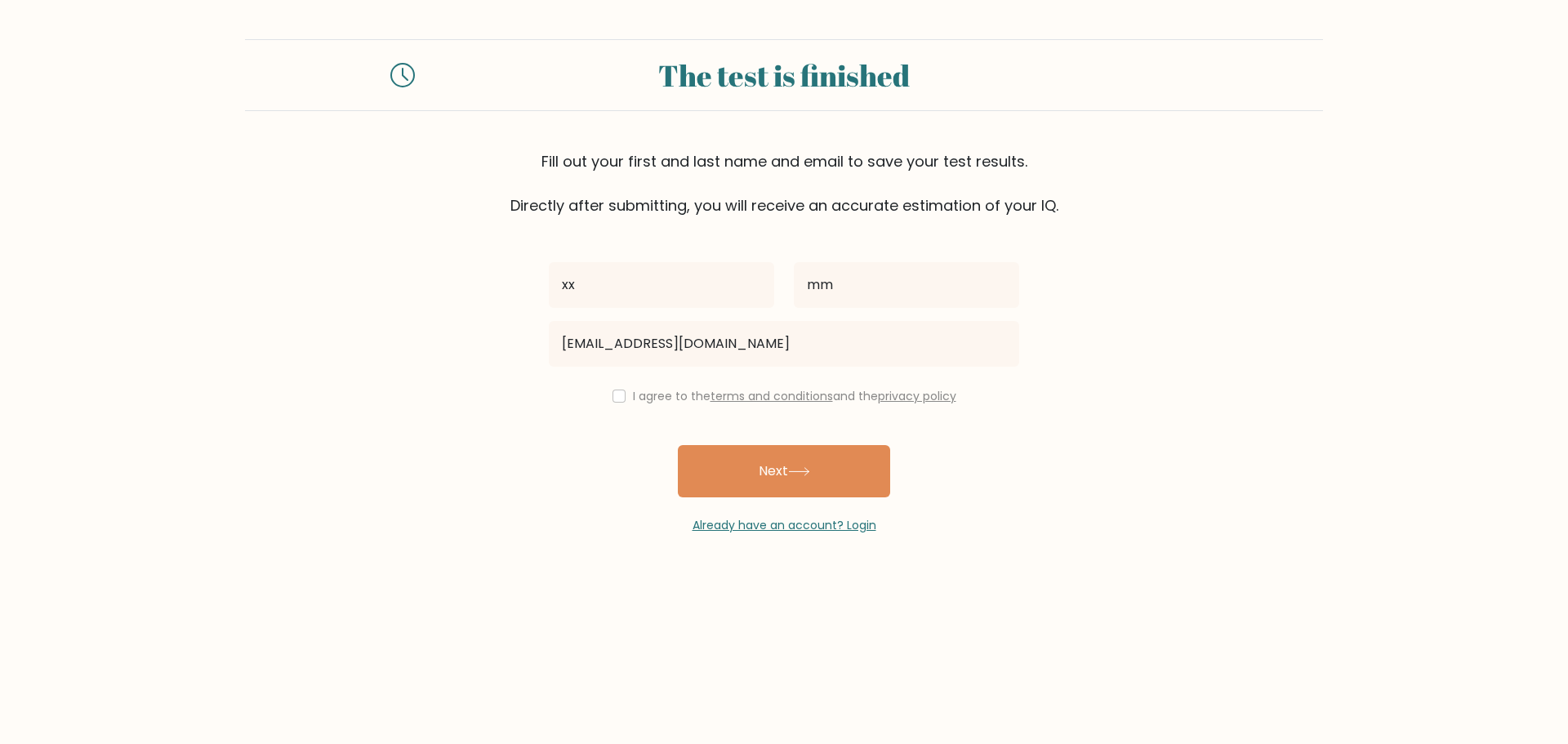
click at [633, 400] on label "I agree to the terms and conditions and the privacy policy" at bounding box center [794, 396] width 323 height 17
click at [618, 397] on input "checkbox" at bounding box center [618, 396] width 13 height 13
checkbox input "true"
click at [737, 467] on button "Next" at bounding box center [784, 471] width 212 height 53
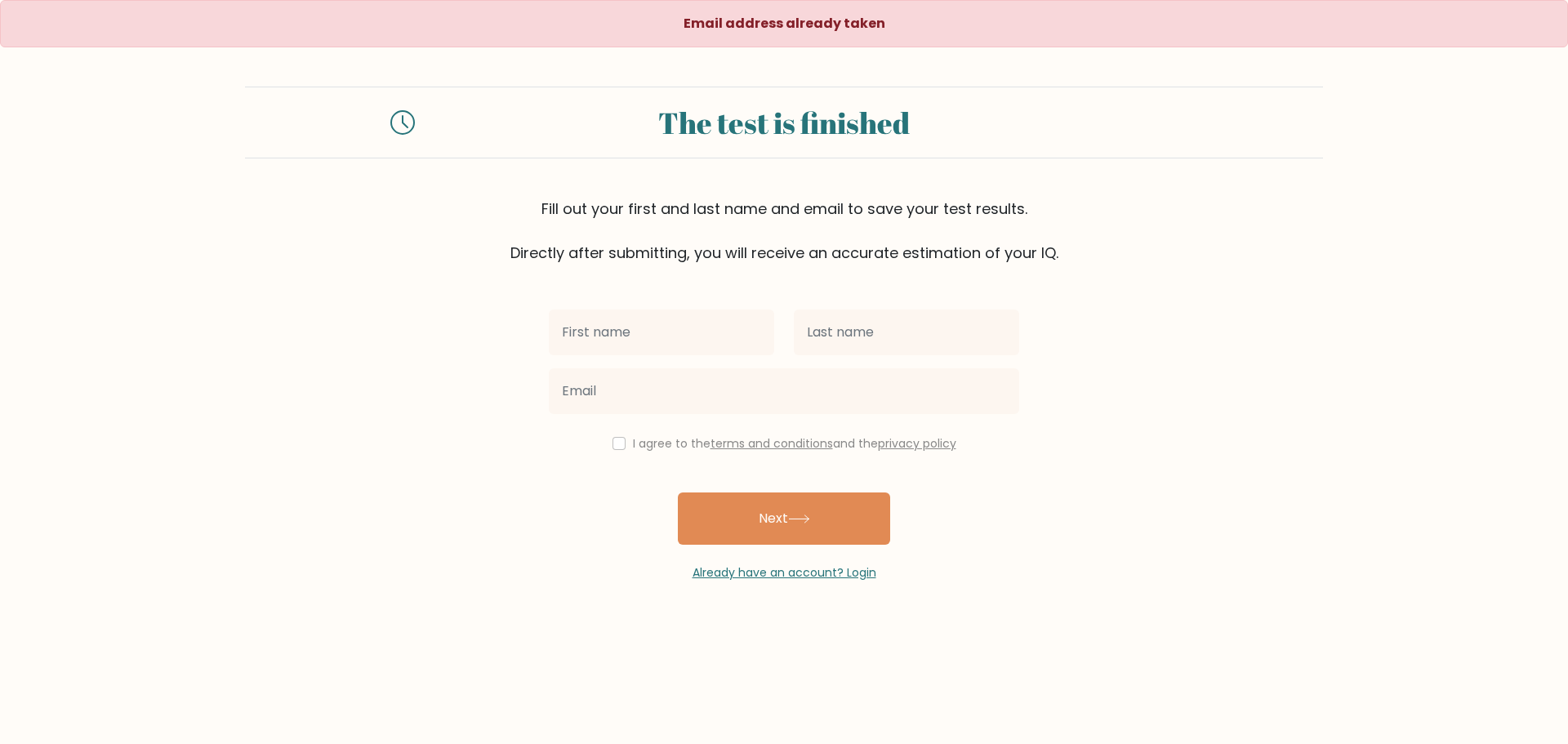
click at [681, 325] on input "text" at bounding box center [660, 332] width 225 height 46
type input "julie"
type input "ann"
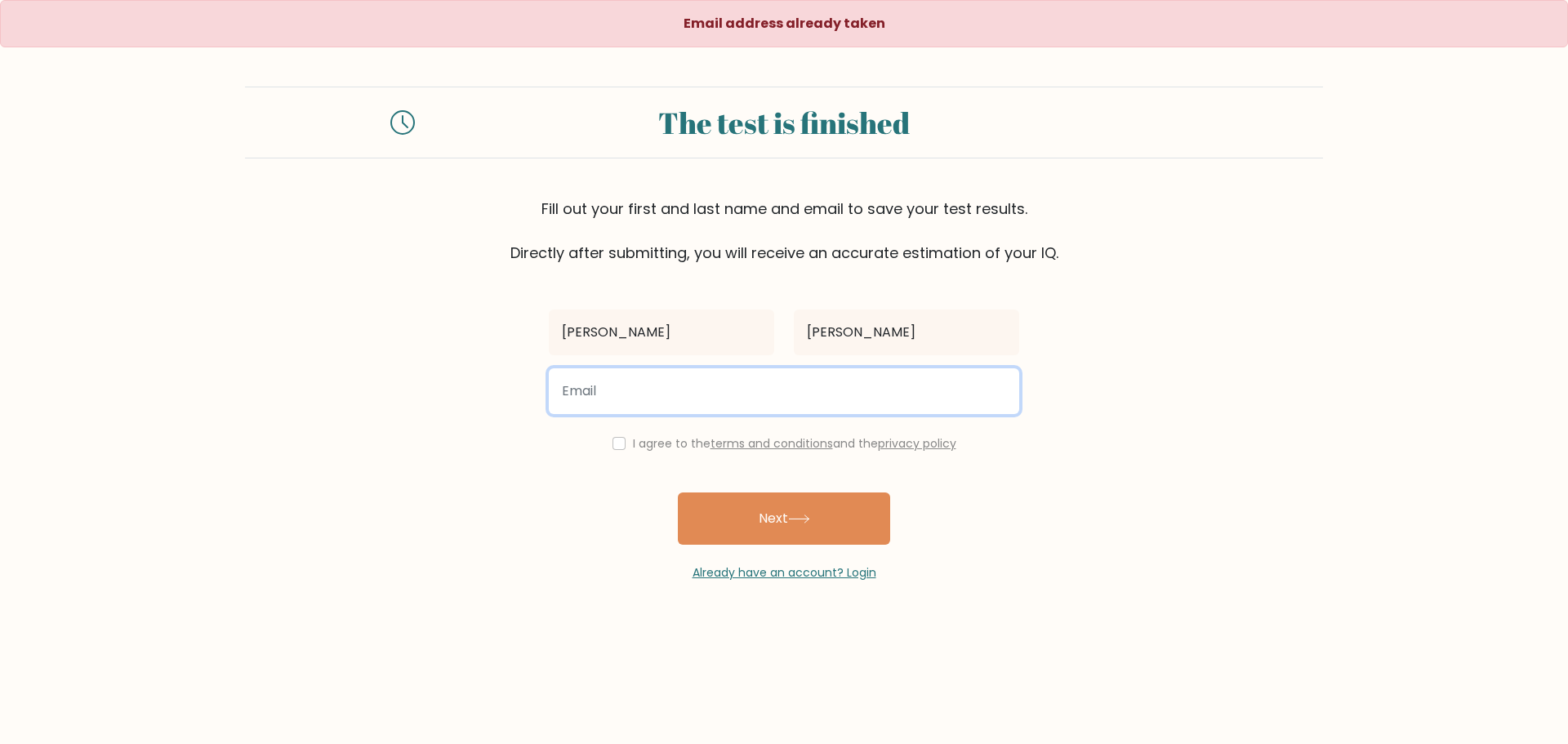
click at [683, 389] on input "email" at bounding box center [783, 391] width 470 height 46
type input "[EMAIL_ADDRESS][DOMAIN_NAME]"
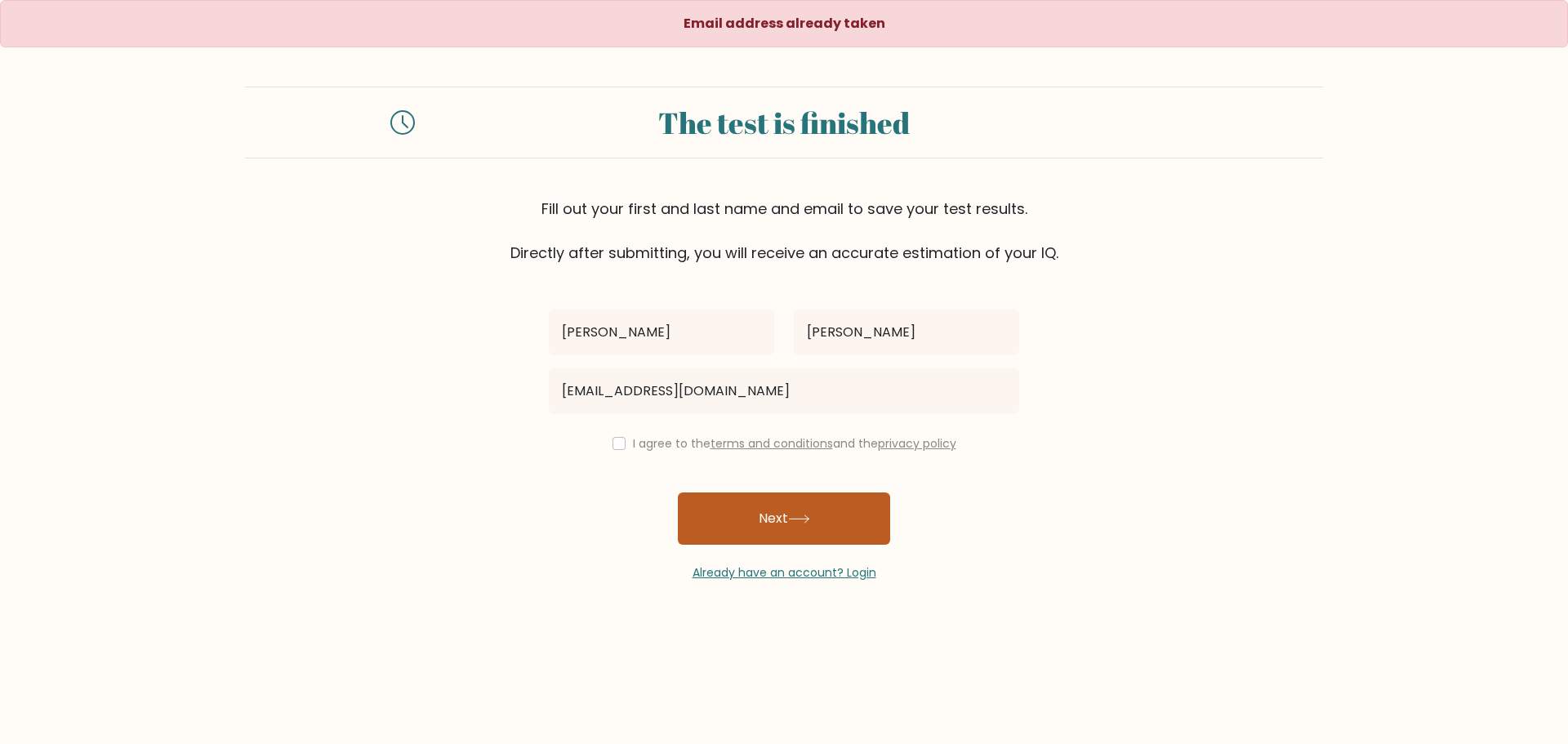
click at [779, 514] on button "Next" at bounding box center [784, 519] width 212 height 53
click at [616, 443] on input "checkbox" at bounding box center [618, 443] width 13 height 13
checkbox input "true"
click at [766, 522] on button "Next" at bounding box center [784, 519] width 212 height 53
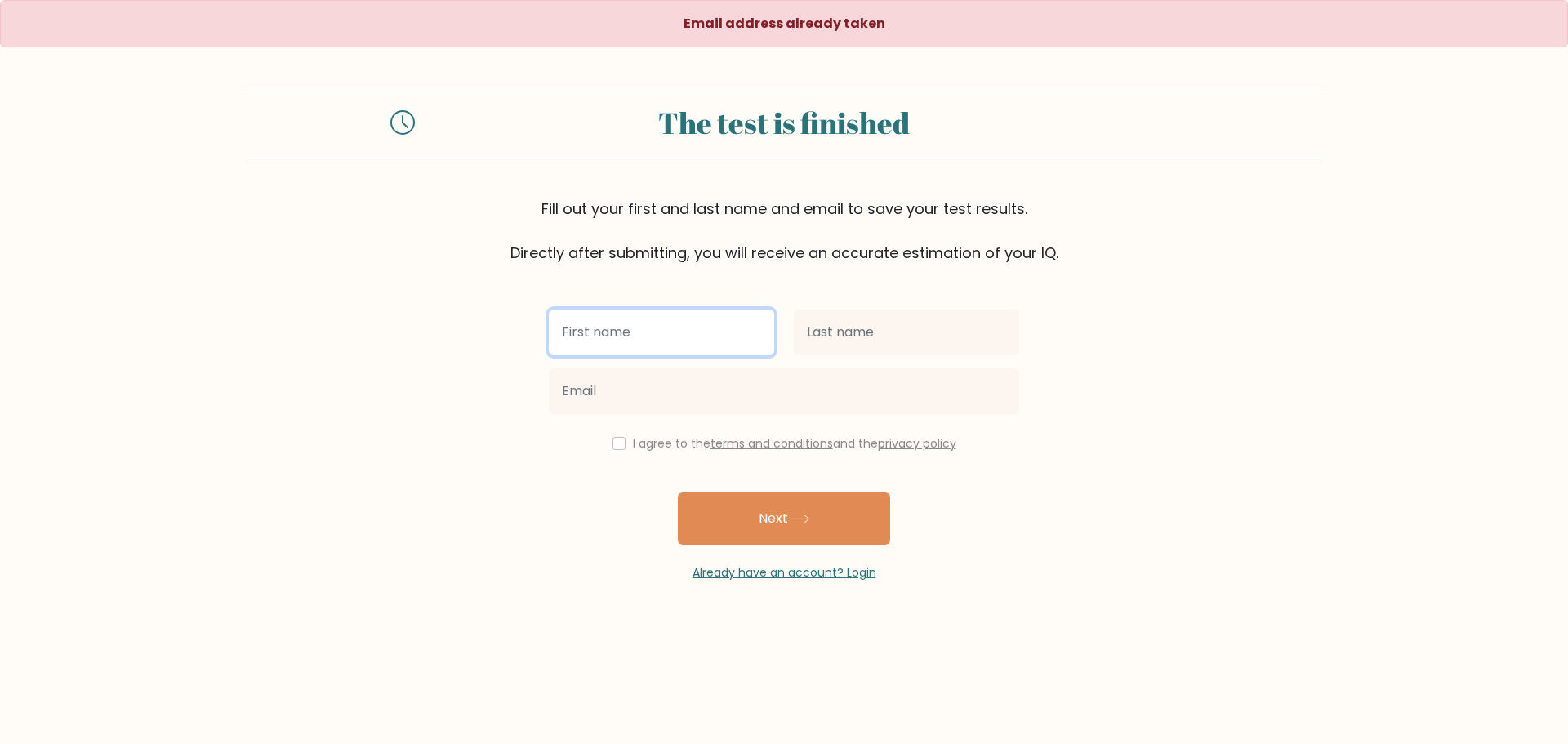
click at [672, 349] on input "text" at bounding box center [660, 332] width 225 height 46
click at [685, 344] on input "text" at bounding box center [660, 332] width 225 height 46
type input "[PERSON_NAME]"
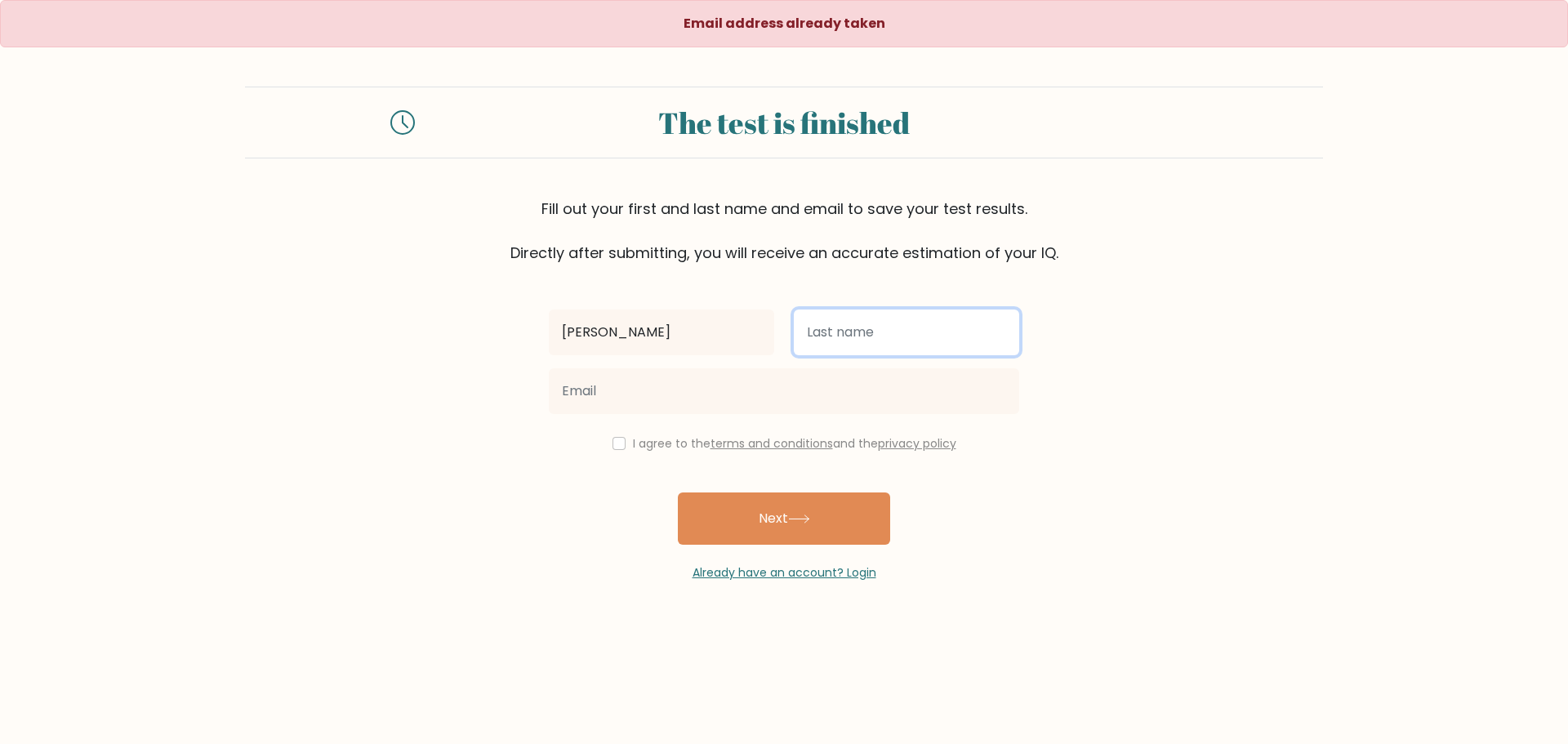
click at [836, 337] on input "text" at bounding box center [906, 332] width 225 height 46
type input "Mapanoo"
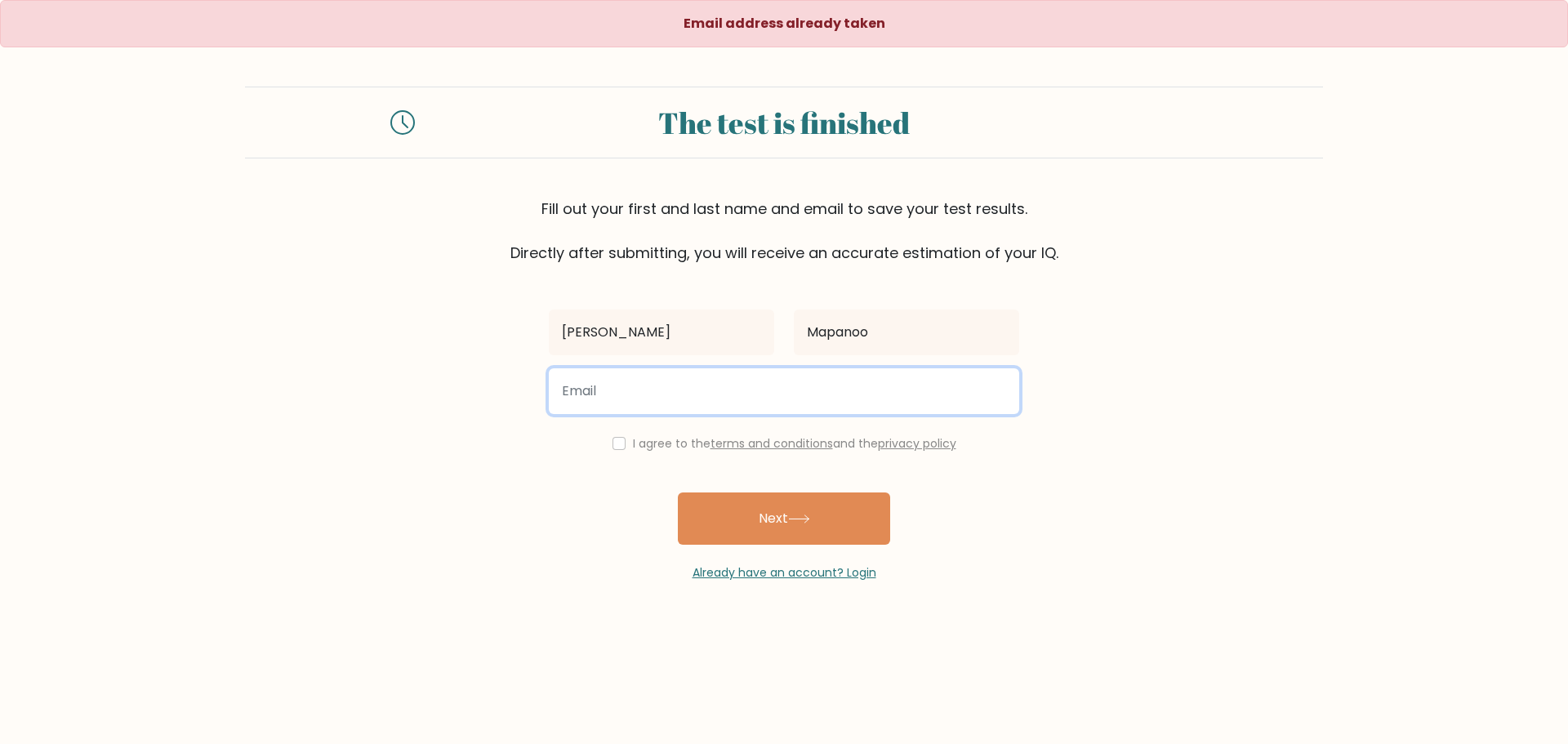
click at [745, 380] on input "email" at bounding box center [783, 391] width 470 height 46
type input "[EMAIL_ADDRESS][DOMAIN_NAME]"
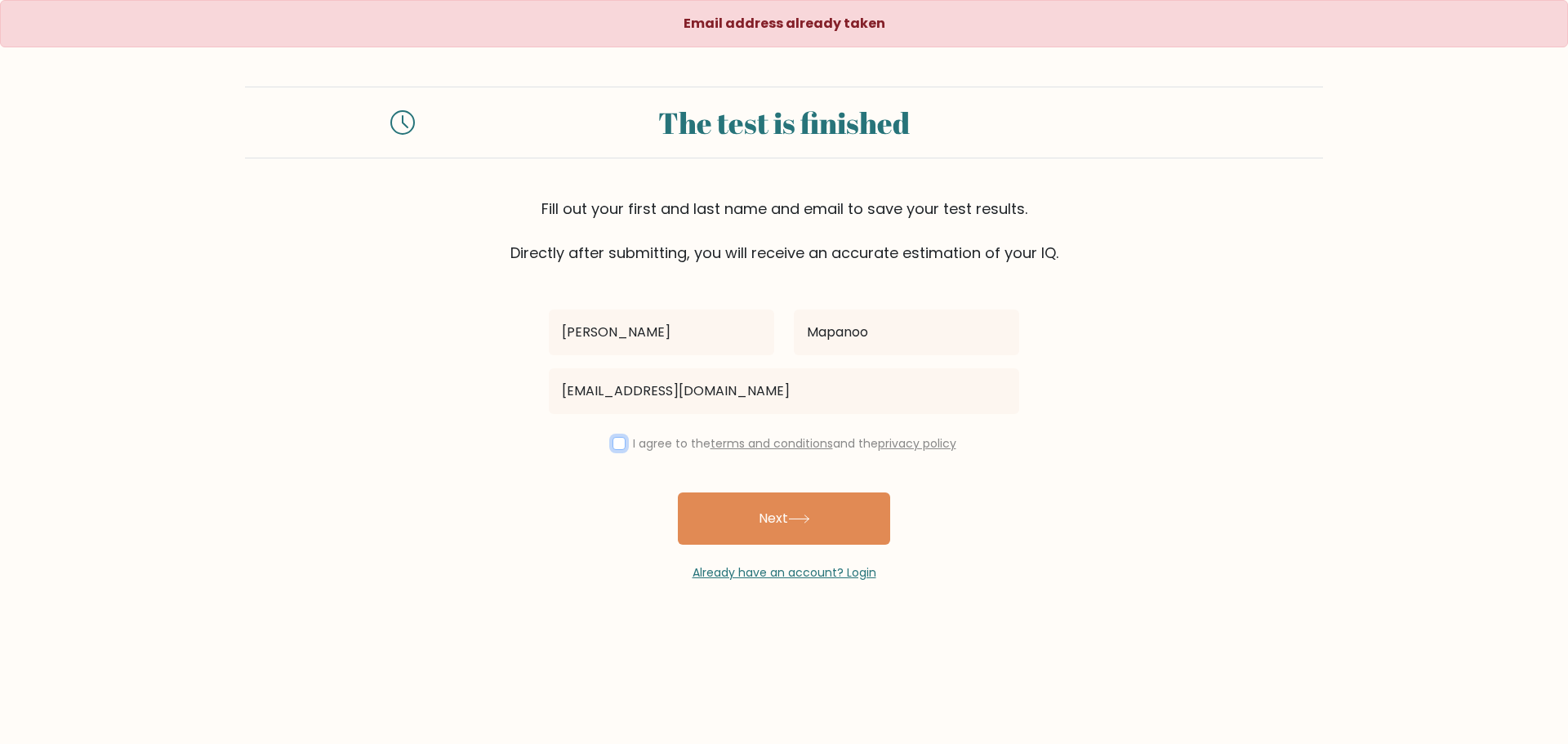
click at [615, 448] on input "checkbox" at bounding box center [618, 443] width 13 height 13
checkbox input "true"
click at [767, 525] on button "Next" at bounding box center [784, 519] width 212 height 53
click at [663, 318] on input "text" at bounding box center [660, 332] width 225 height 46
type input "[PERSON_NAME]"
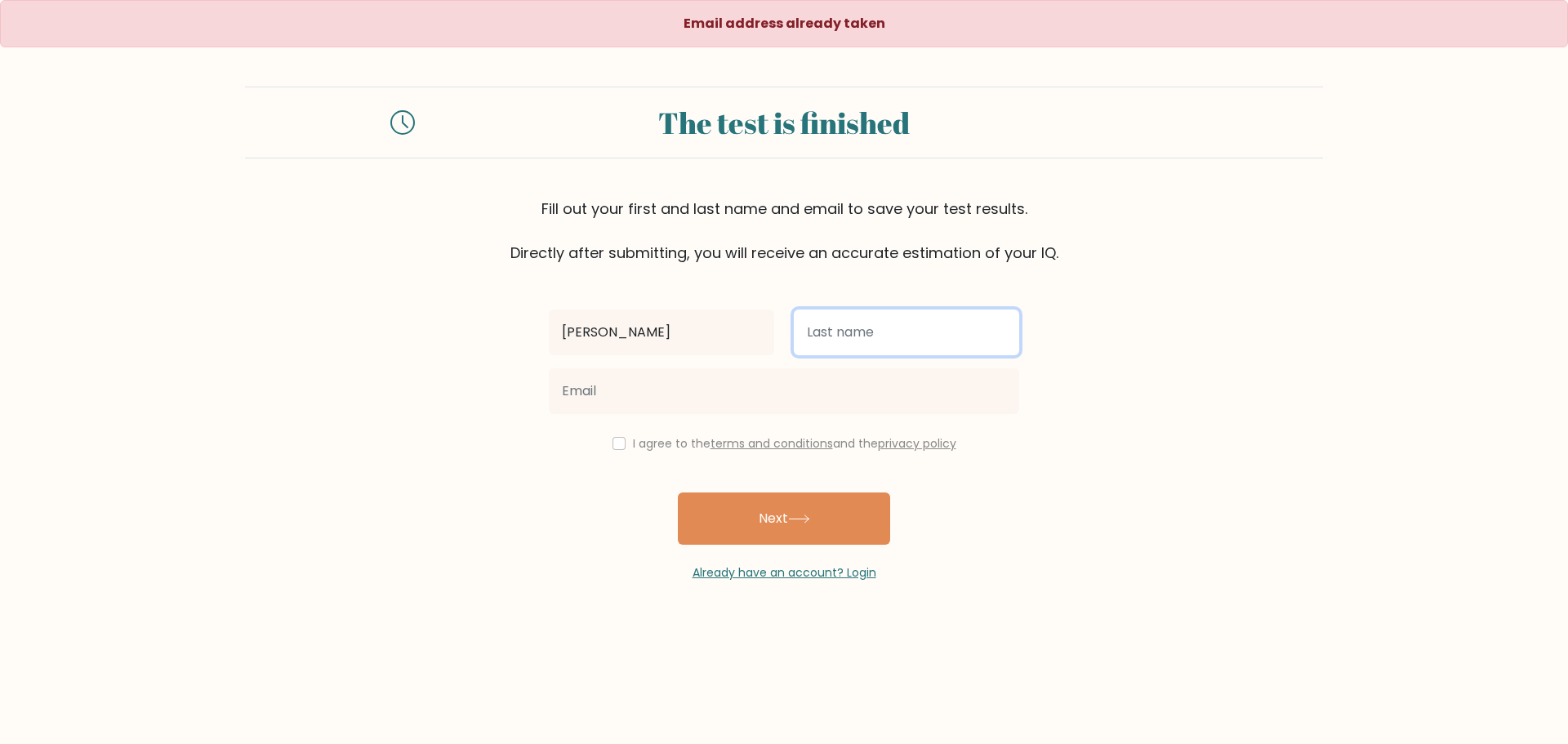
click at [836, 351] on input "text" at bounding box center [906, 332] width 225 height 46
type input "Mapanoo"
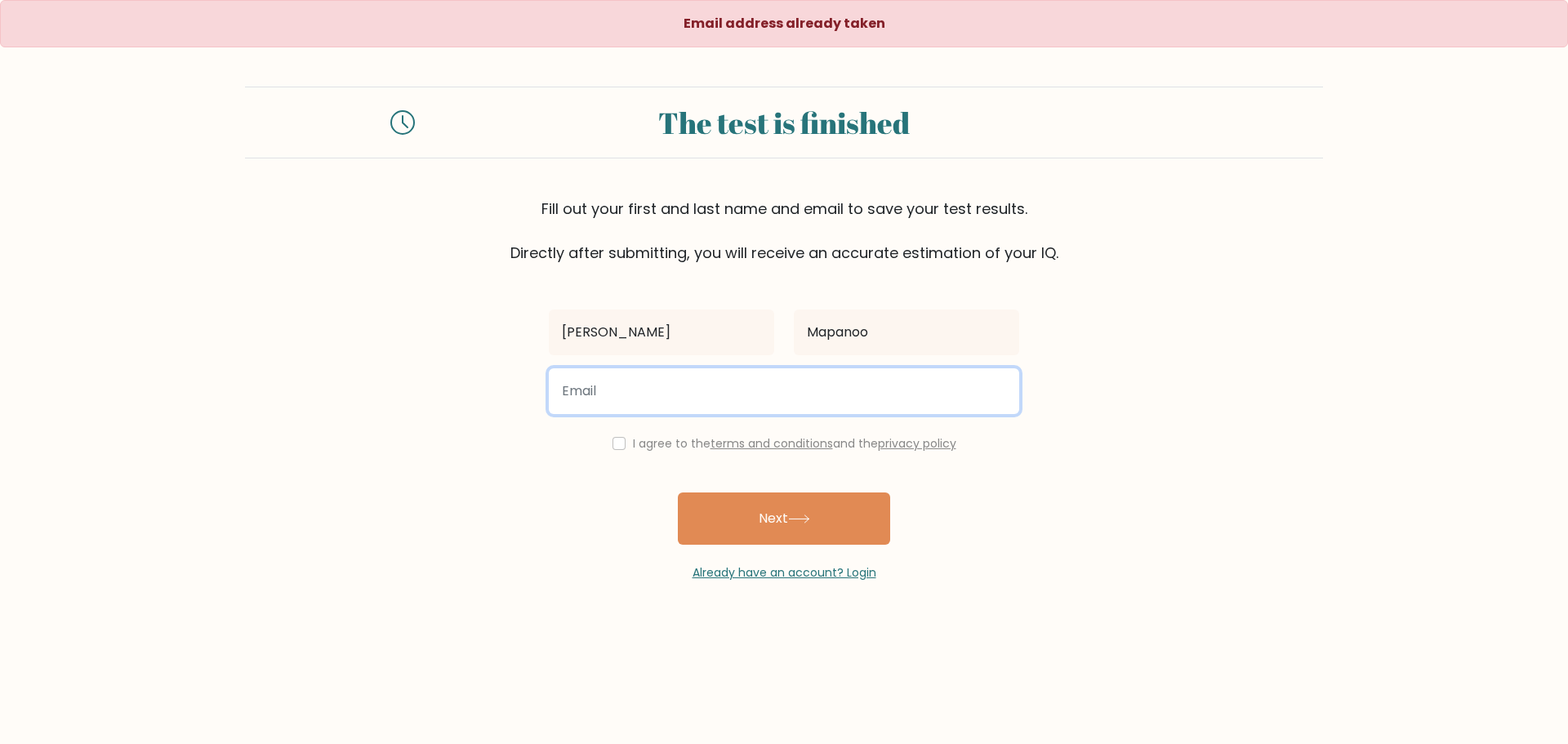
click at [817, 391] on input "email" at bounding box center [783, 391] width 470 height 46
type input "julieannmapanoo94@gmail.com"
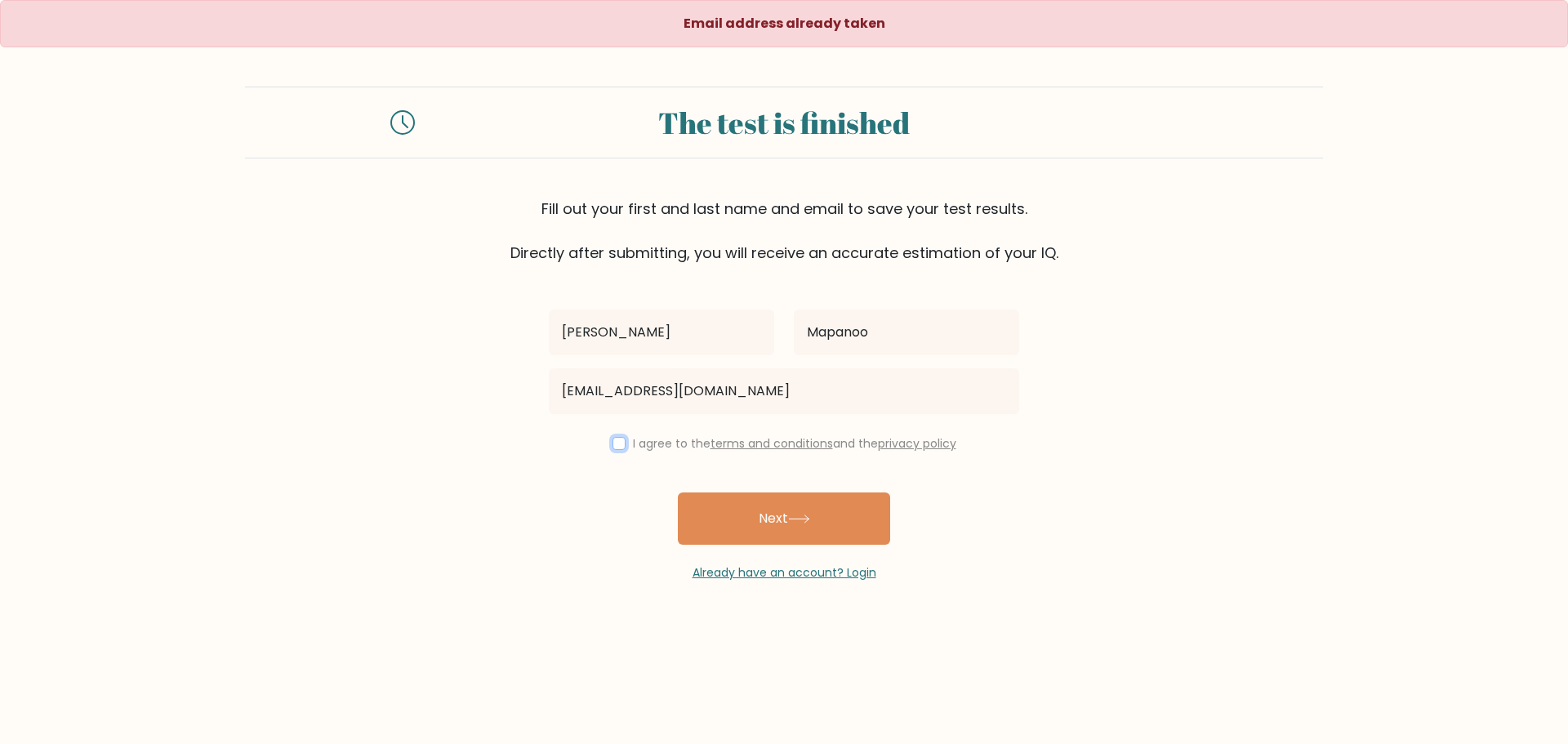
click at [619, 442] on input "checkbox" at bounding box center [618, 443] width 13 height 13
checkbox input "true"
click at [758, 524] on button "Next" at bounding box center [784, 519] width 212 height 53
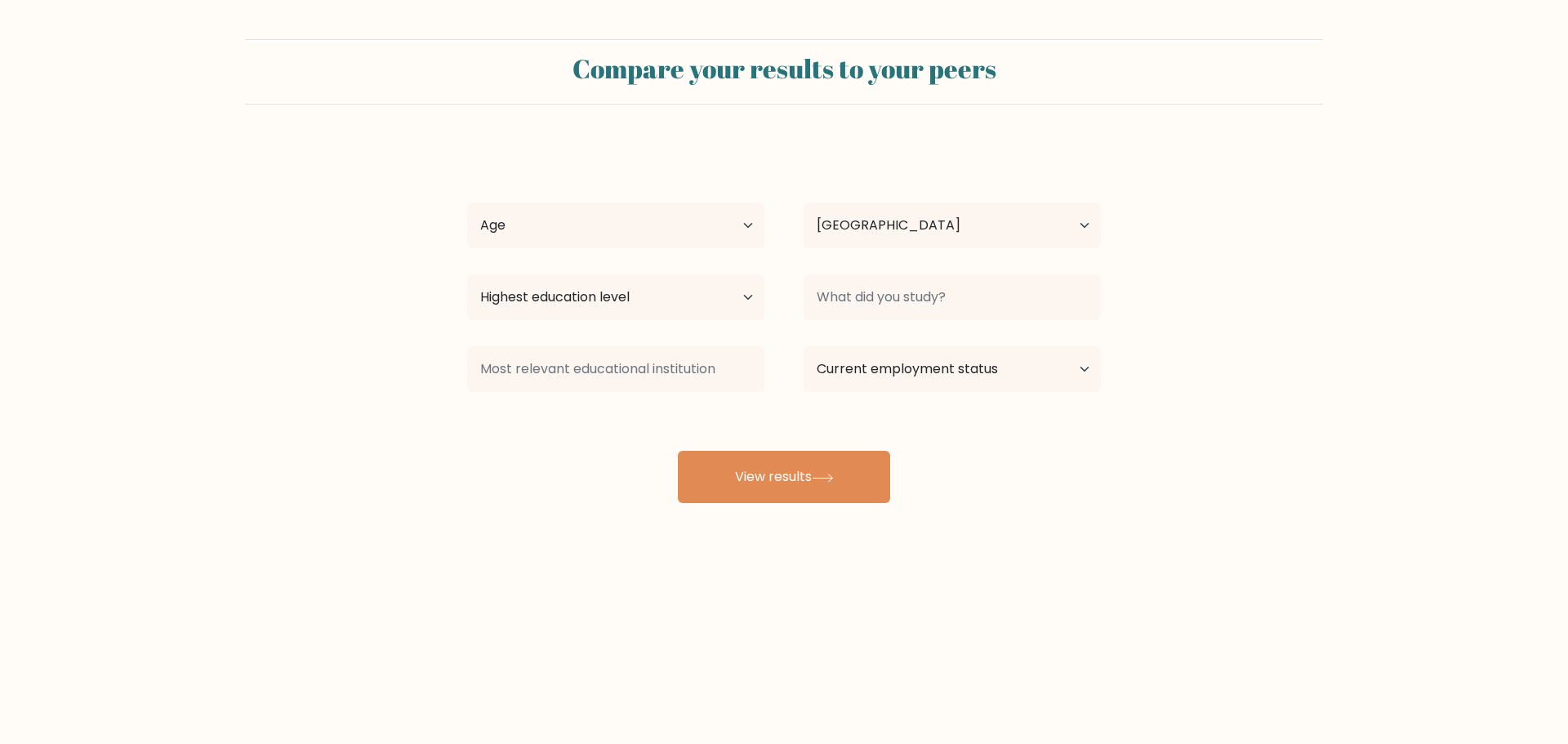
select select "PH"
click at [721, 231] on select "Age Under [DEMOGRAPHIC_DATA] [DEMOGRAPHIC_DATA] [DEMOGRAPHIC_DATA] [DEMOGRAPHIC…" at bounding box center [615, 225] width 297 height 46
select select "25_34"
click at [467, 202] on select "Age Under [DEMOGRAPHIC_DATA] [DEMOGRAPHIC_DATA] [DEMOGRAPHIC_DATA] [DEMOGRAPHIC…" at bounding box center [615, 225] width 297 height 46
click at [654, 295] on select "Highest education level No schooling Primary Lower Secondary Upper Secondary Oc…" at bounding box center [615, 297] width 297 height 46
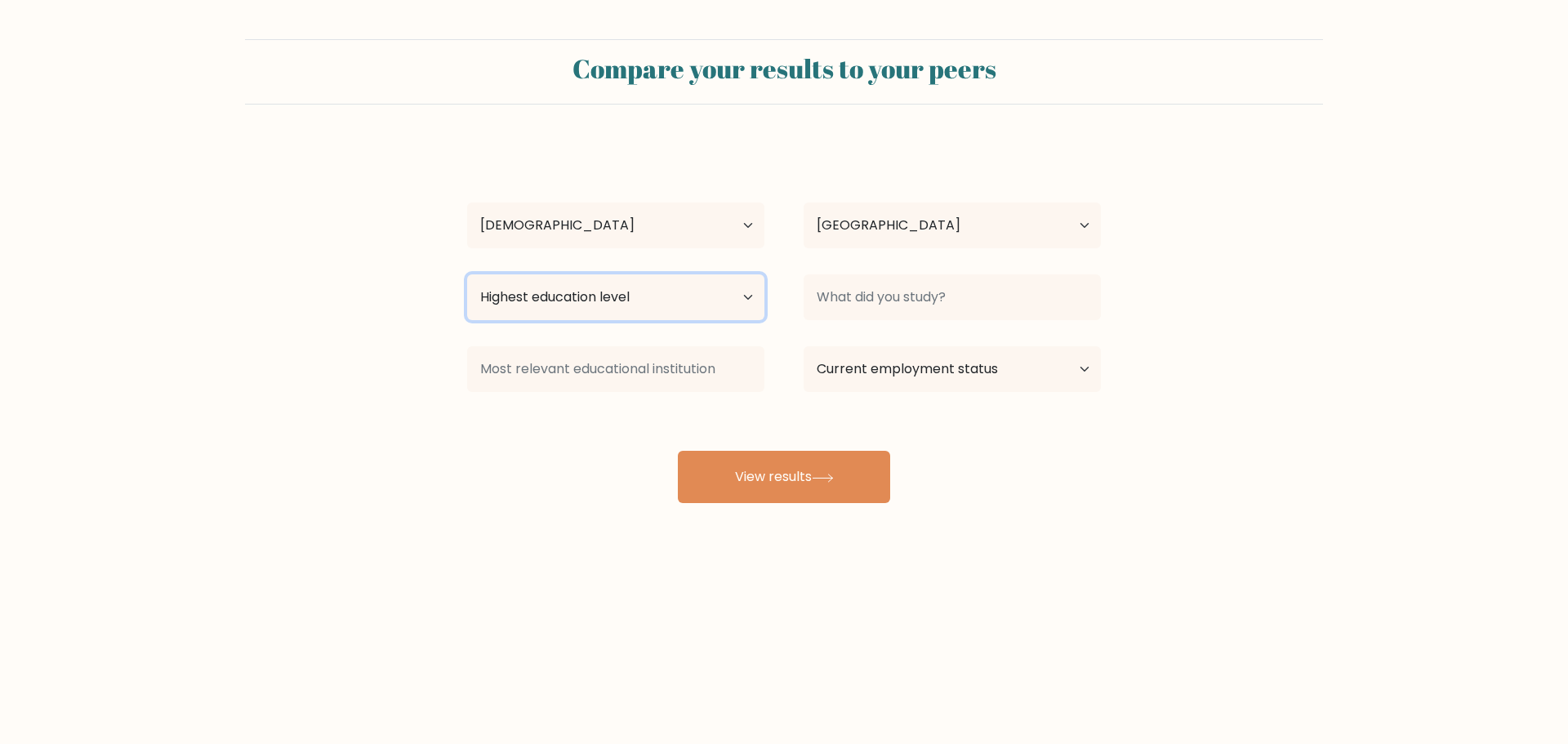
select select "bachelors_degree"
click at [467, 274] on select "Highest education level No schooling Primary Lower Secondary Upper Secondary Oc…" at bounding box center [615, 297] width 297 height 46
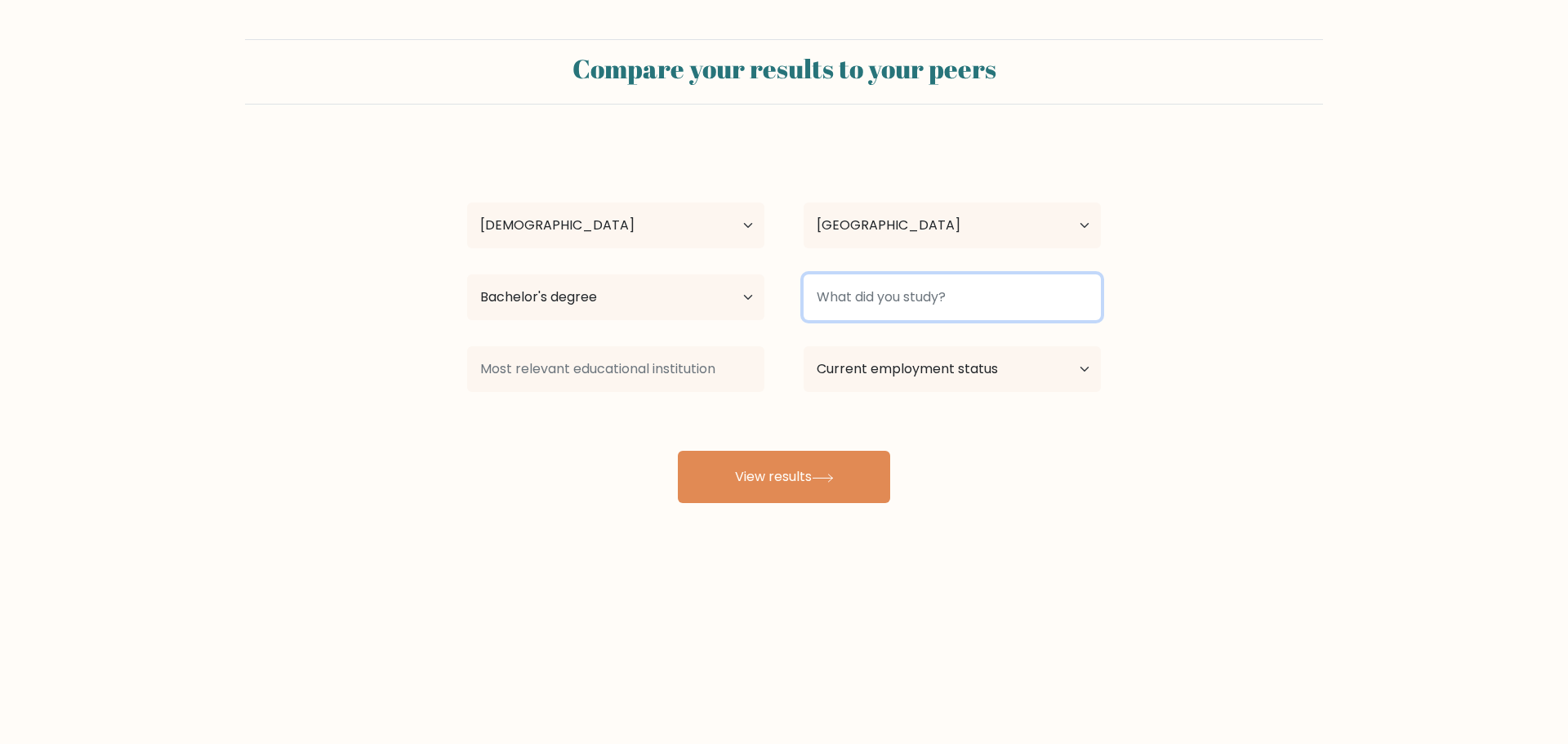
click at [869, 304] on input at bounding box center [951, 297] width 297 height 46
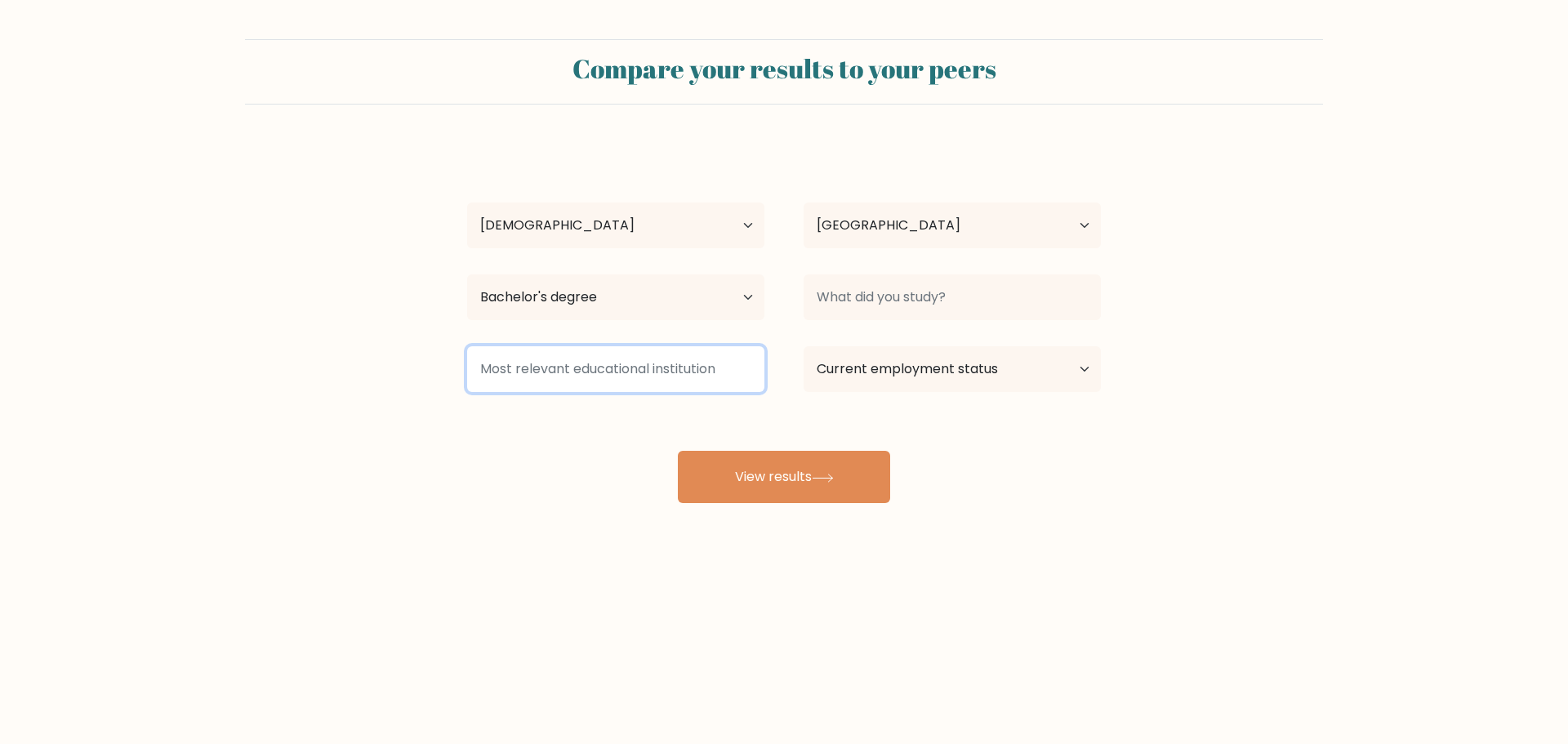
click at [568, 372] on input at bounding box center [615, 369] width 297 height 46
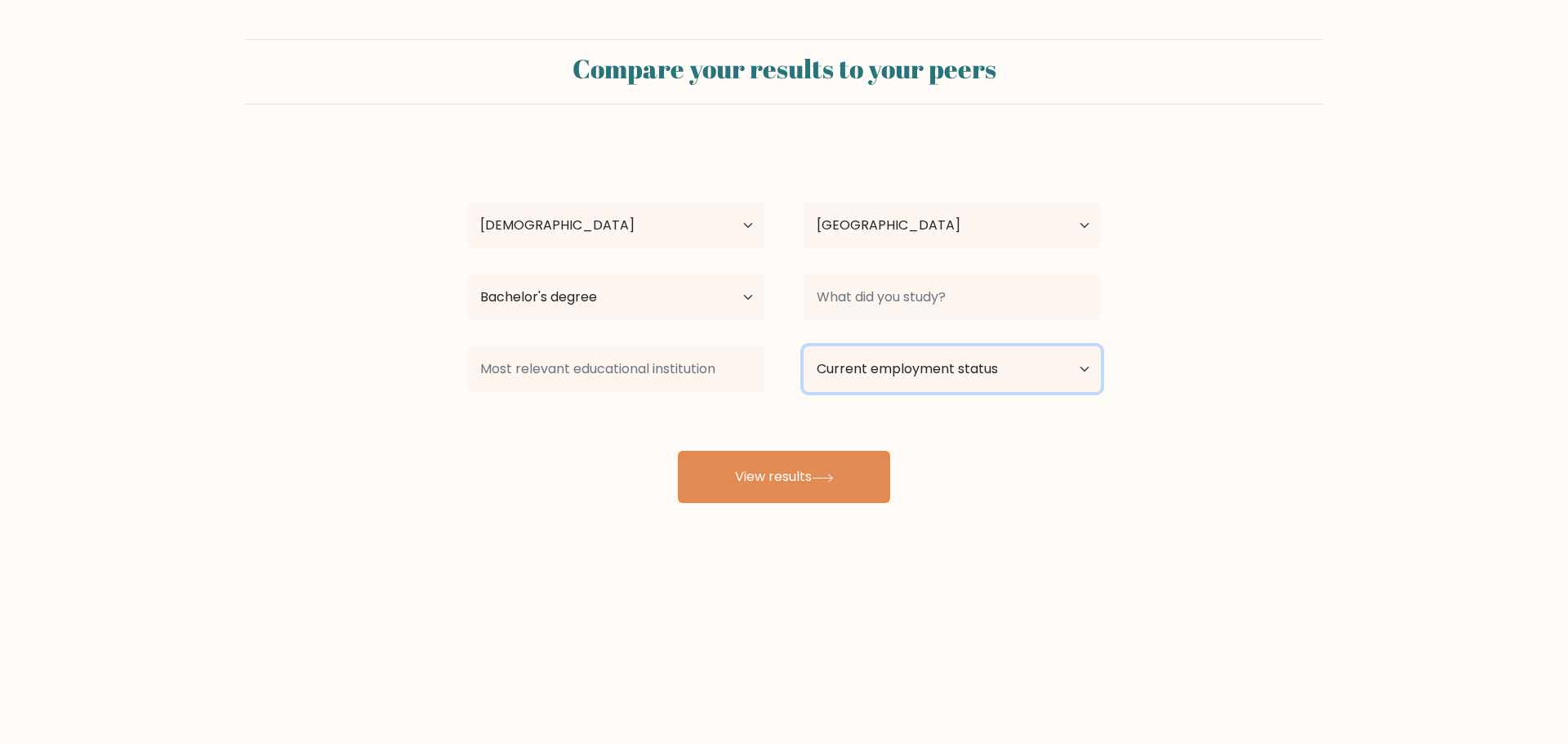
click at [885, 379] on select "Current employment status Employed Student Retired Other / prefer not to answer" at bounding box center [951, 369] width 297 height 46
select select "employed"
click at [803, 346] on select "Current employment status Employed Student Retired Other / prefer not to answer" at bounding box center [951, 369] width 297 height 46
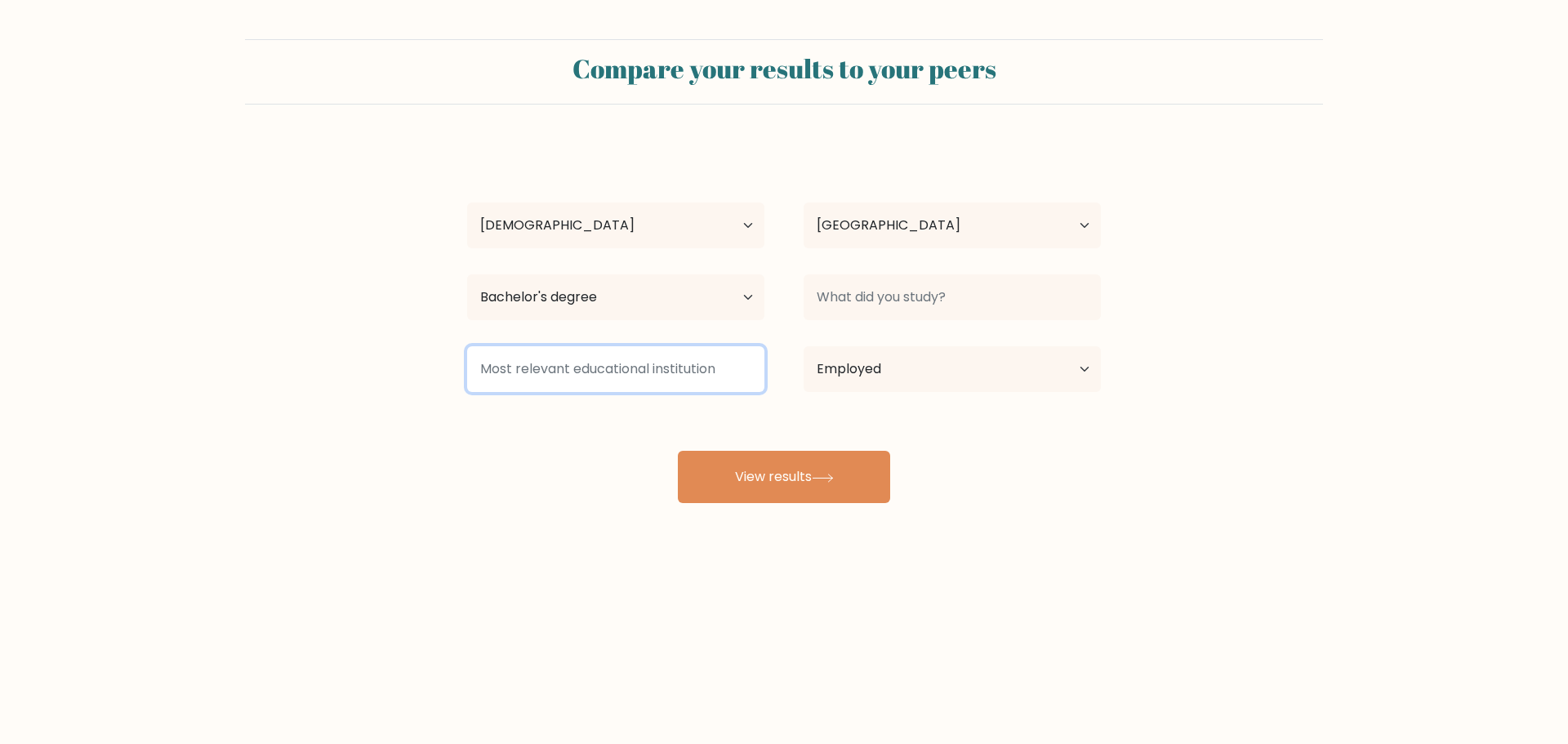
click at [703, 376] on input at bounding box center [615, 369] width 297 height 46
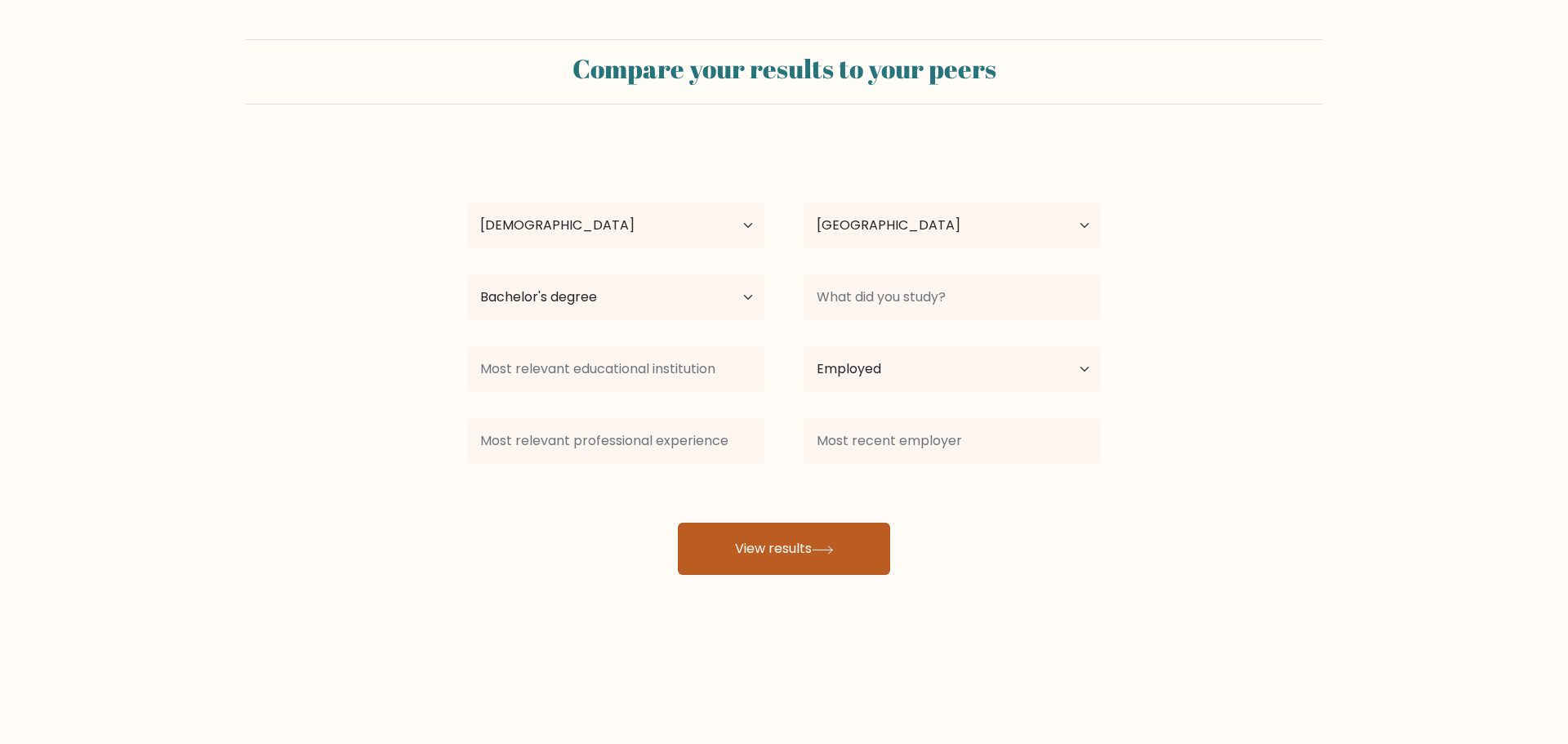
click at [797, 552] on button "View results" at bounding box center [784, 549] width 212 height 53
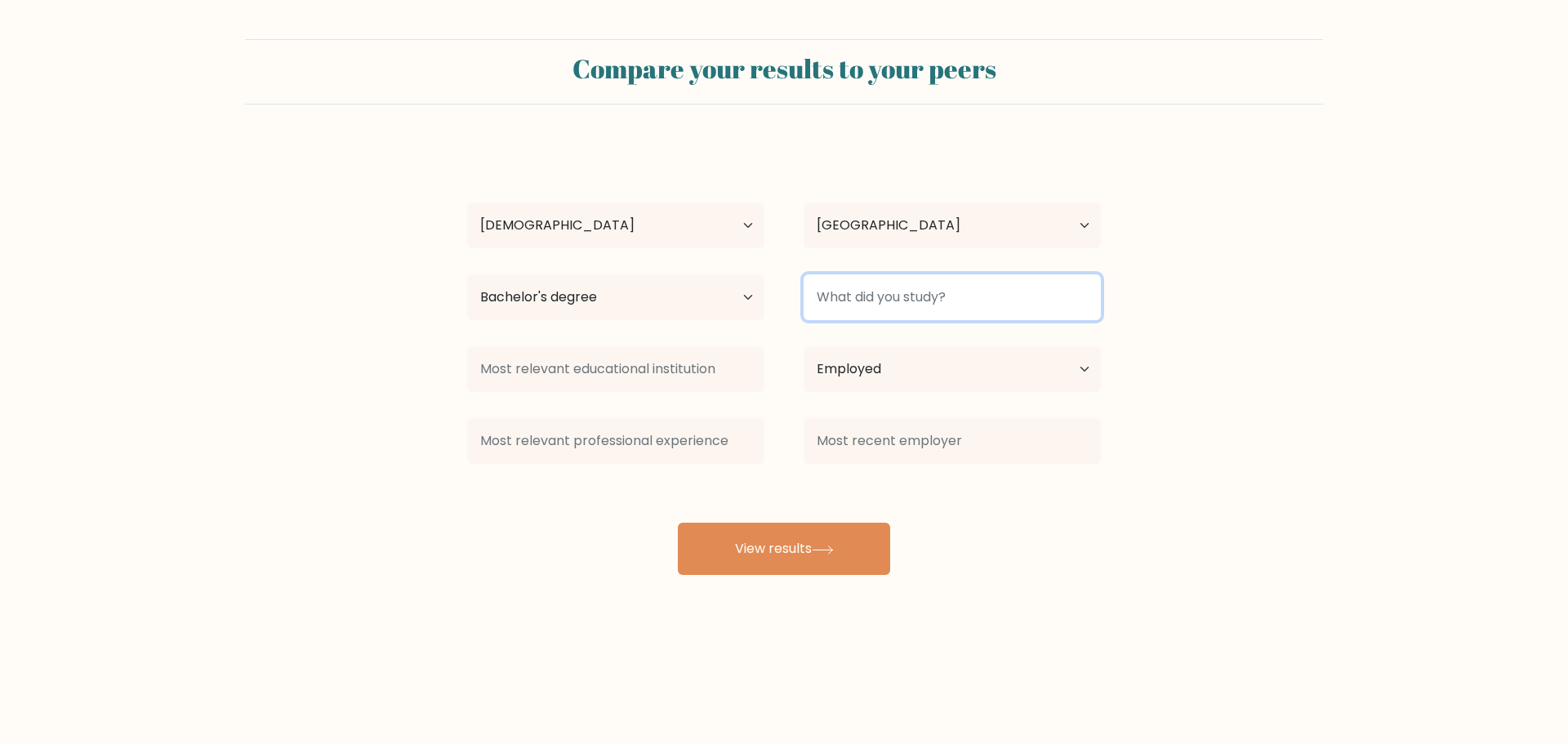
click at [882, 294] on input at bounding box center [951, 297] width 297 height 46
type input "BSHRM"
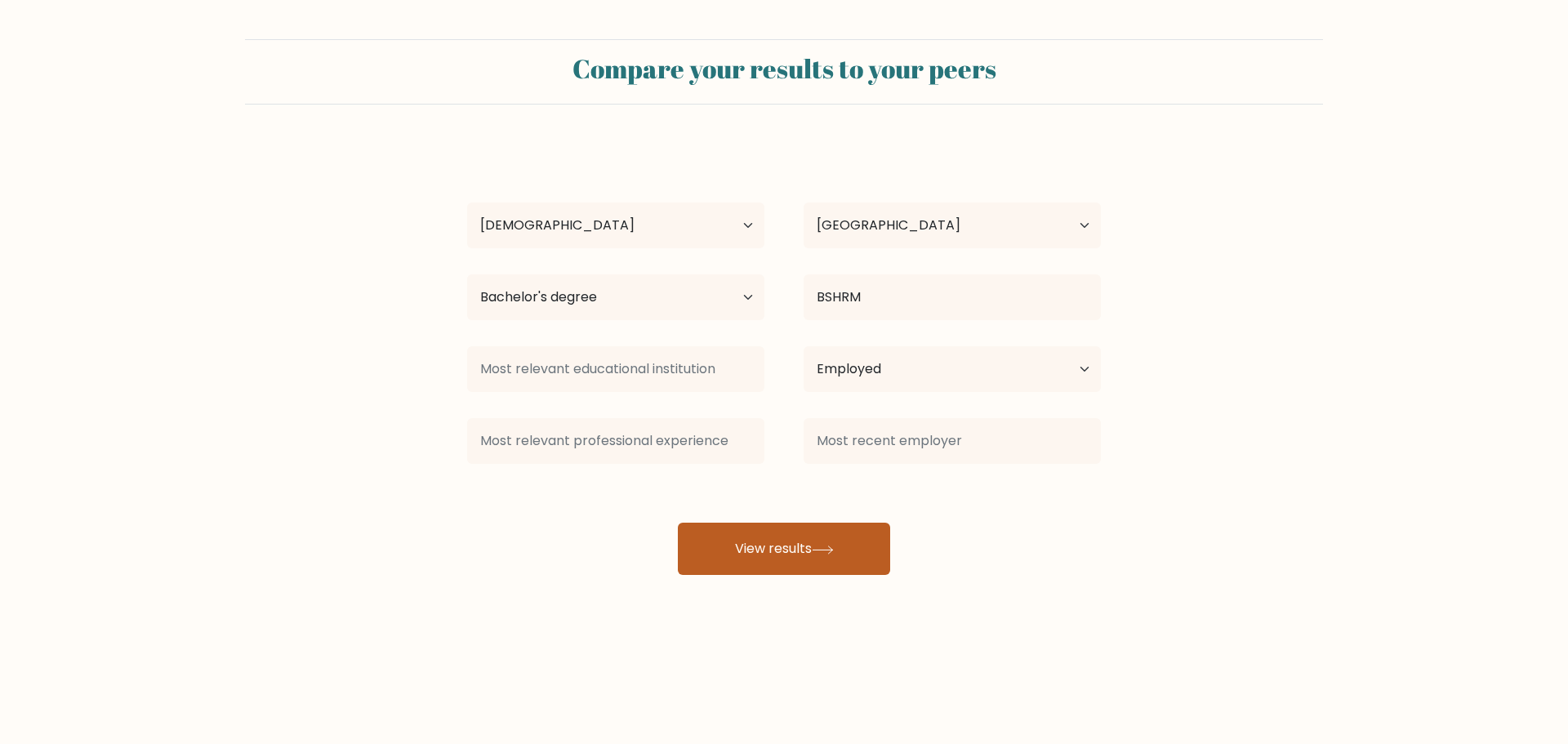
click at [802, 562] on button "View results" at bounding box center [784, 549] width 212 height 53
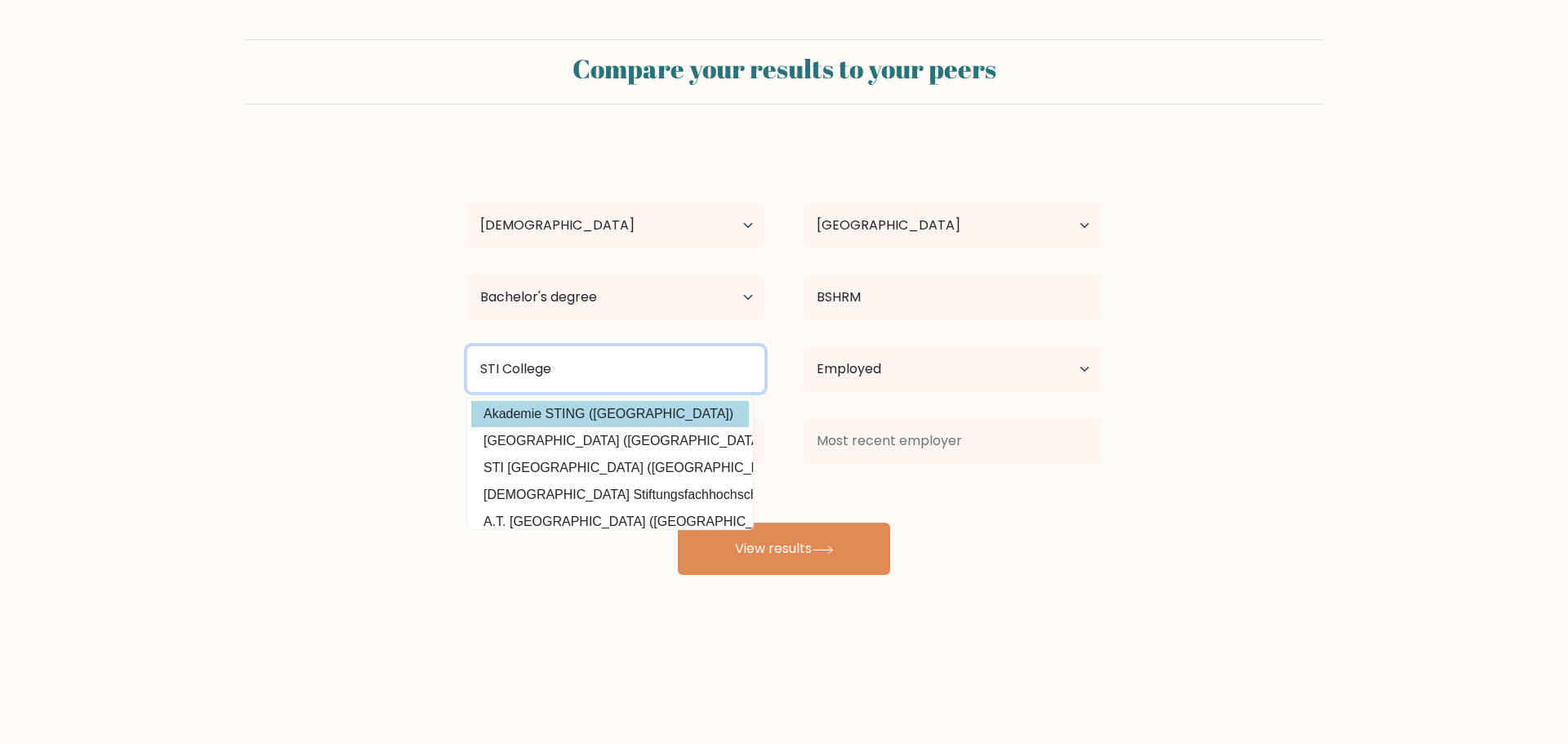
scroll to position [159, 0]
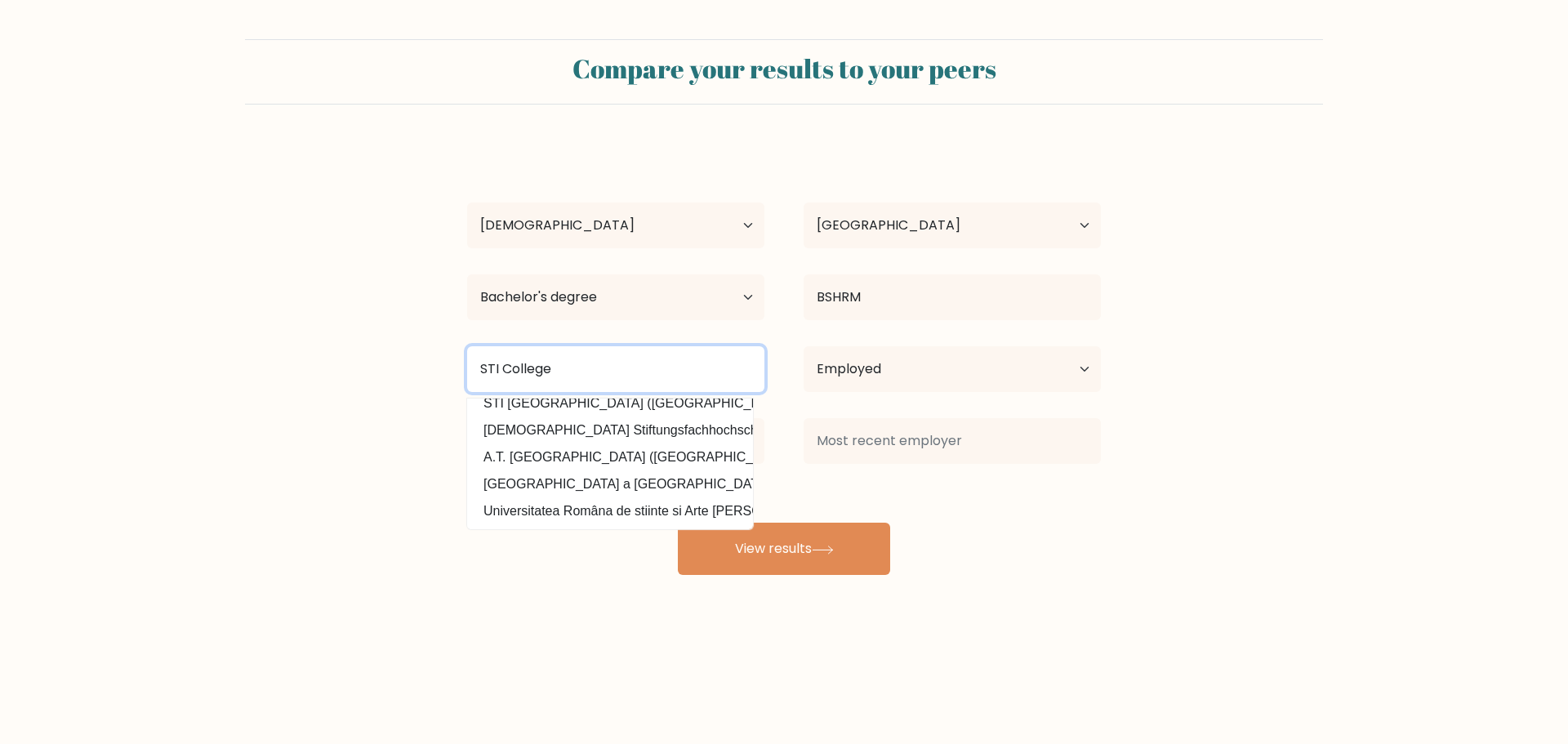
type input "STI College"
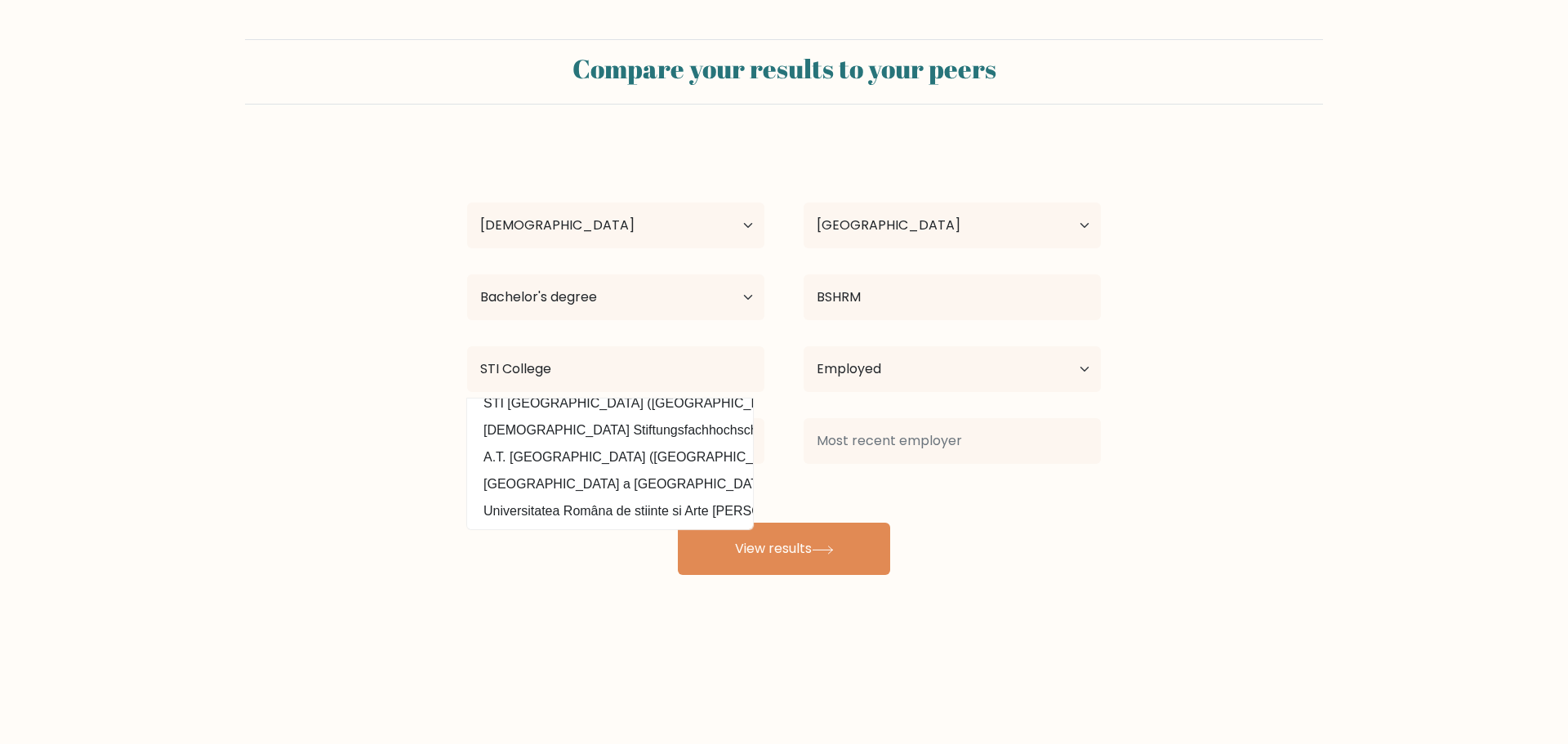
click at [1303, 390] on form "Compare your results to your peers Julieann Mapanoo Age Under 18 years old 18-2…" at bounding box center [784, 308] width 1568 height 536
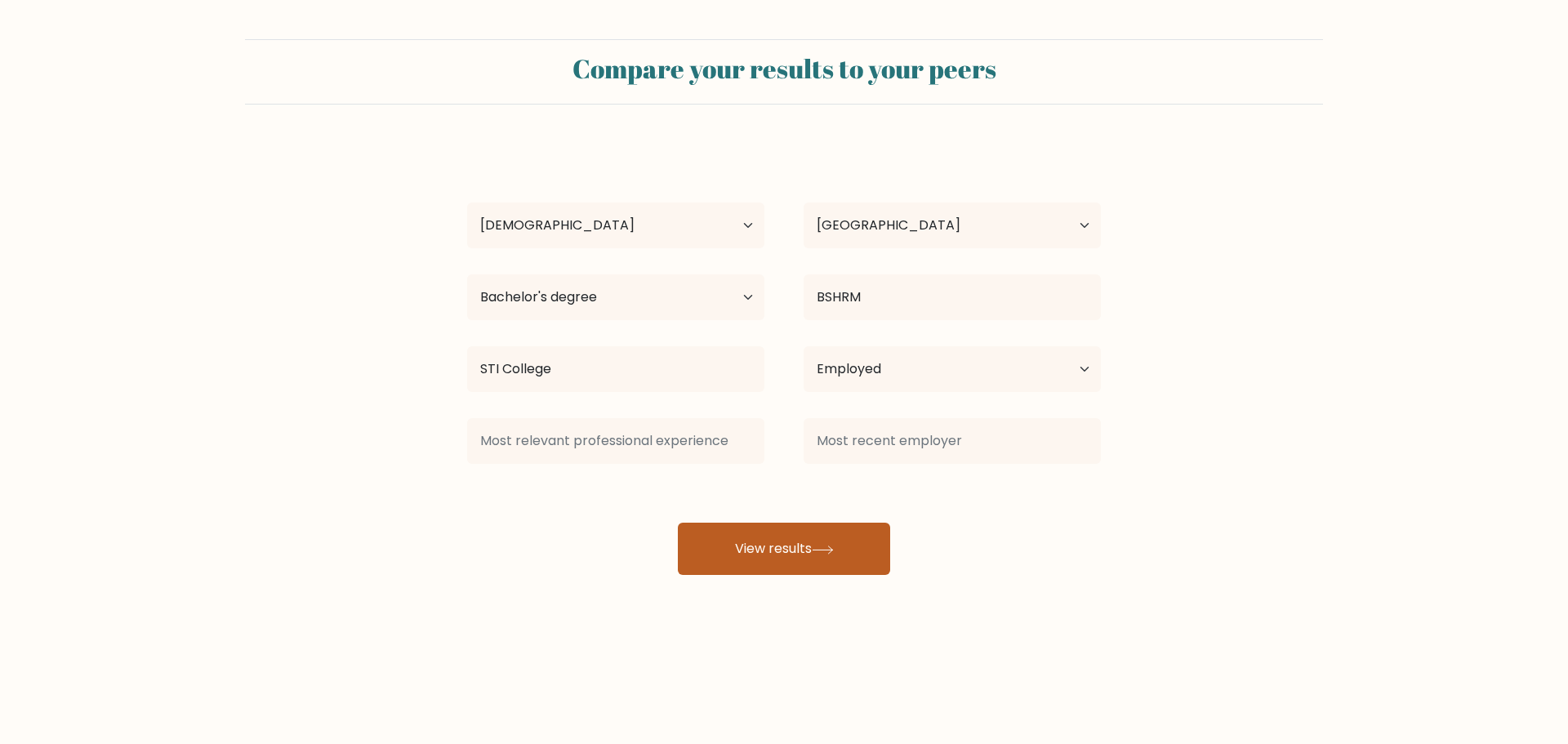
click at [719, 542] on button "View results" at bounding box center [784, 549] width 212 height 53
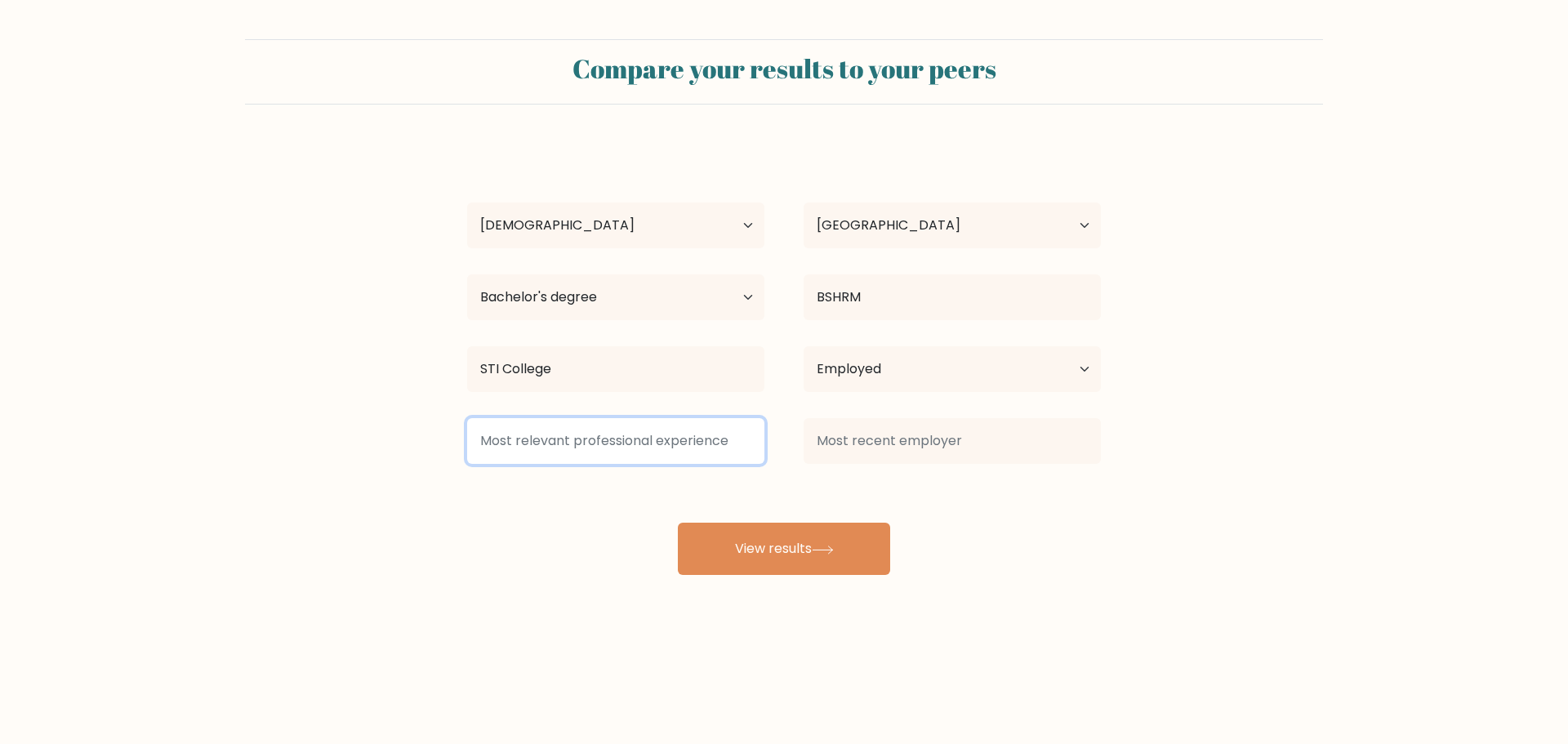
click at [671, 448] on input at bounding box center [615, 441] width 297 height 46
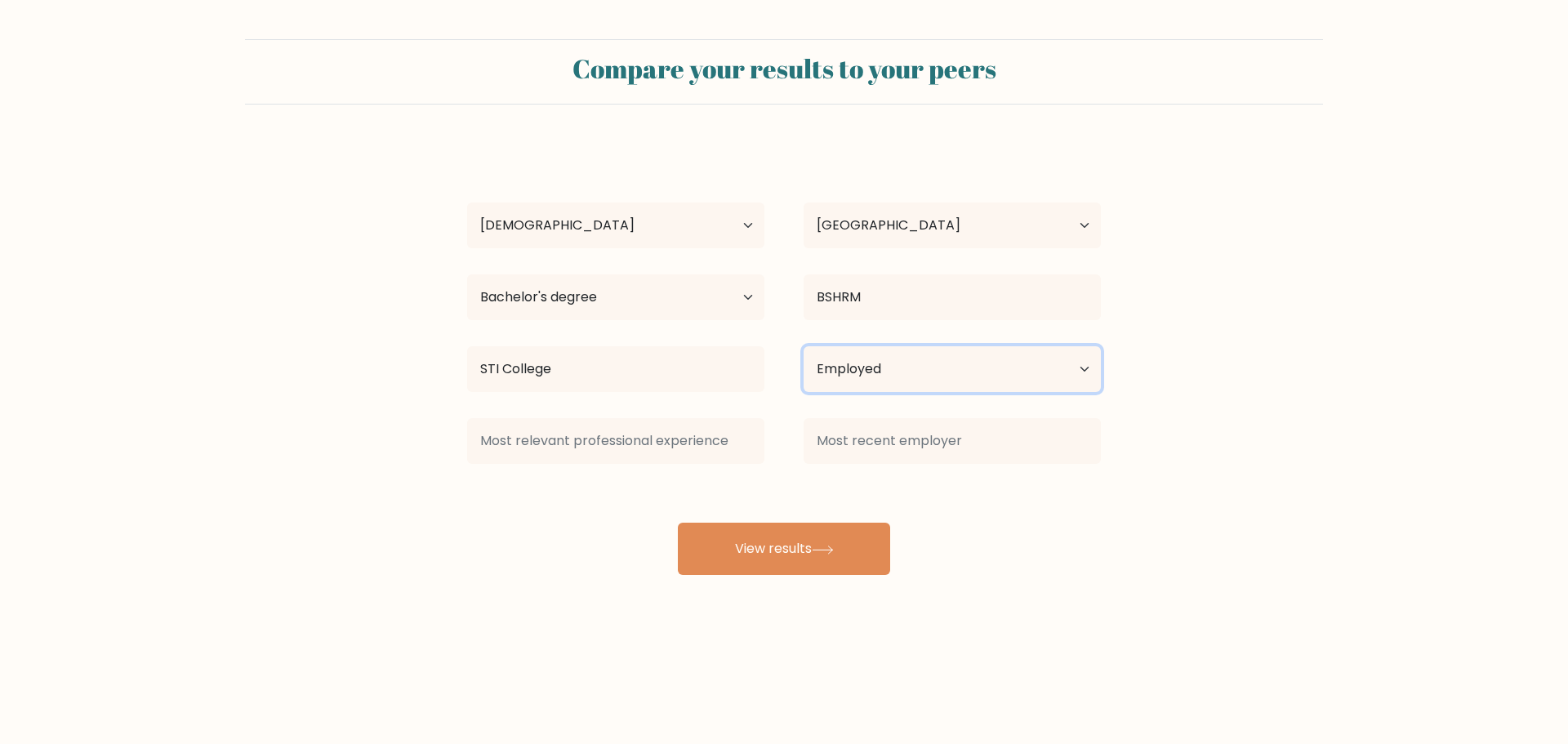
click at [893, 379] on select "Current employment status Employed Student Retired Other / prefer not to answer" at bounding box center [951, 369] width 297 height 46
select select "other"
click at [803, 346] on select "Current employment status Employed Student Retired Other / prefer not to answer" at bounding box center [951, 369] width 297 height 46
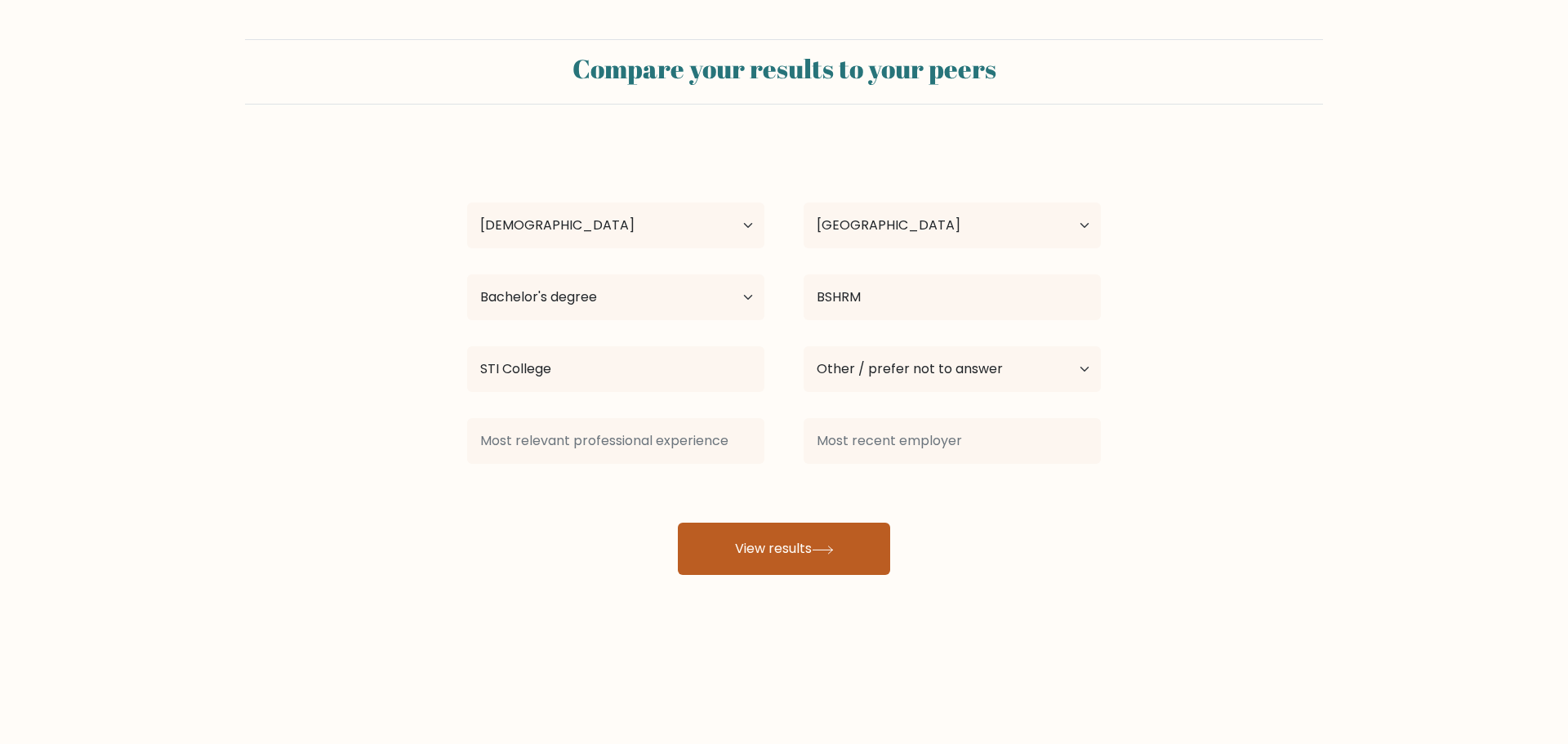
click at [819, 542] on button "View results" at bounding box center [784, 549] width 212 height 53
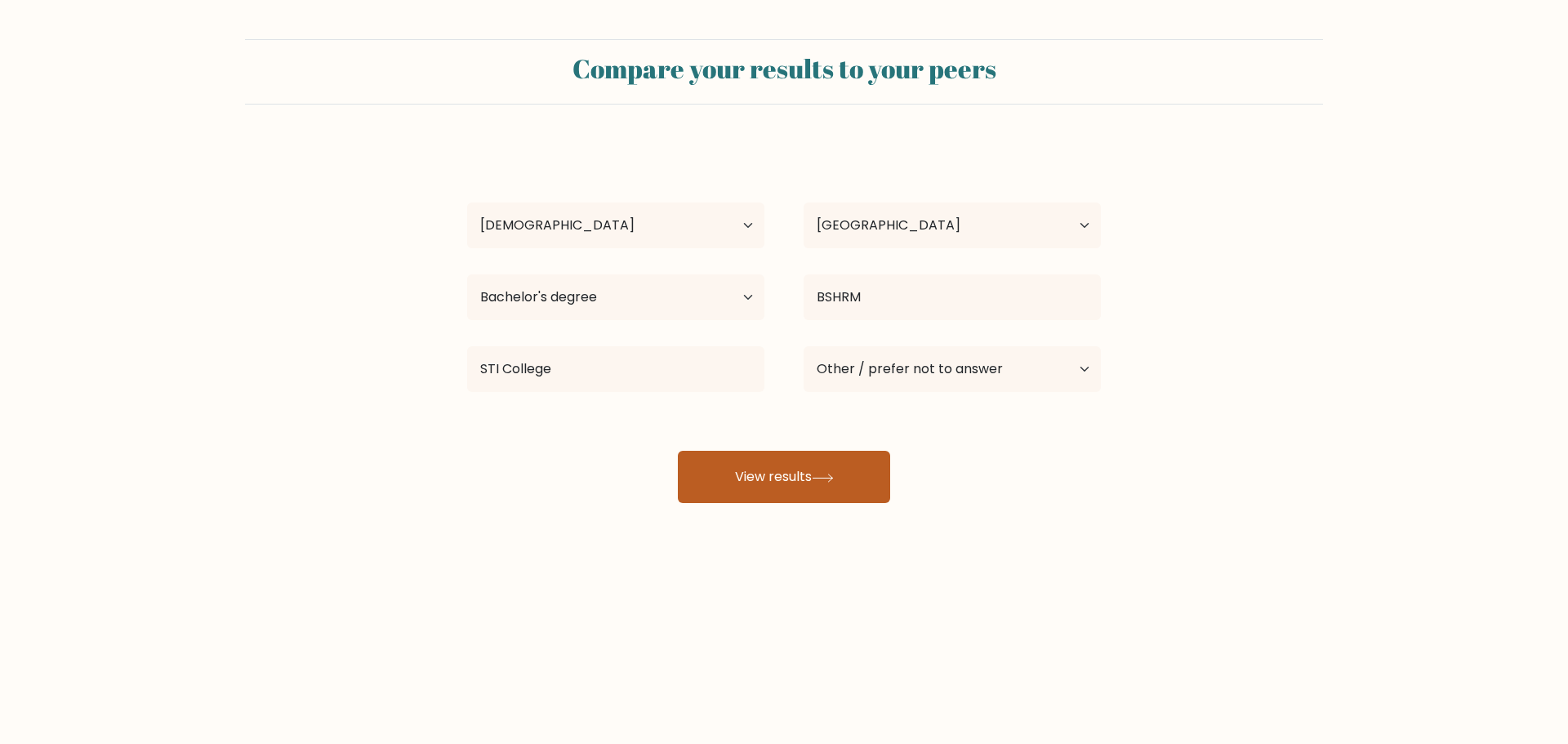
click at [781, 479] on button "View results" at bounding box center [784, 478] width 212 height 53
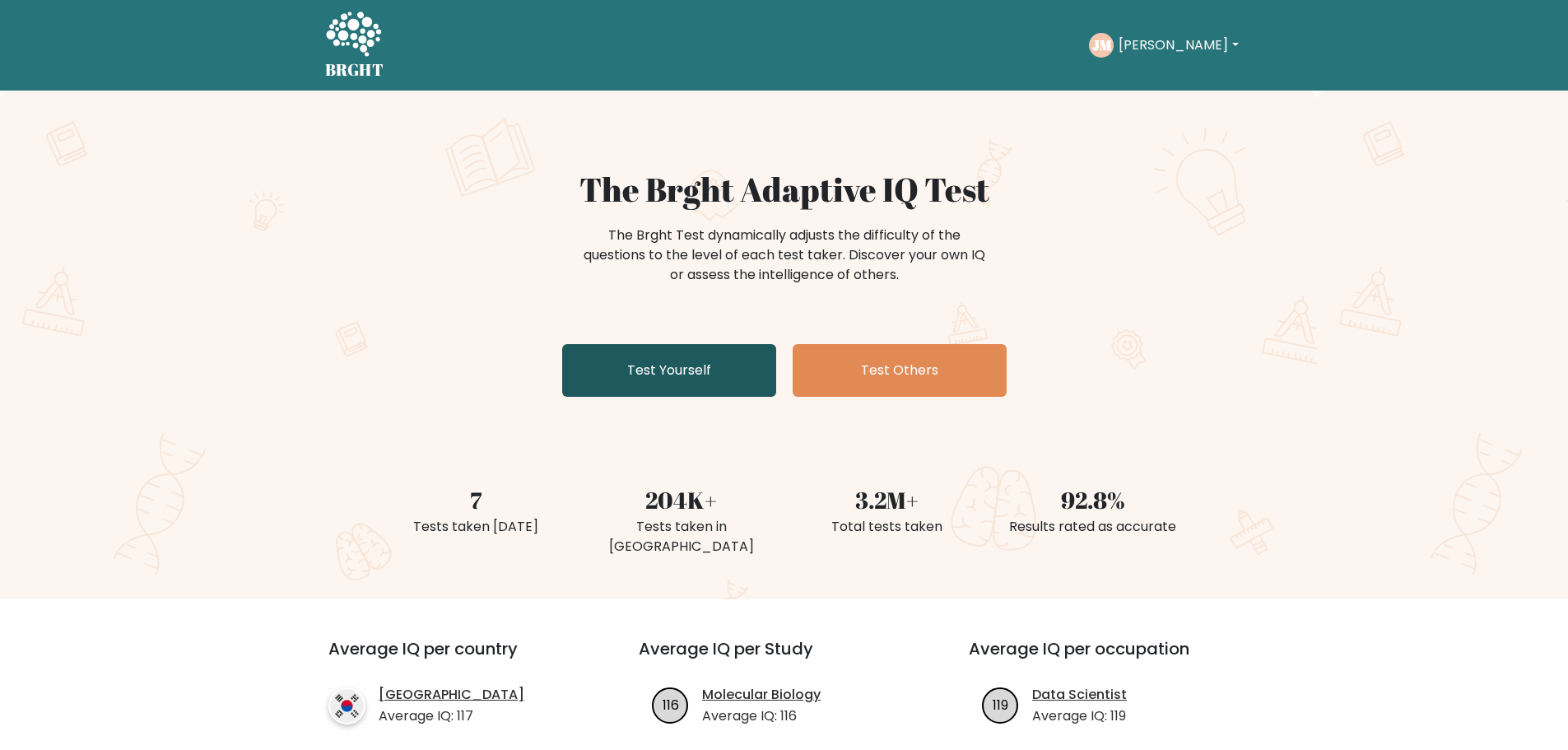
click at [688, 352] on link "Test Yourself" at bounding box center [669, 371] width 214 height 53
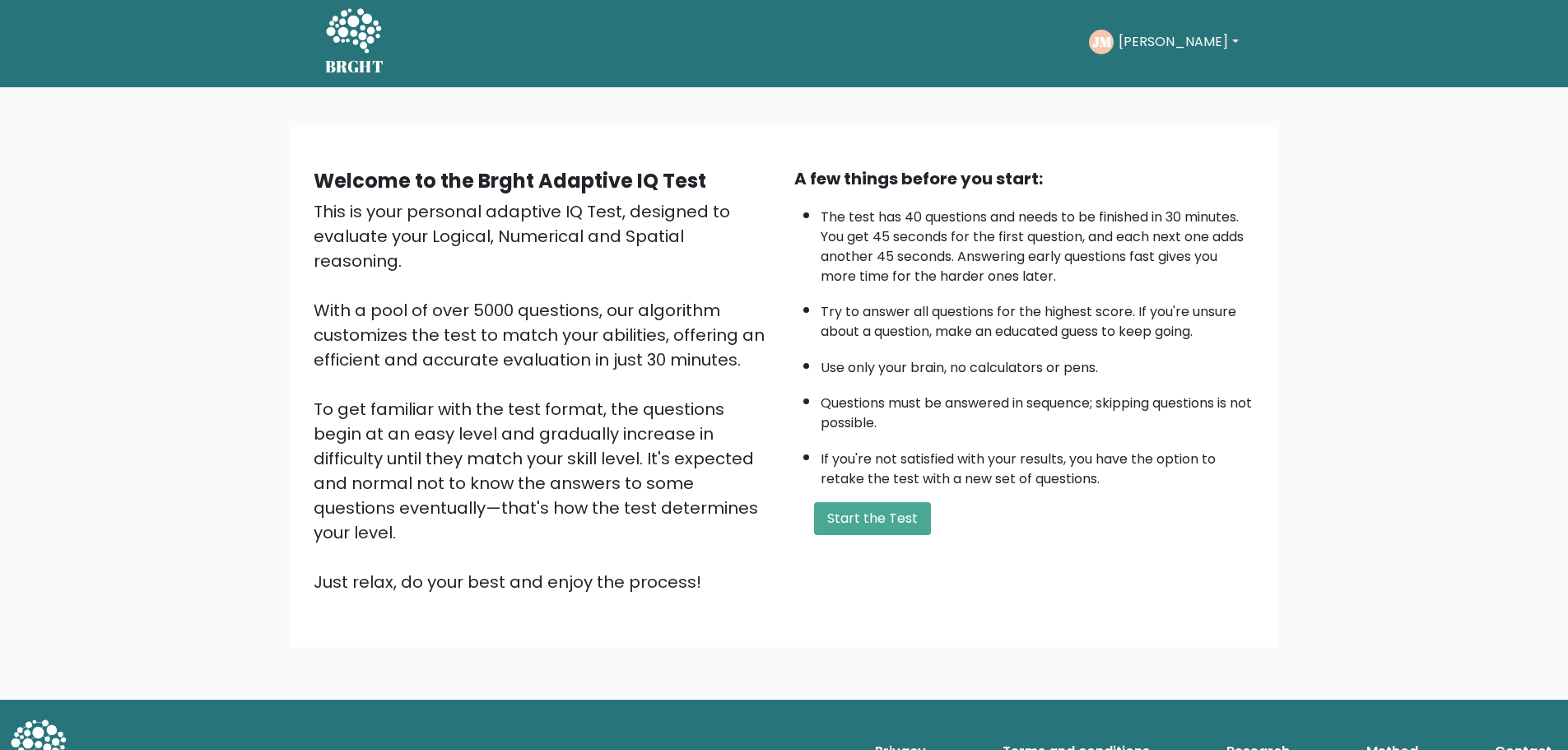
scroll to position [4, 0]
click at [848, 524] on button "Start the Test" at bounding box center [872, 518] width 117 height 33
